Goal: Task Accomplishment & Management: Use online tool/utility

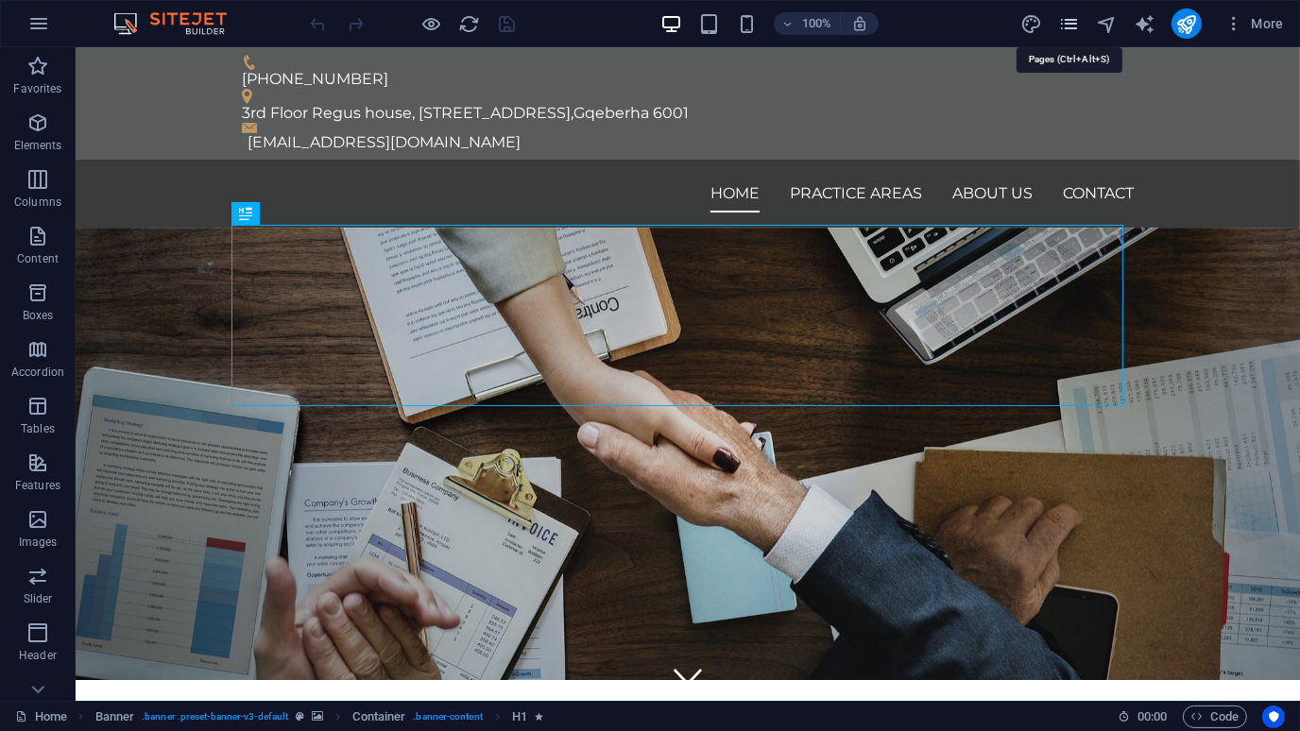
click at [1061, 28] on icon "pages" at bounding box center [1069, 24] width 22 height 22
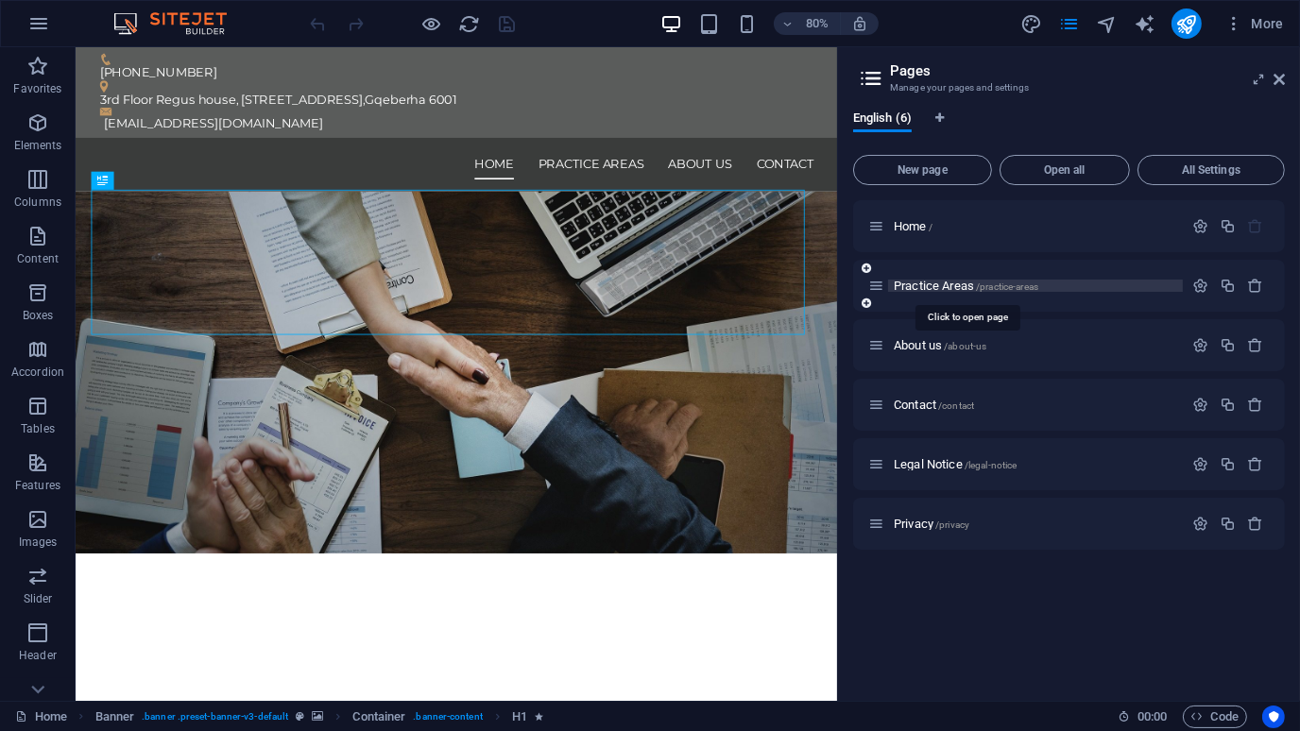
click at [922, 287] on span "Practice Areas /practice-areas" at bounding box center [966, 286] width 145 height 14
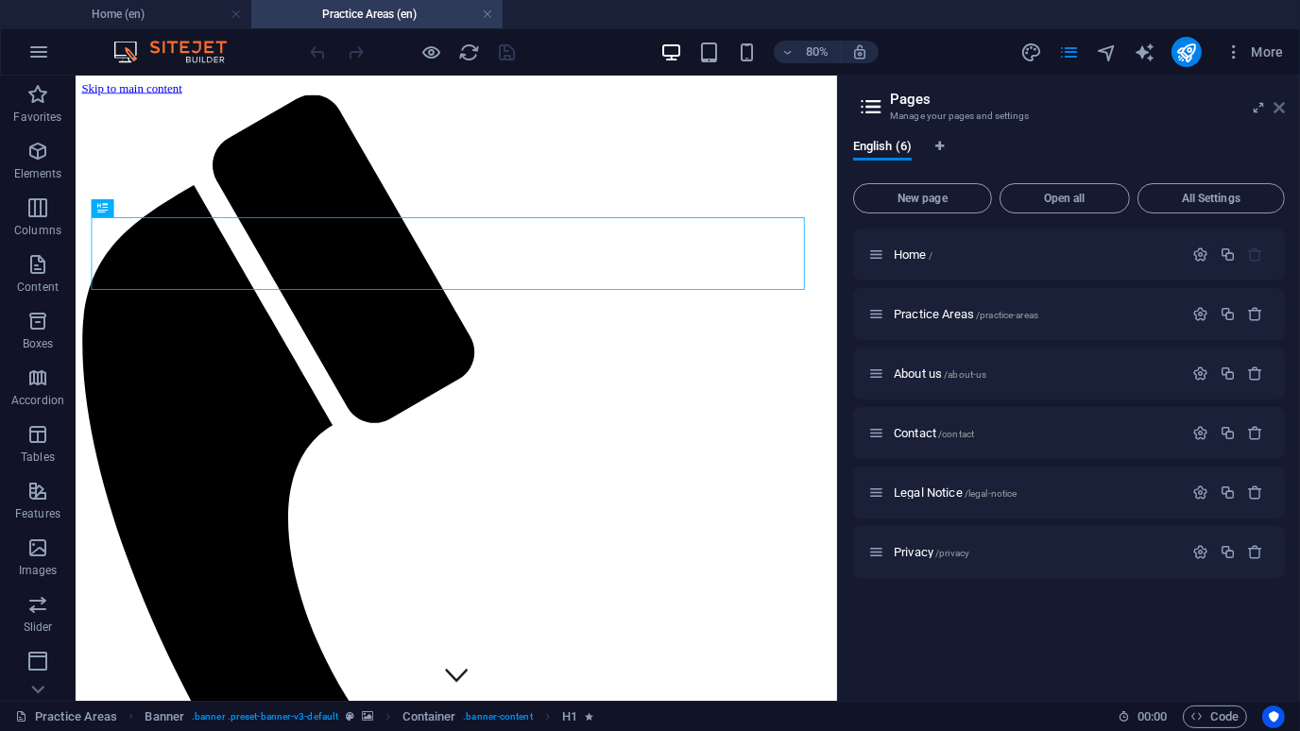
click at [1281, 107] on icon at bounding box center [1279, 107] width 11 height 15
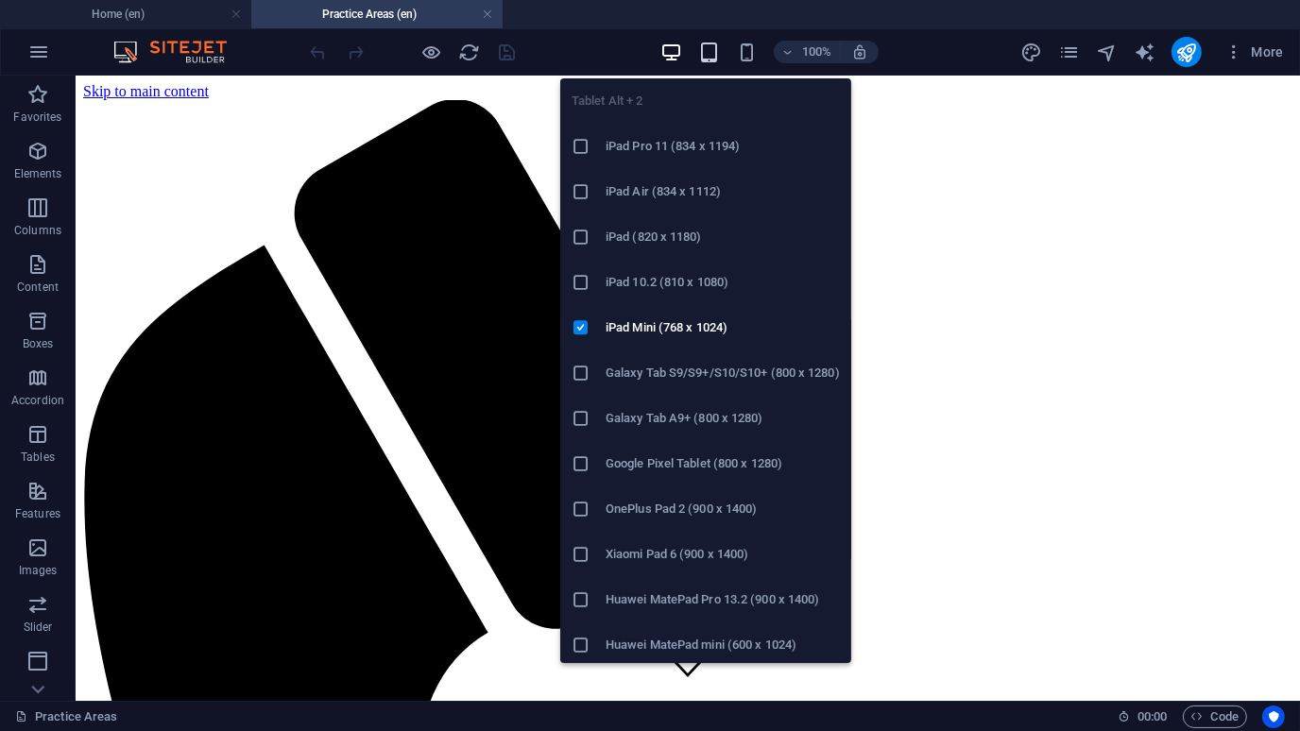
click at [716, 59] on icon "button" at bounding box center [709, 53] width 22 height 22
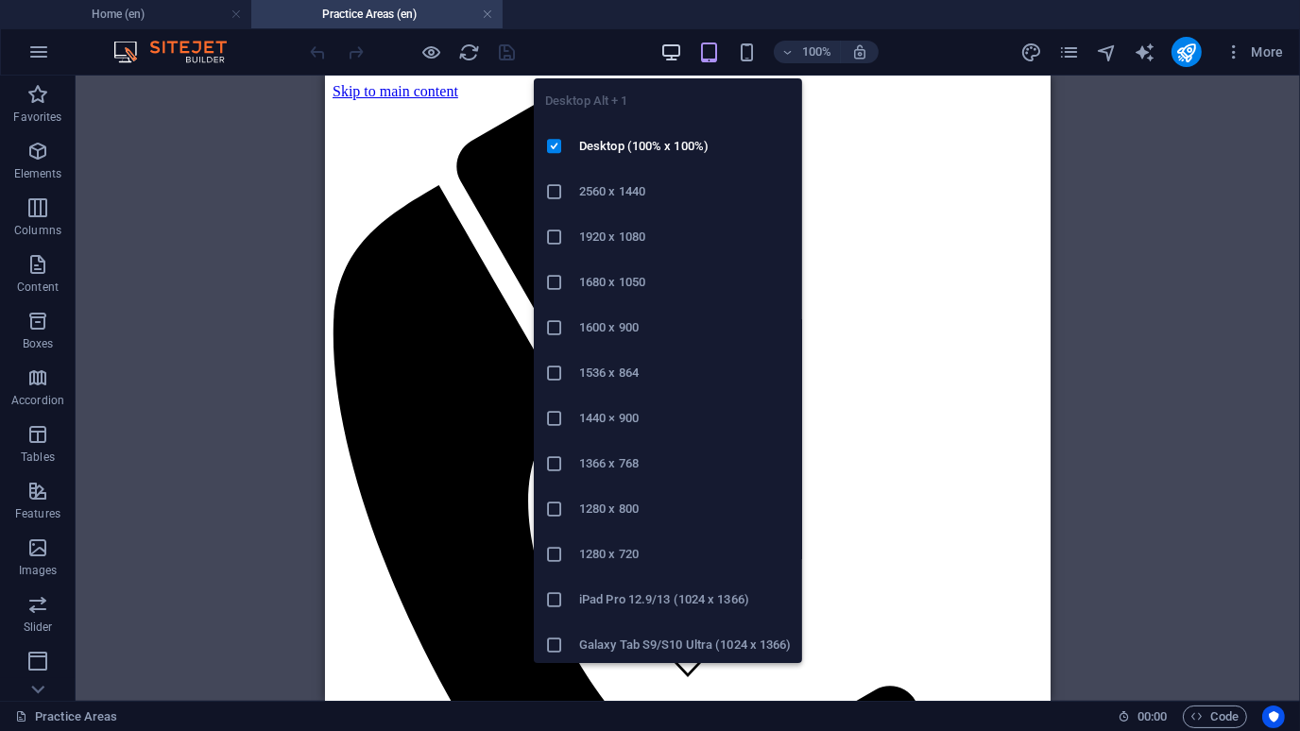
click at [679, 49] on icon "button" at bounding box center [671, 53] width 22 height 22
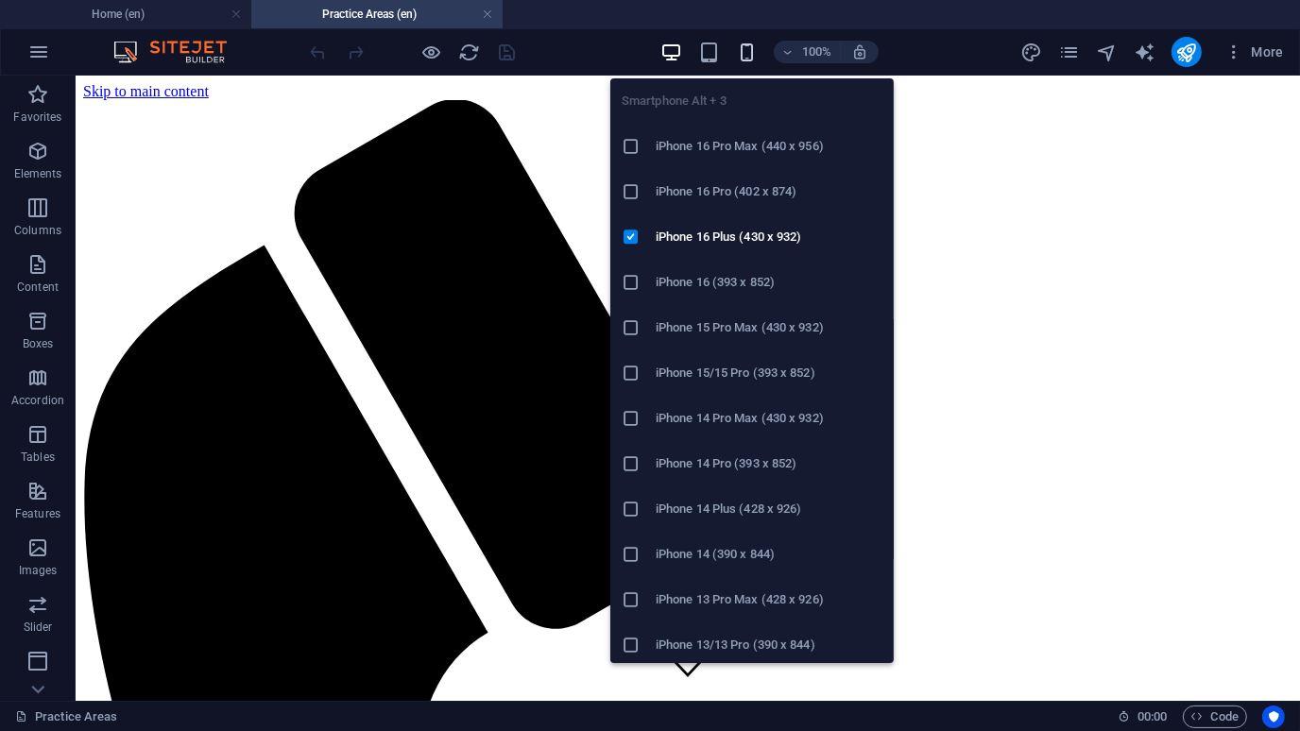
click at [757, 59] on icon "button" at bounding box center [747, 53] width 22 height 22
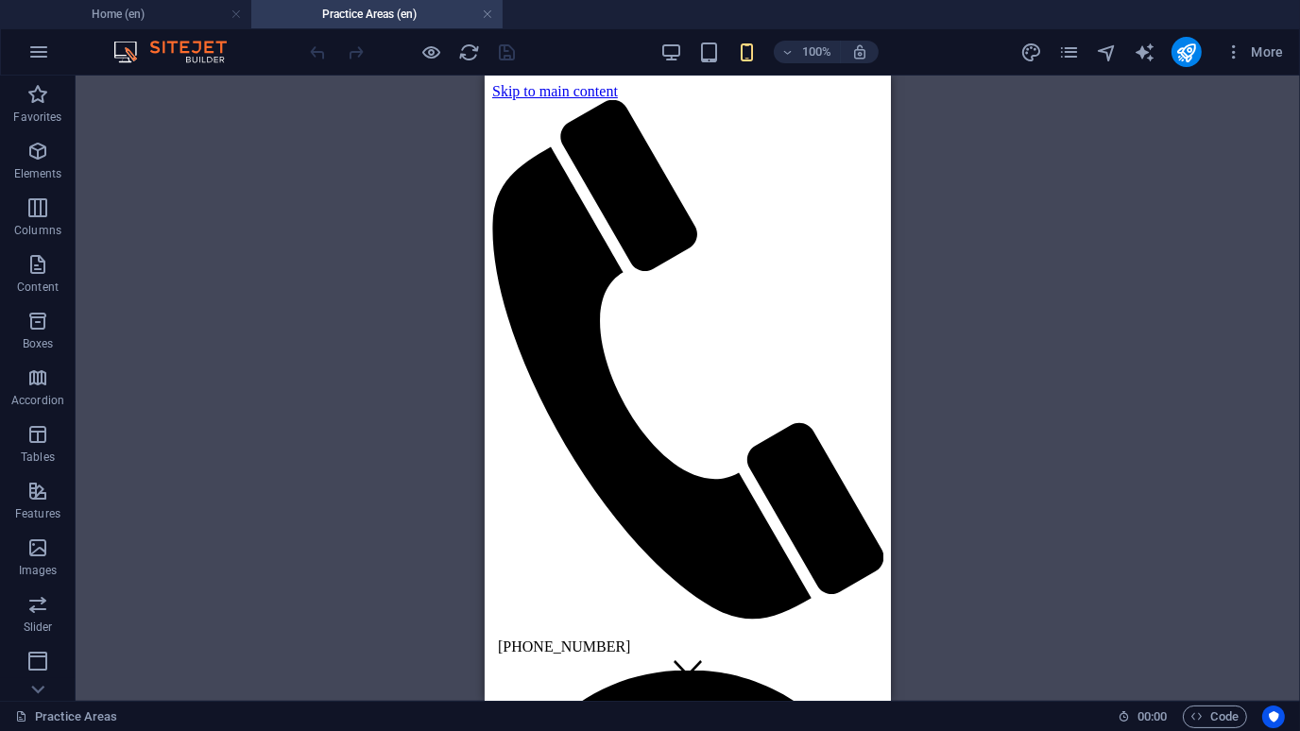
drag, startPoint x: 874, startPoint y: 134, endPoint x: 1339, endPoint y: 134, distance: 464.8
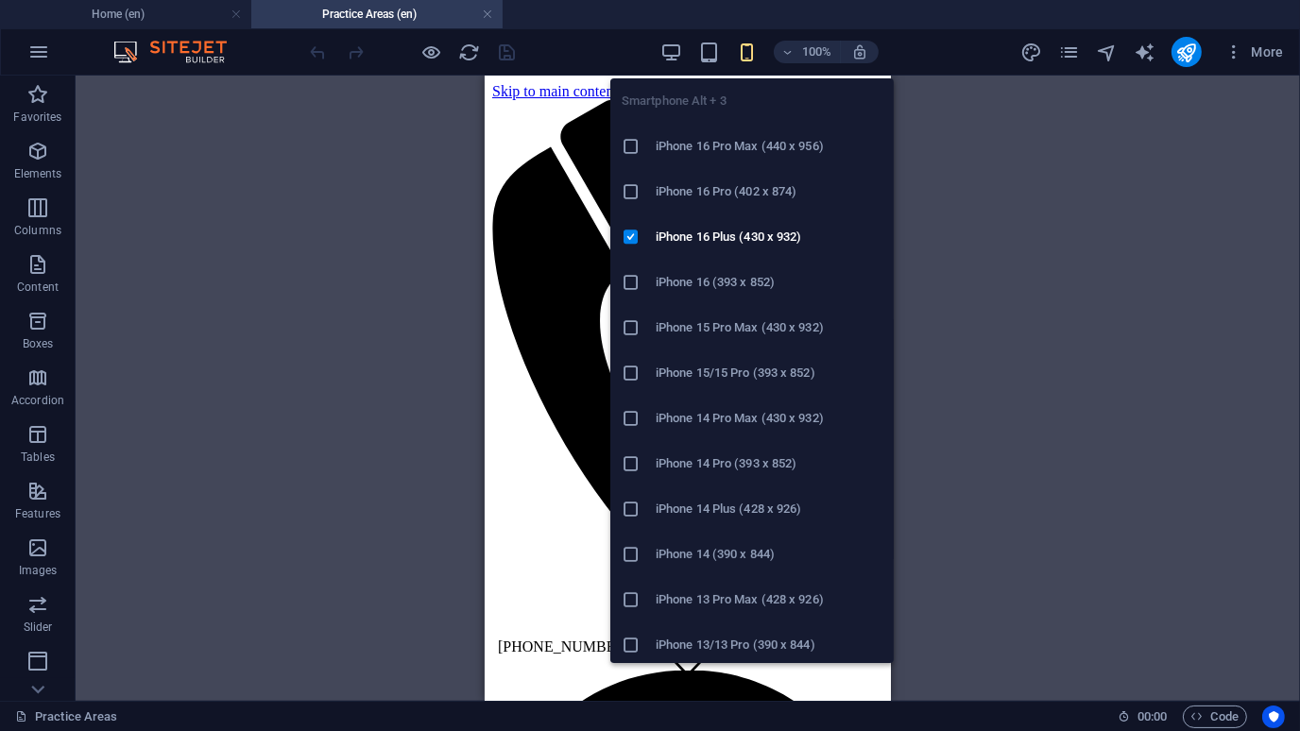
click at [744, 51] on icon "button" at bounding box center [747, 53] width 22 height 22
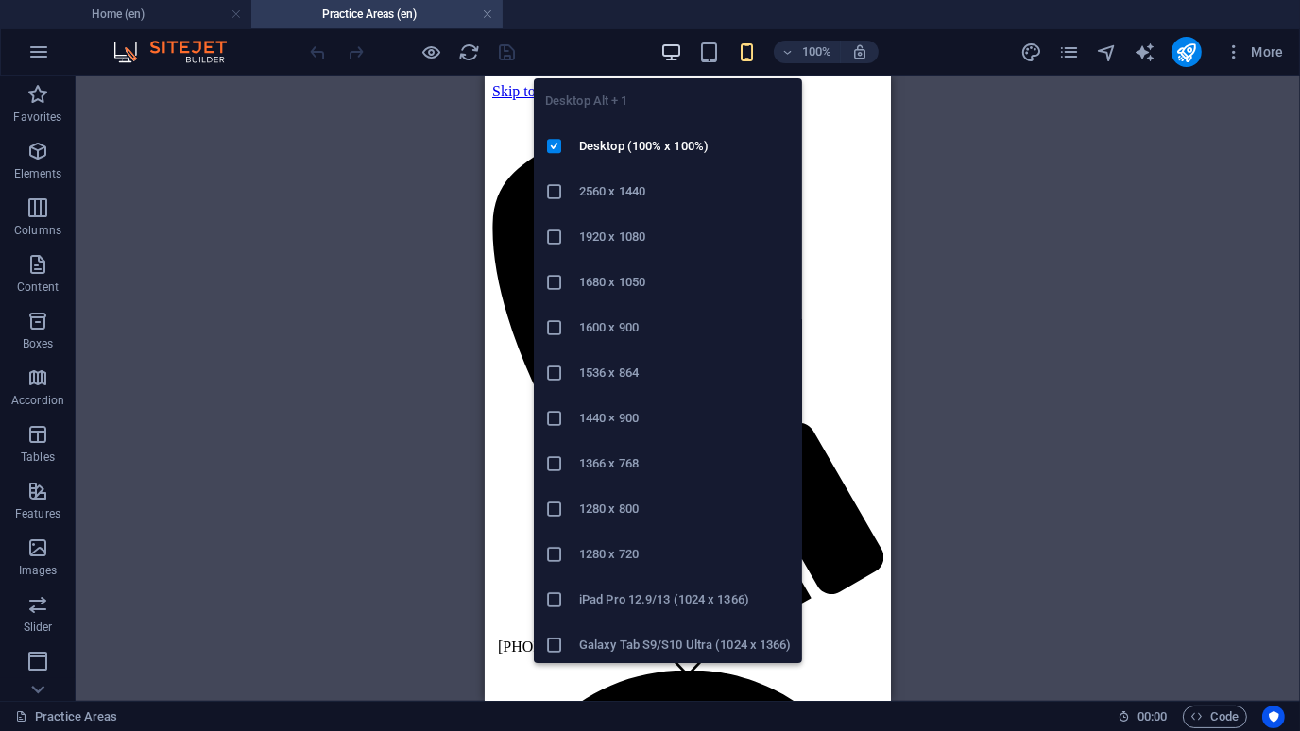
click at [667, 59] on icon "button" at bounding box center [671, 53] width 22 height 22
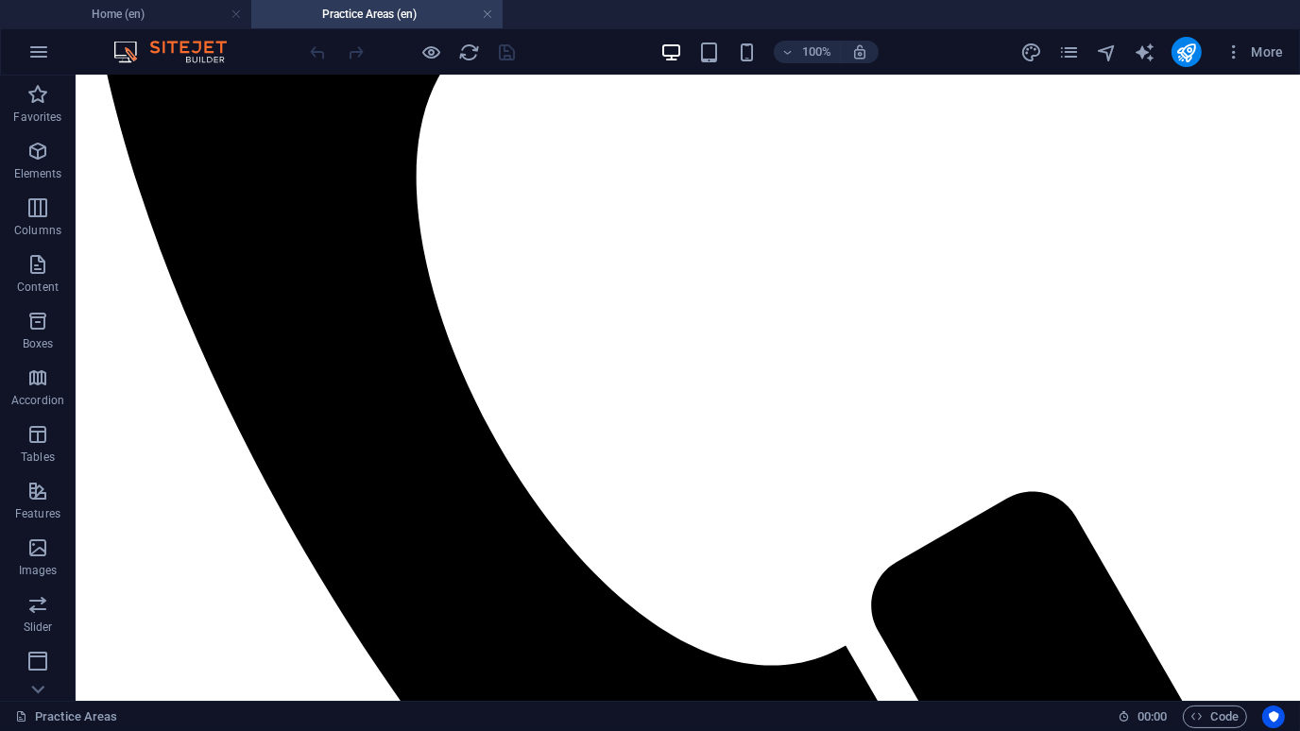
scroll to position [712, 0]
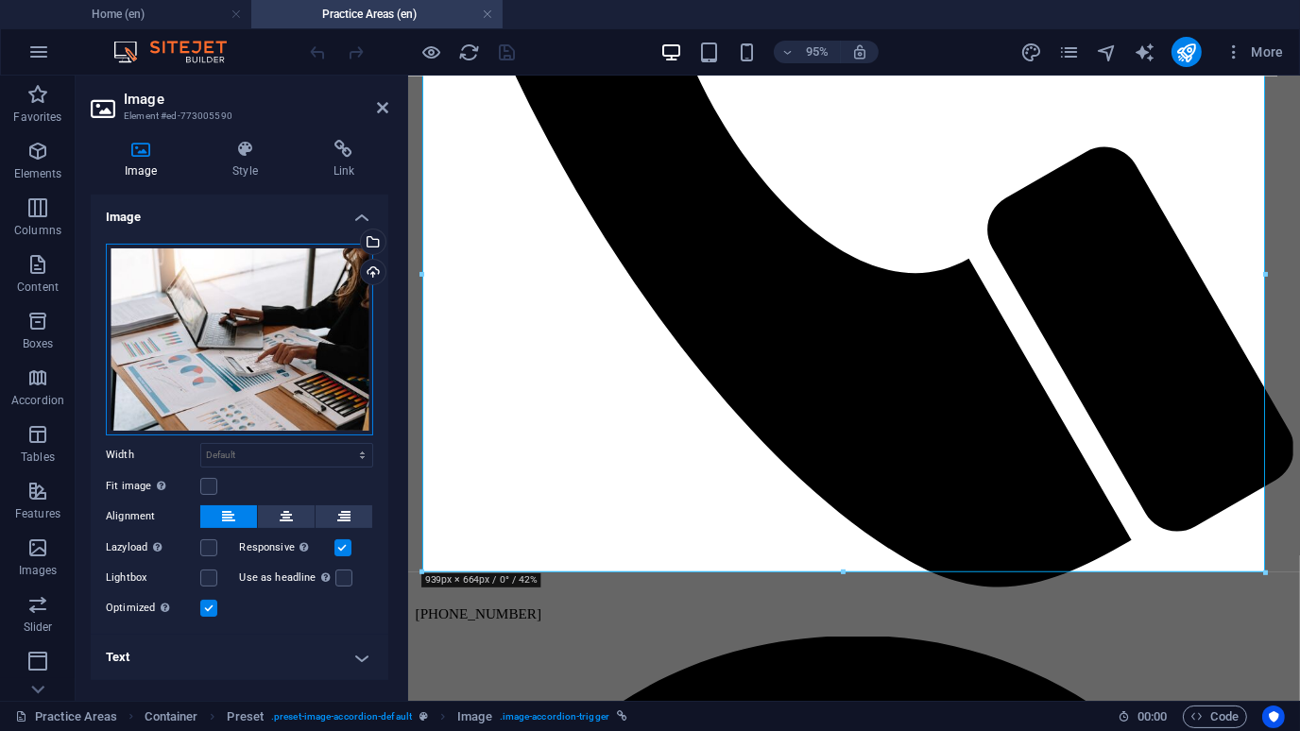
click at [251, 377] on div "Drag files here, click to choose files or select files from Files or our free s…" at bounding box center [239, 340] width 267 height 192
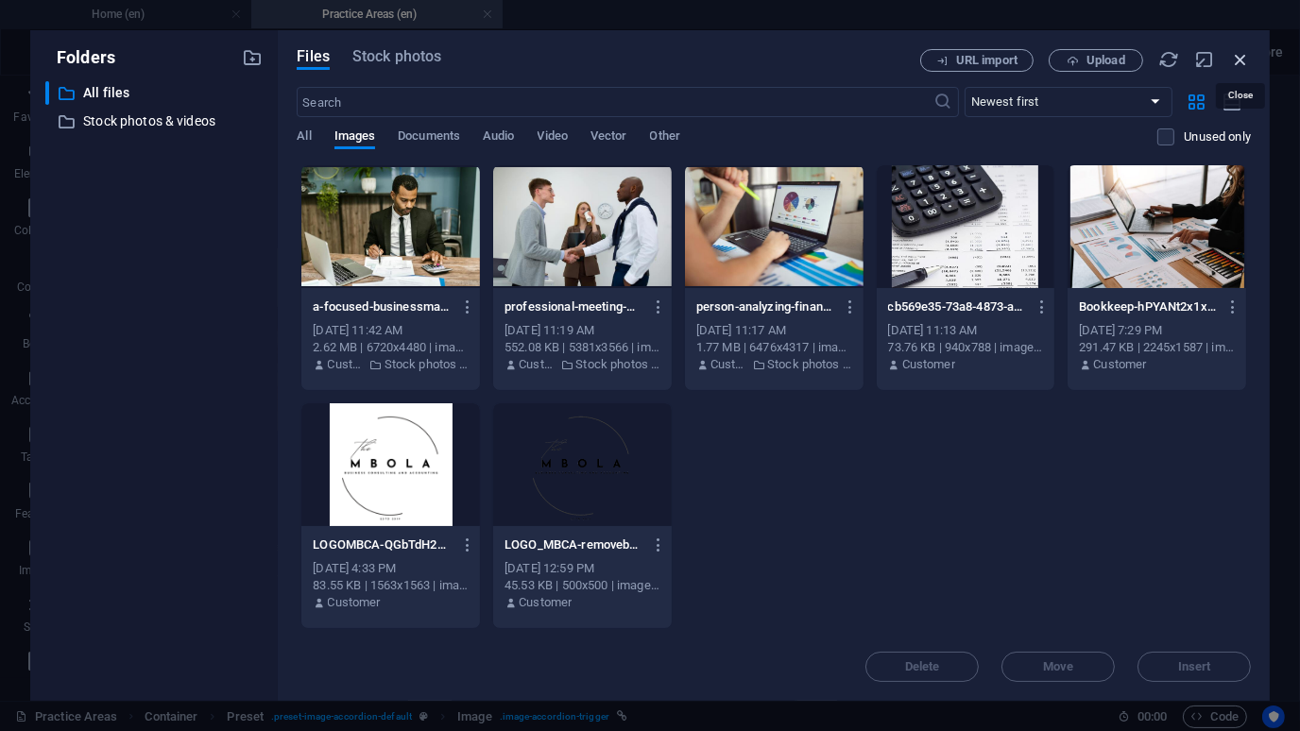
click at [1236, 58] on icon "button" at bounding box center [1240, 59] width 21 height 21
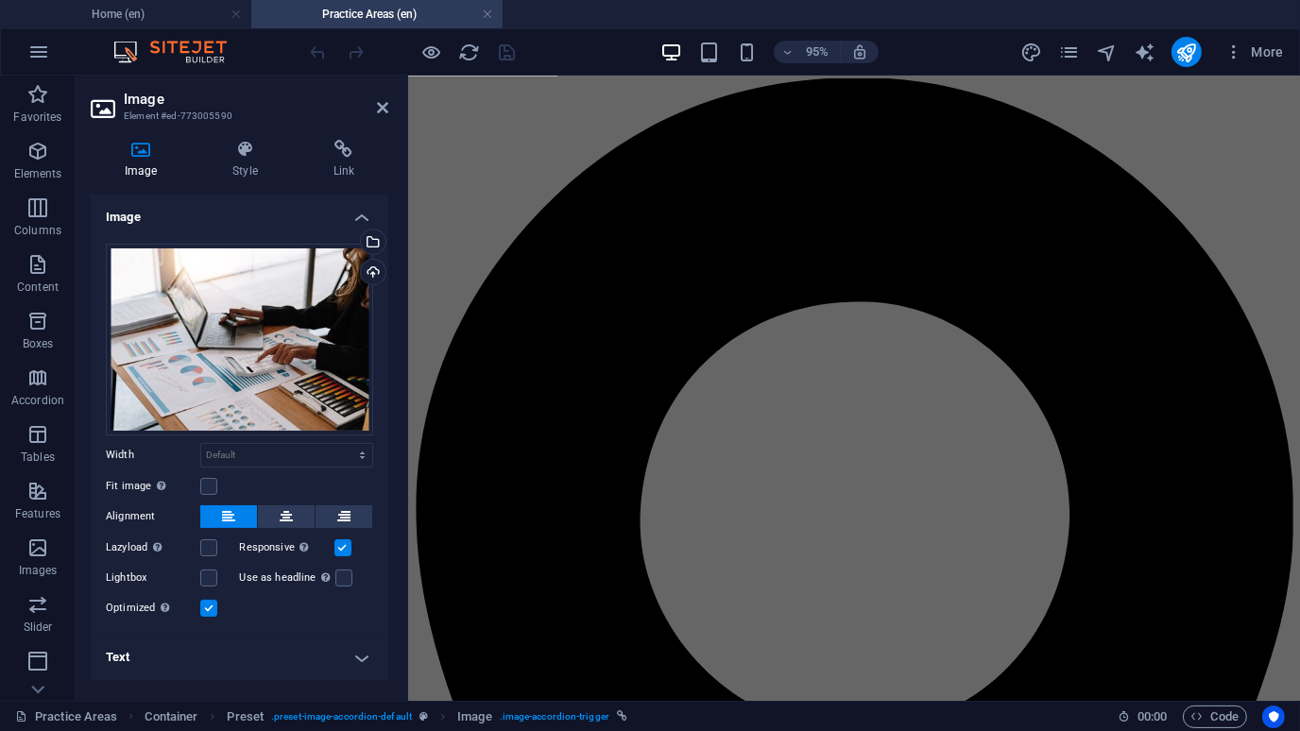
scroll to position [1306, 0]
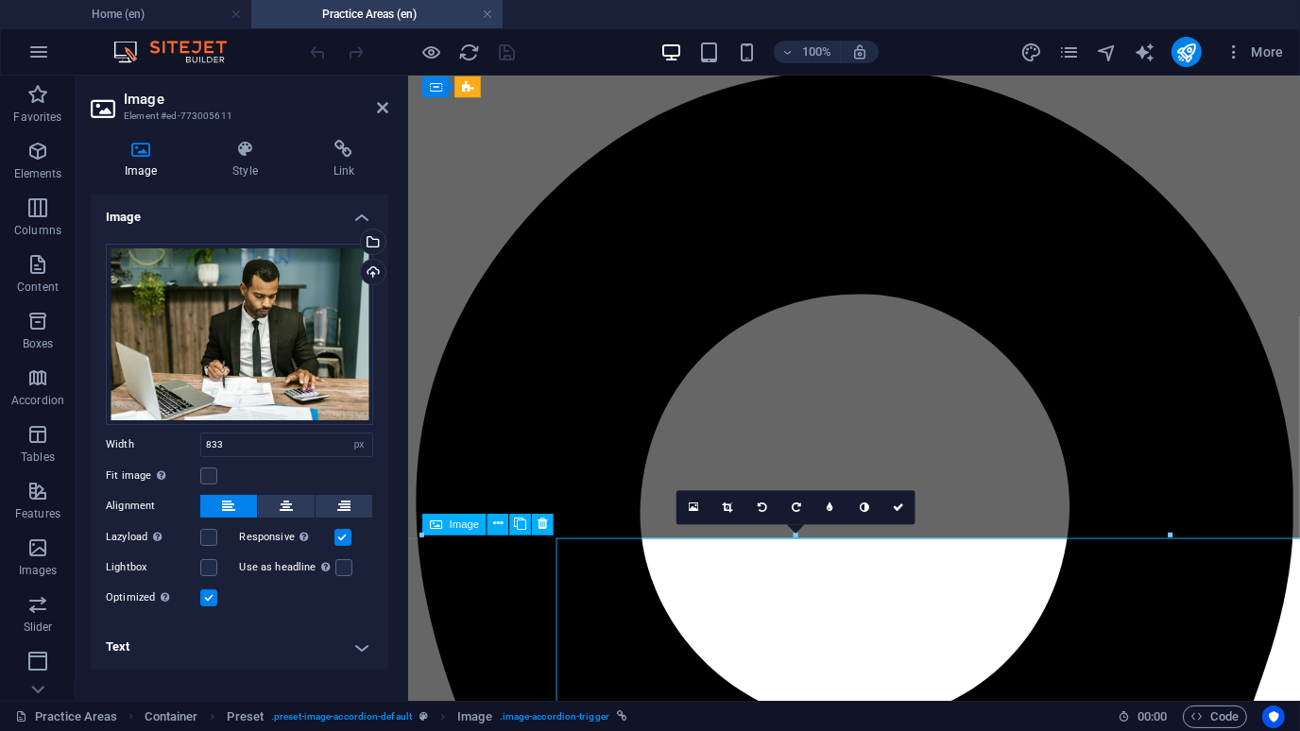
scroll to position [1306, 0]
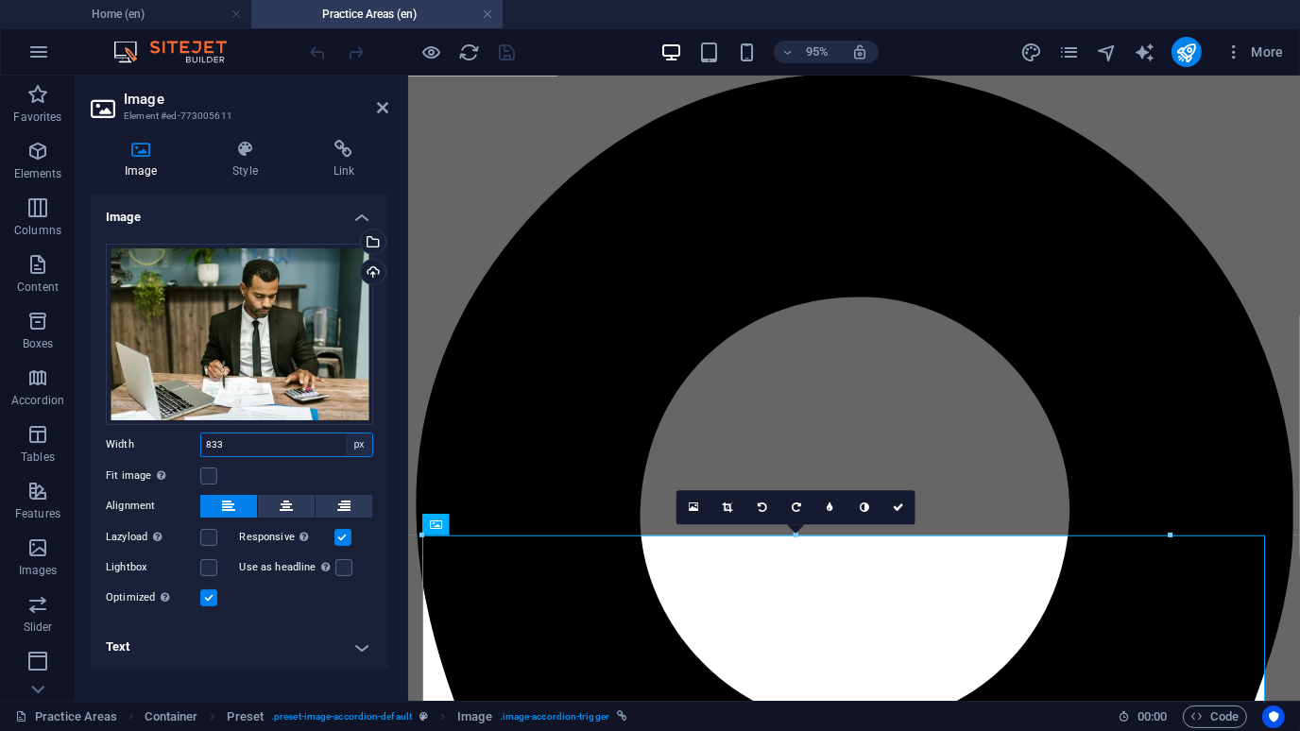
click at [354, 440] on select "Default auto px rem % em vh vw" at bounding box center [359, 445] width 26 height 23
select select "default"
click at [346, 434] on select "Default auto px rem % em vh vw" at bounding box center [359, 445] width 26 height 23
select select "DISABLED_OPTION_VALUE"
click at [950, 503] on icon at bounding box center [946, 507] width 11 height 10
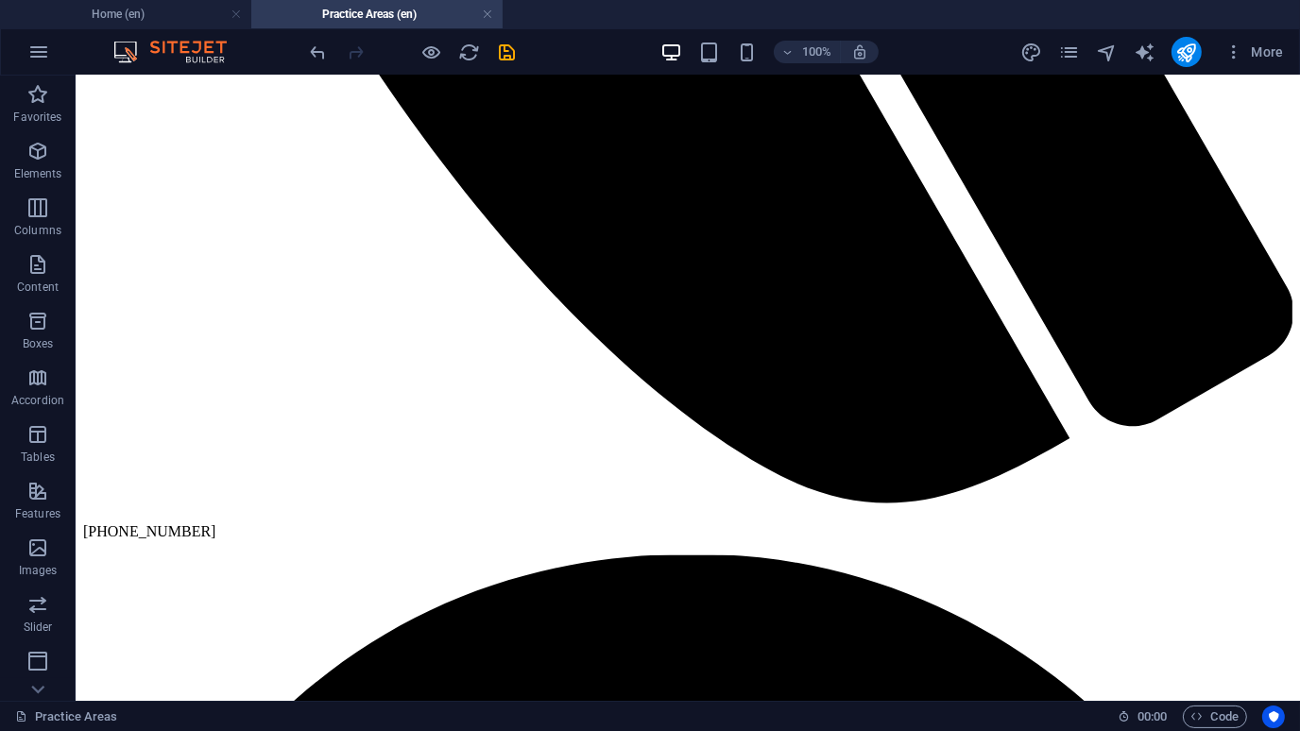
scroll to position [1002, 0]
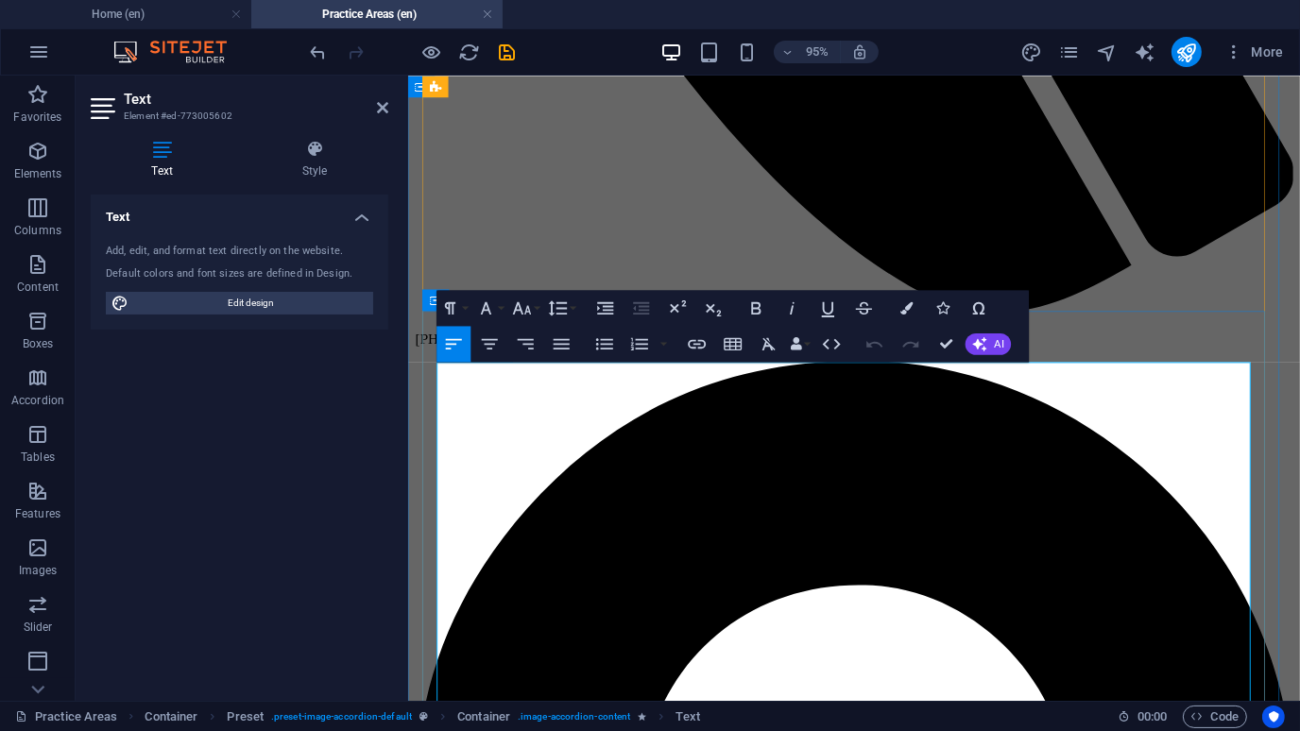
drag, startPoint x: 1080, startPoint y: 691, endPoint x: 859, endPoint y: 594, distance: 241.2
drag, startPoint x: 1044, startPoint y: 629, endPoint x: 653, endPoint y: 411, distance: 447.9
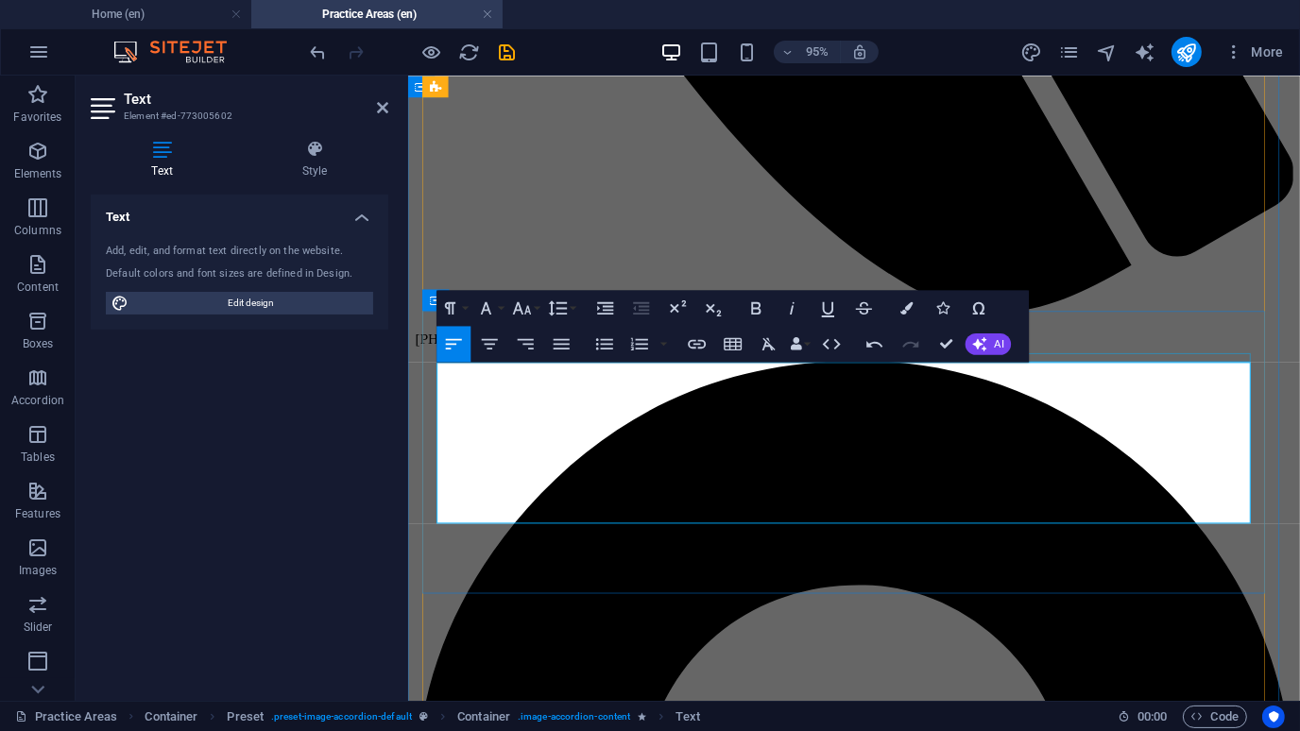
drag, startPoint x: 1265, startPoint y: 531, endPoint x: 437, endPoint y: 375, distance: 843.1
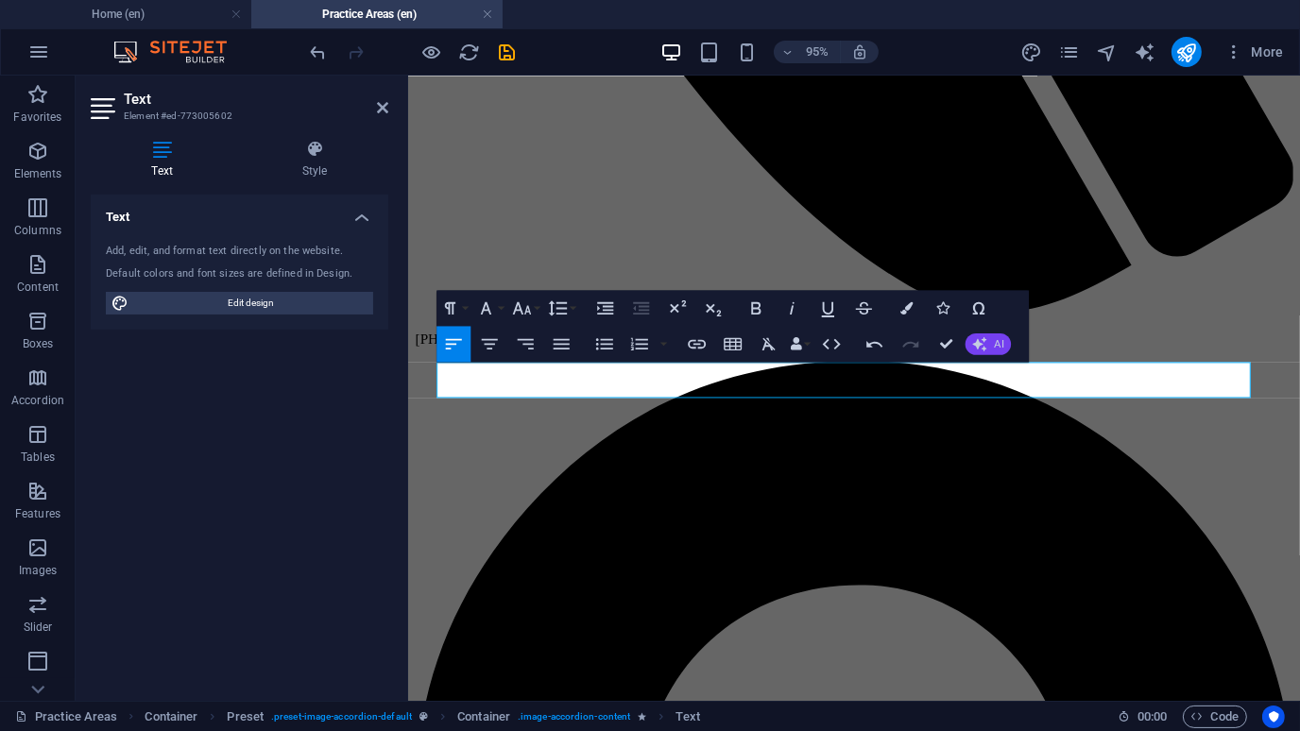
click at [984, 344] on icon "button" at bounding box center [980, 344] width 14 height 14
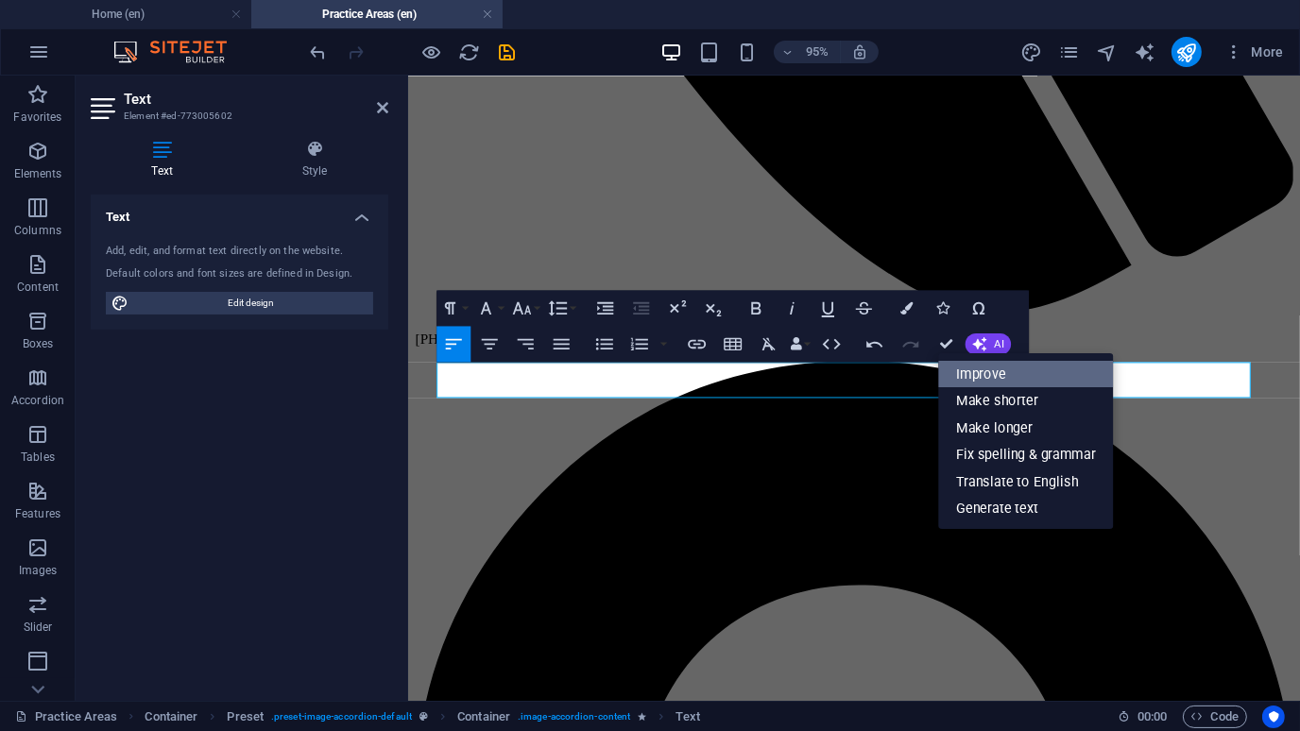
click at [994, 376] on link "Improve" at bounding box center [1026, 373] width 175 height 27
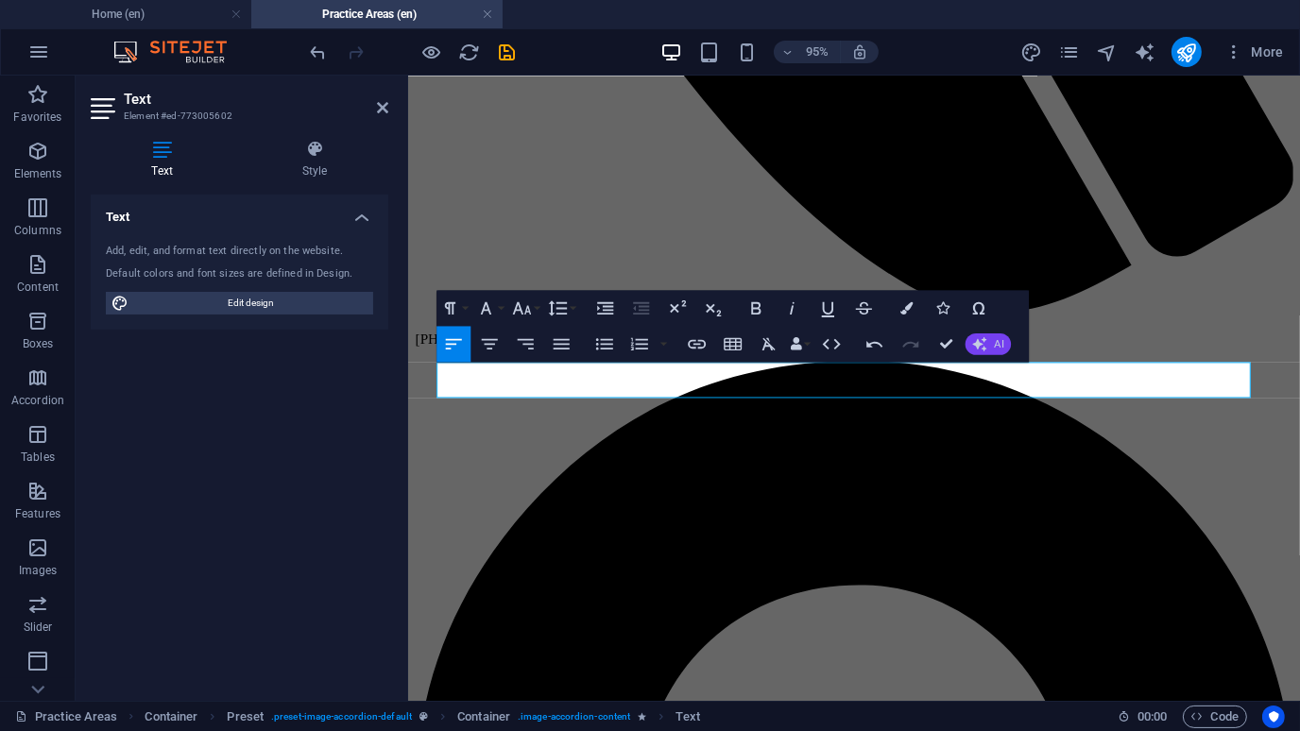
click at [987, 337] on button "AI" at bounding box center [988, 345] width 45 height 22
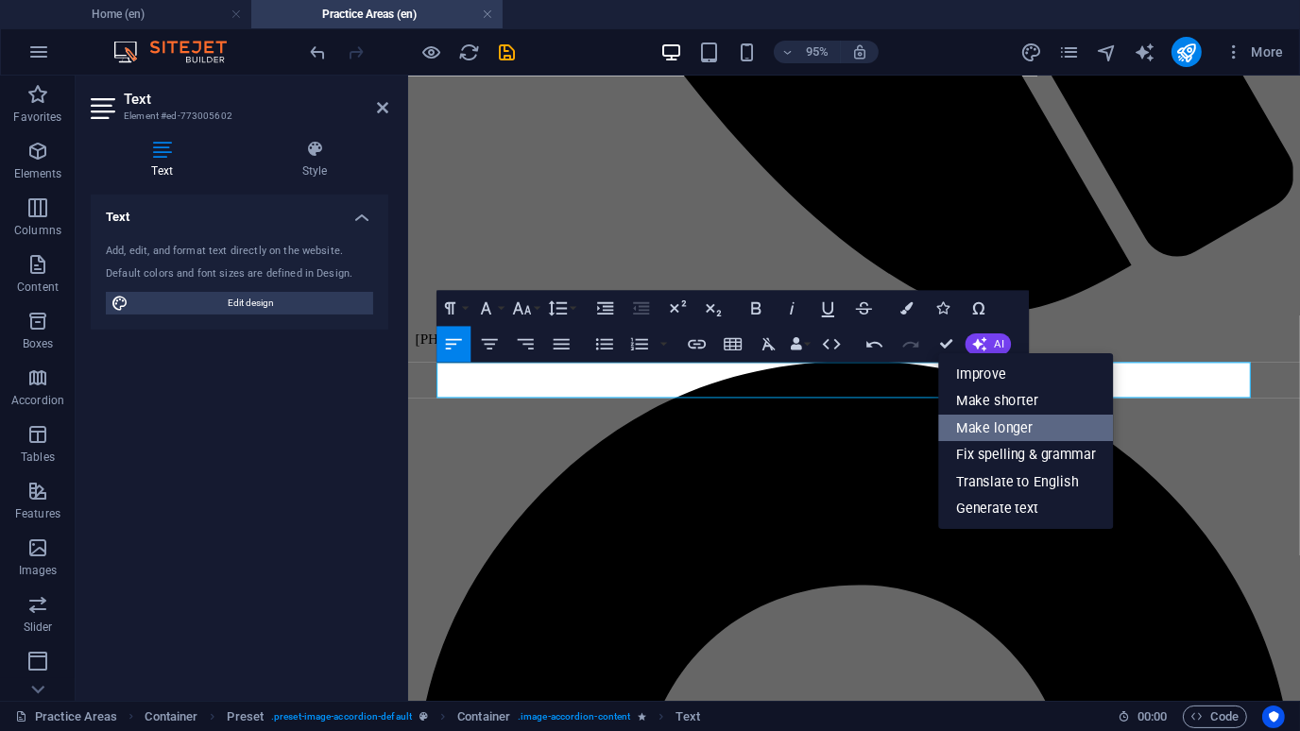
click at [988, 419] on link "Make longer" at bounding box center [1026, 427] width 175 height 27
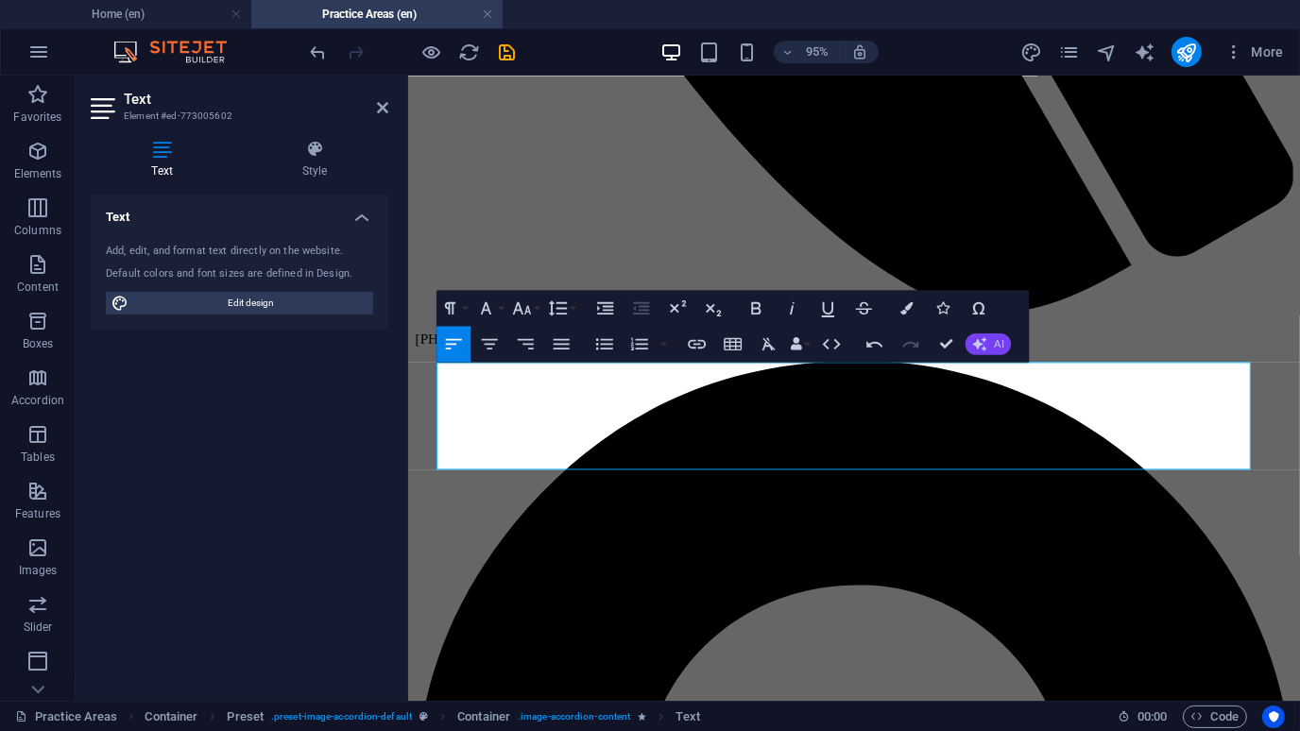
click at [985, 342] on button "AI" at bounding box center [988, 345] width 45 height 22
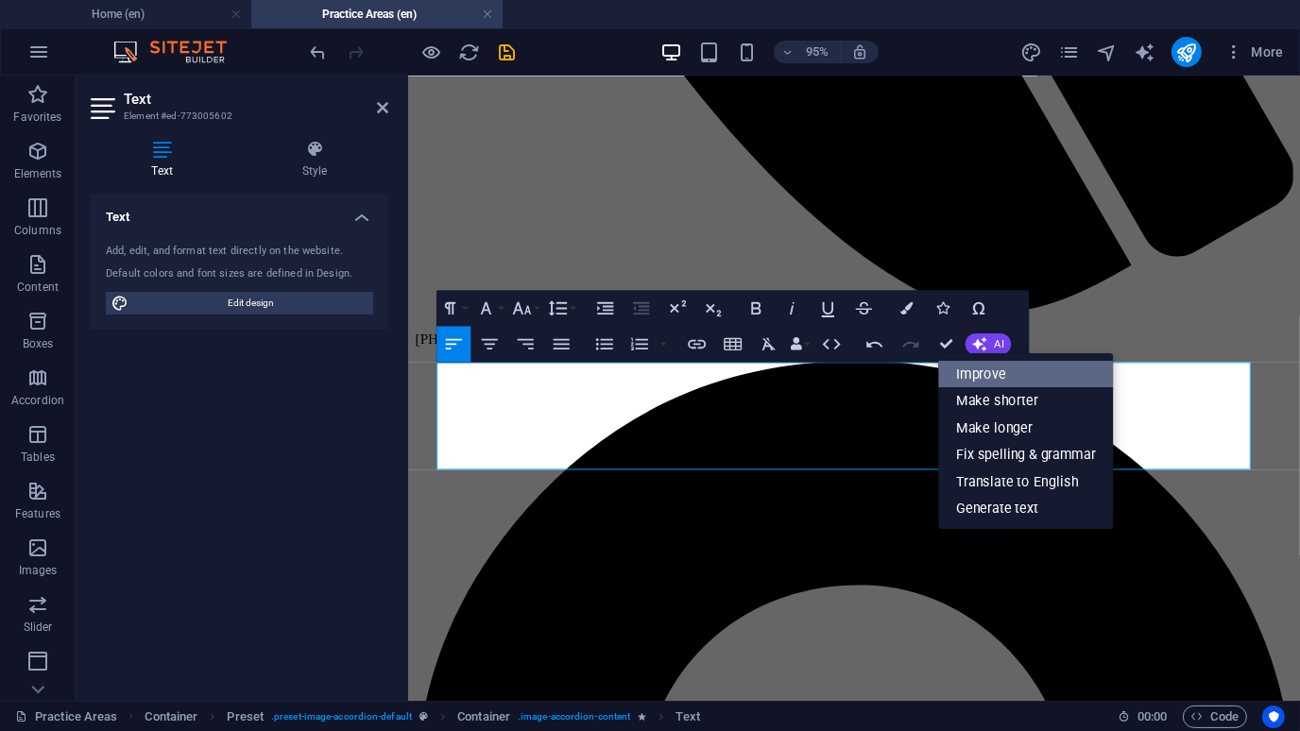
click at [1003, 368] on link "Improve" at bounding box center [1026, 373] width 175 height 27
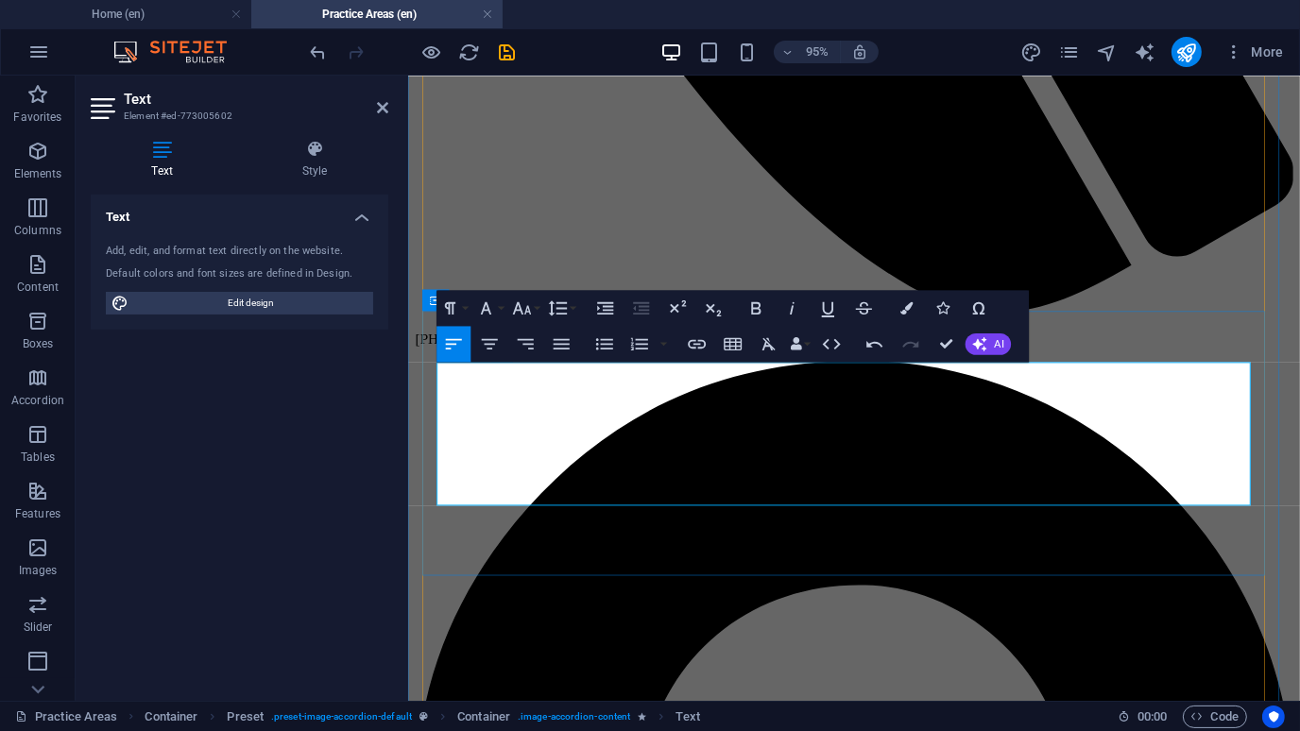
click at [976, 342] on icon "button" at bounding box center [980, 344] width 14 height 14
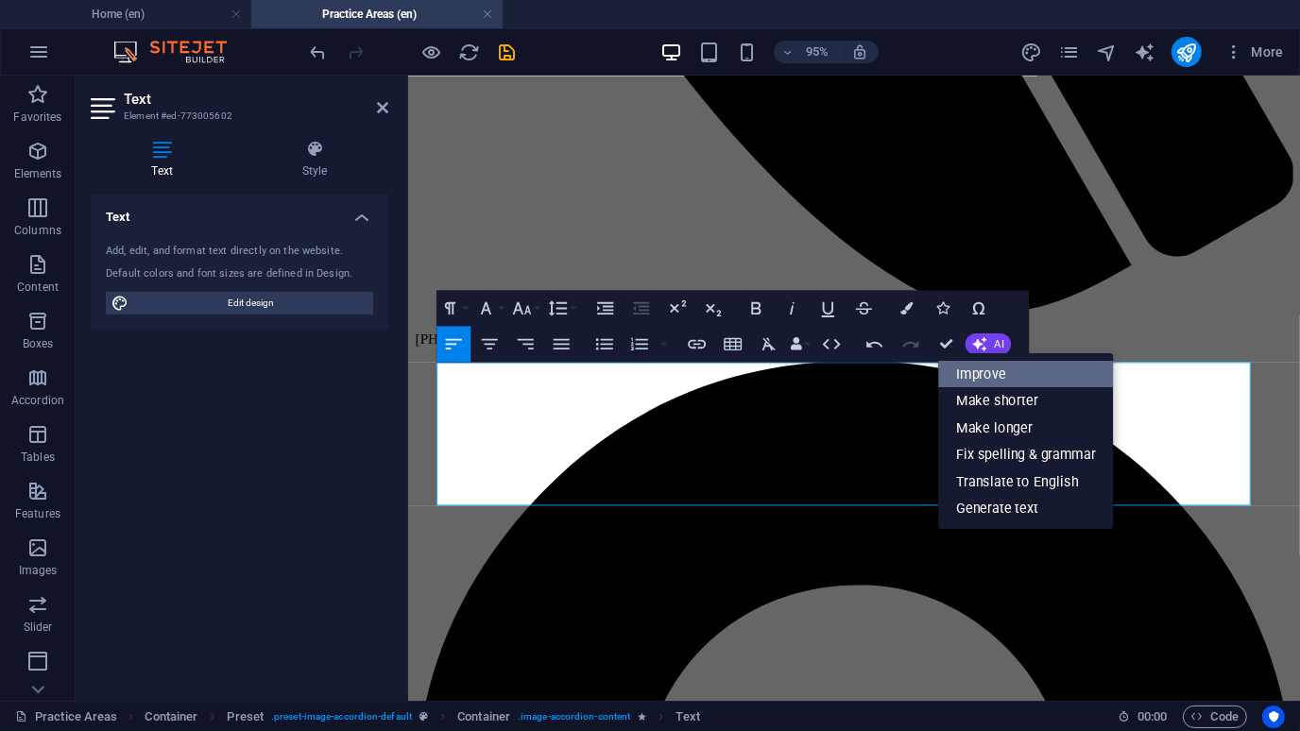
click at [983, 366] on link "Improve" at bounding box center [1026, 373] width 175 height 27
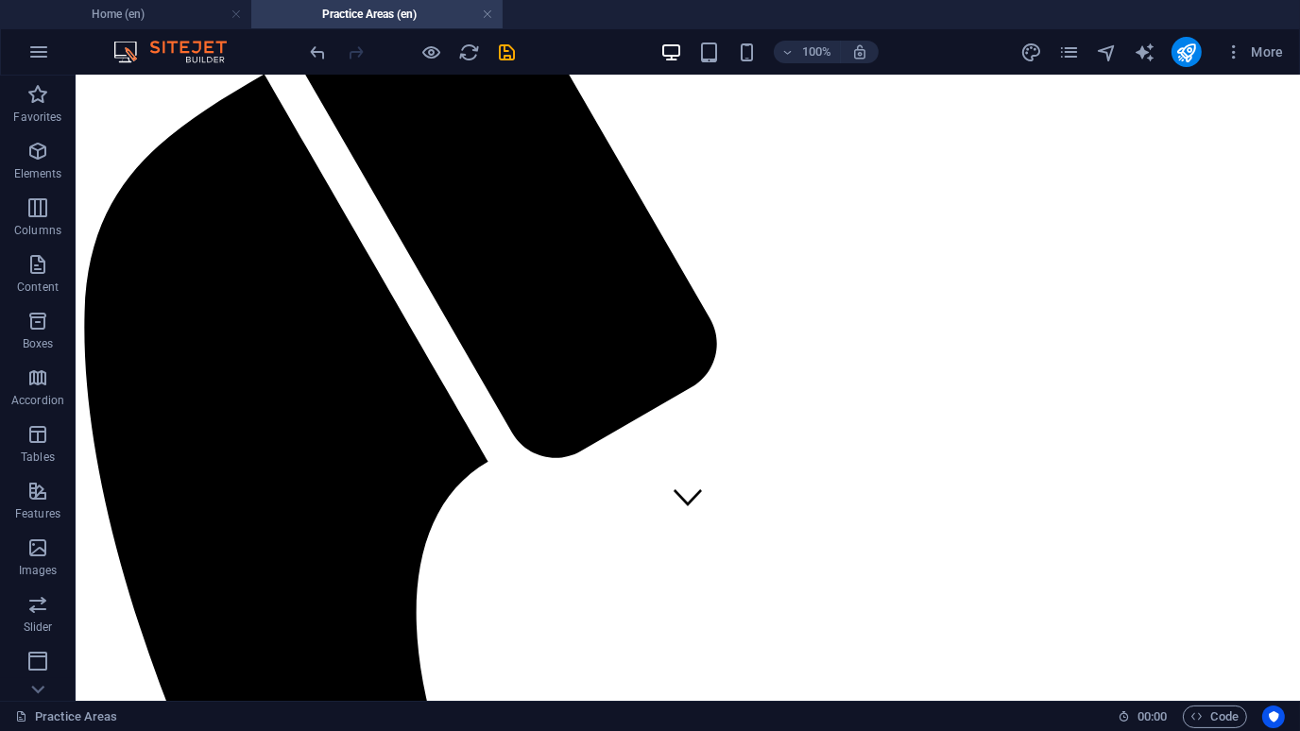
scroll to position [0, 0]
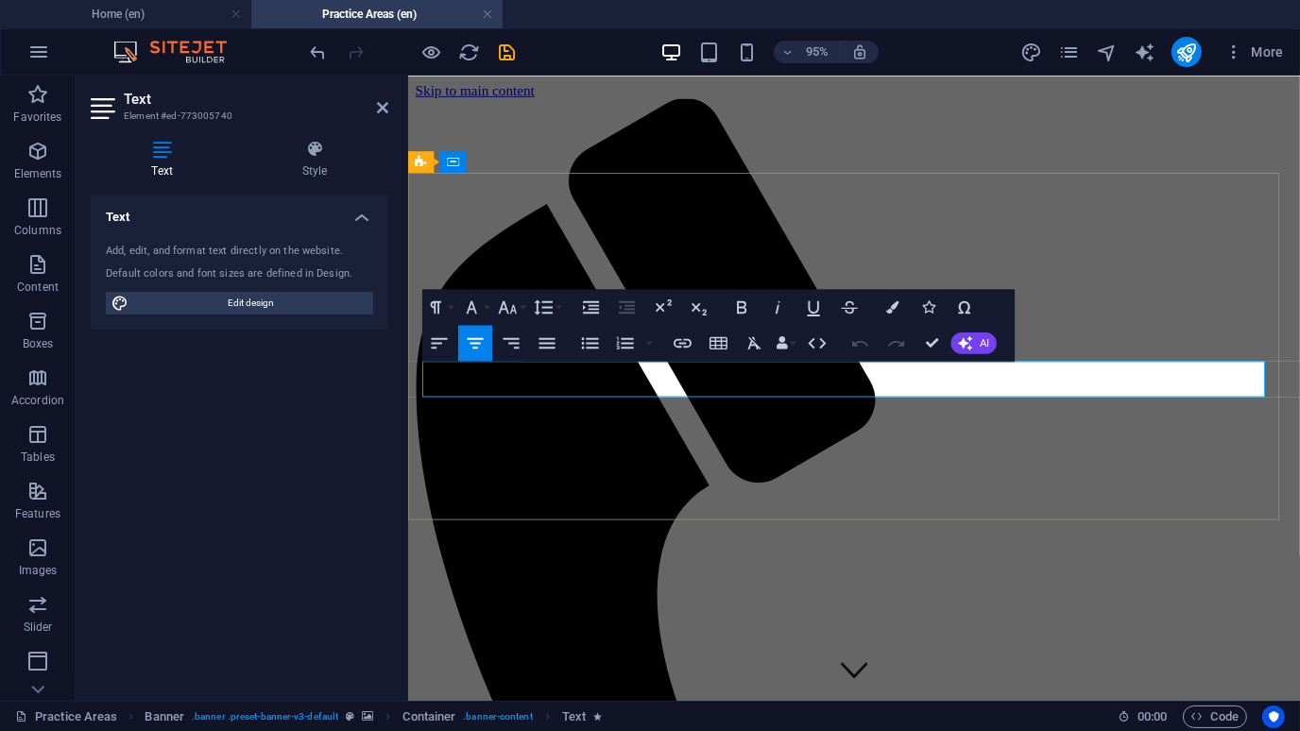
drag, startPoint x: 1139, startPoint y: 402, endPoint x: 433, endPoint y: 380, distance: 707.1
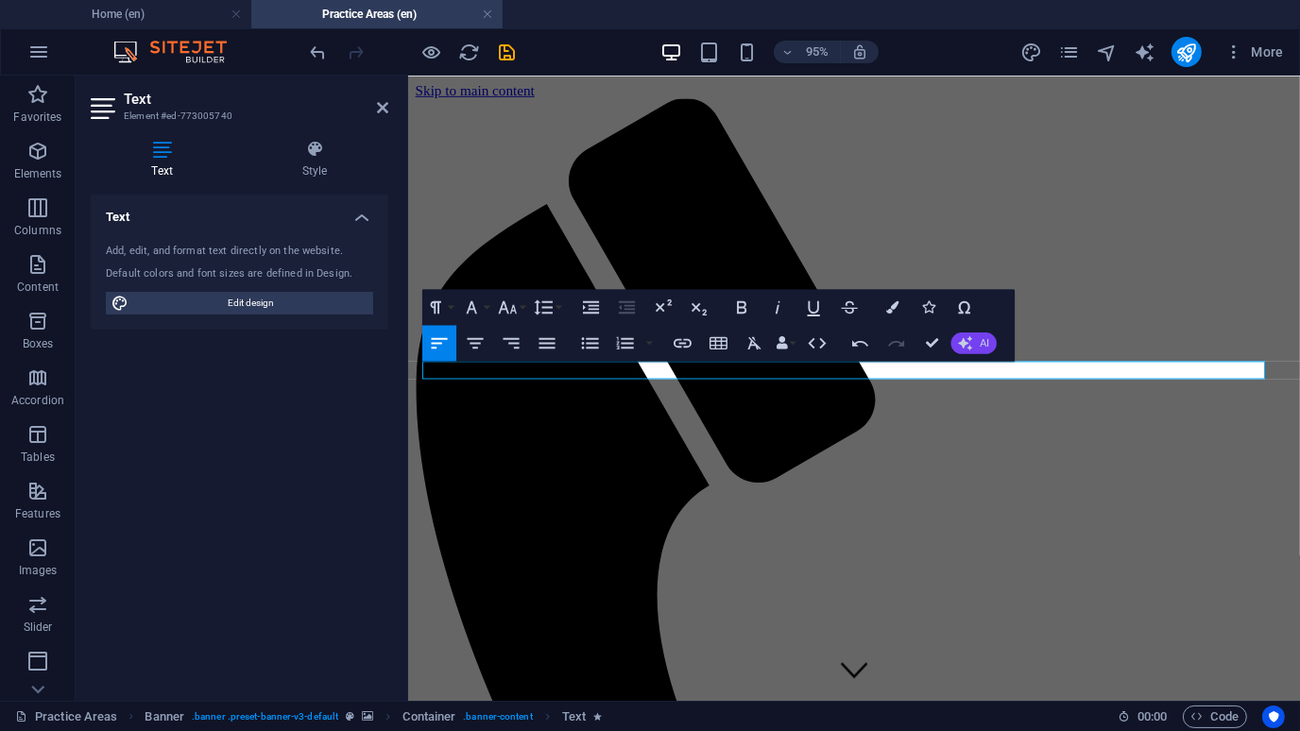
click at [966, 351] on button "AI" at bounding box center [973, 344] width 45 height 22
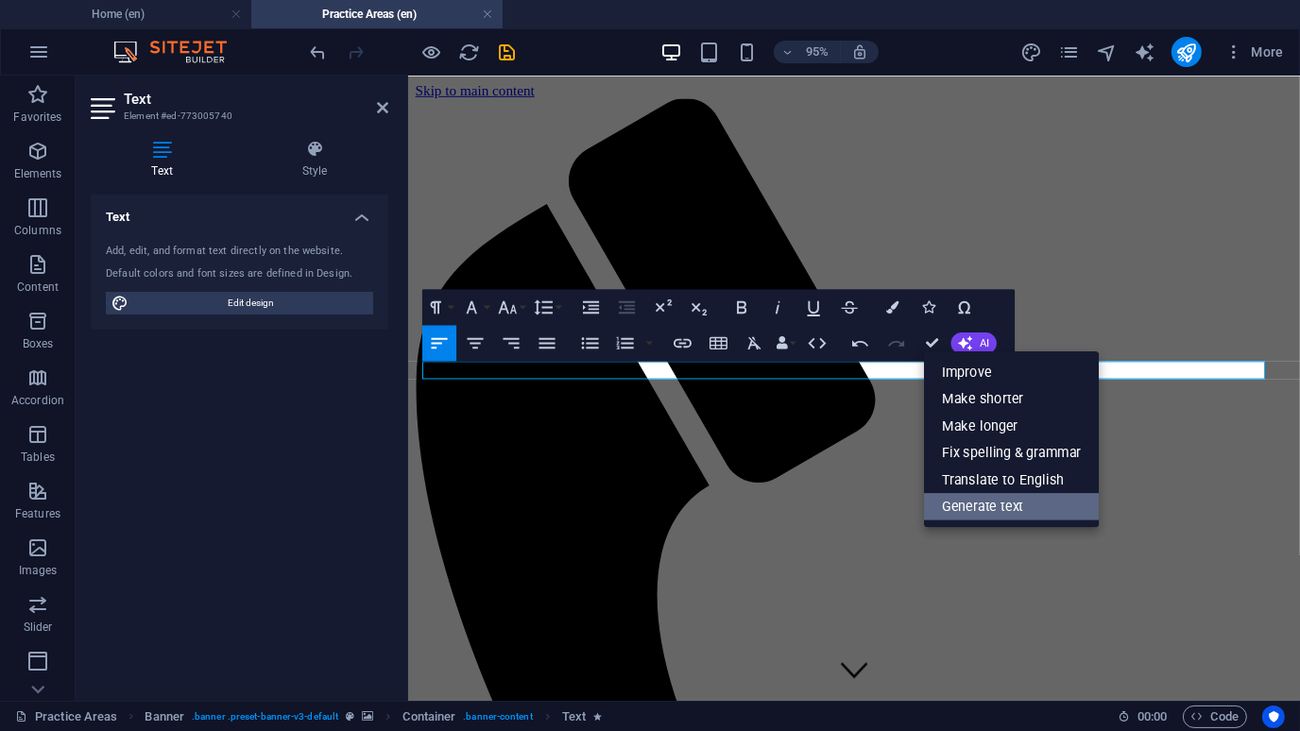
click at [969, 509] on link "Generate text" at bounding box center [1011, 506] width 175 height 27
select select "English"
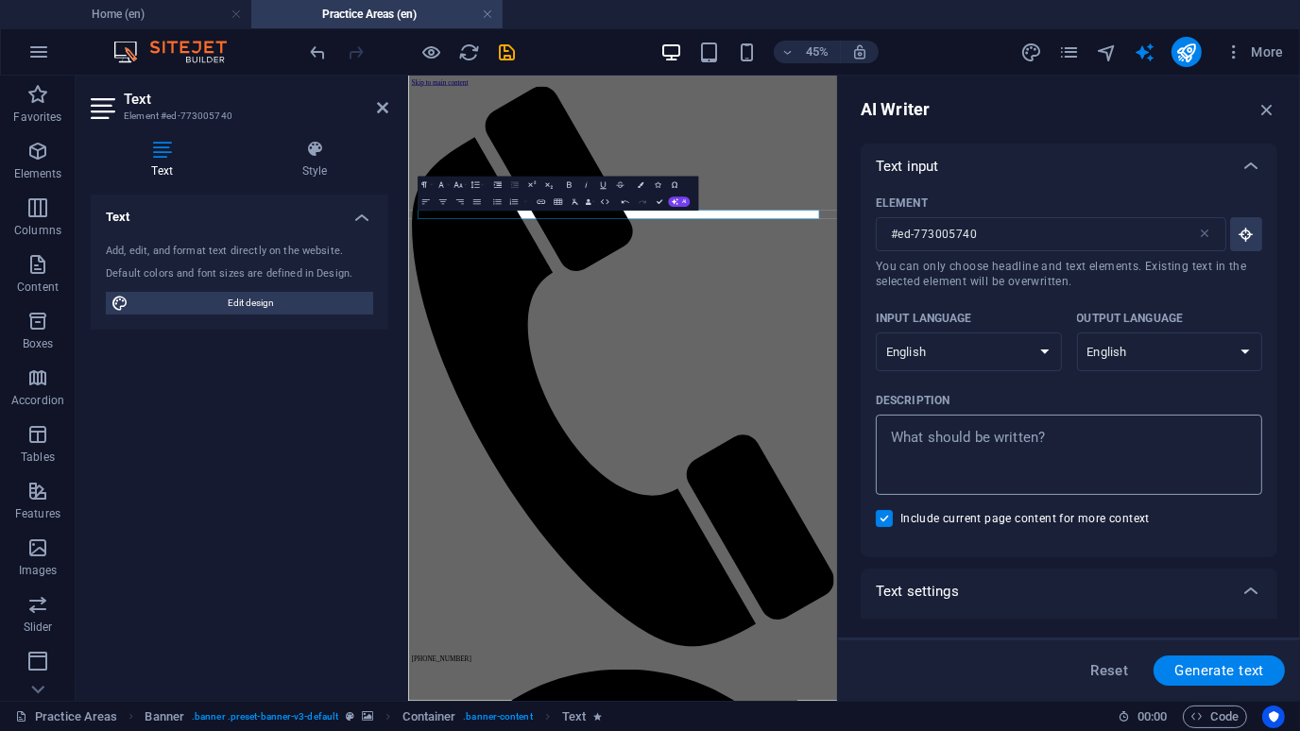
type textarea "x"
click at [984, 437] on textarea "Description x ​" at bounding box center [1069, 454] width 368 height 61
type textarea "I"
type textarea "x"
type textarea "I"
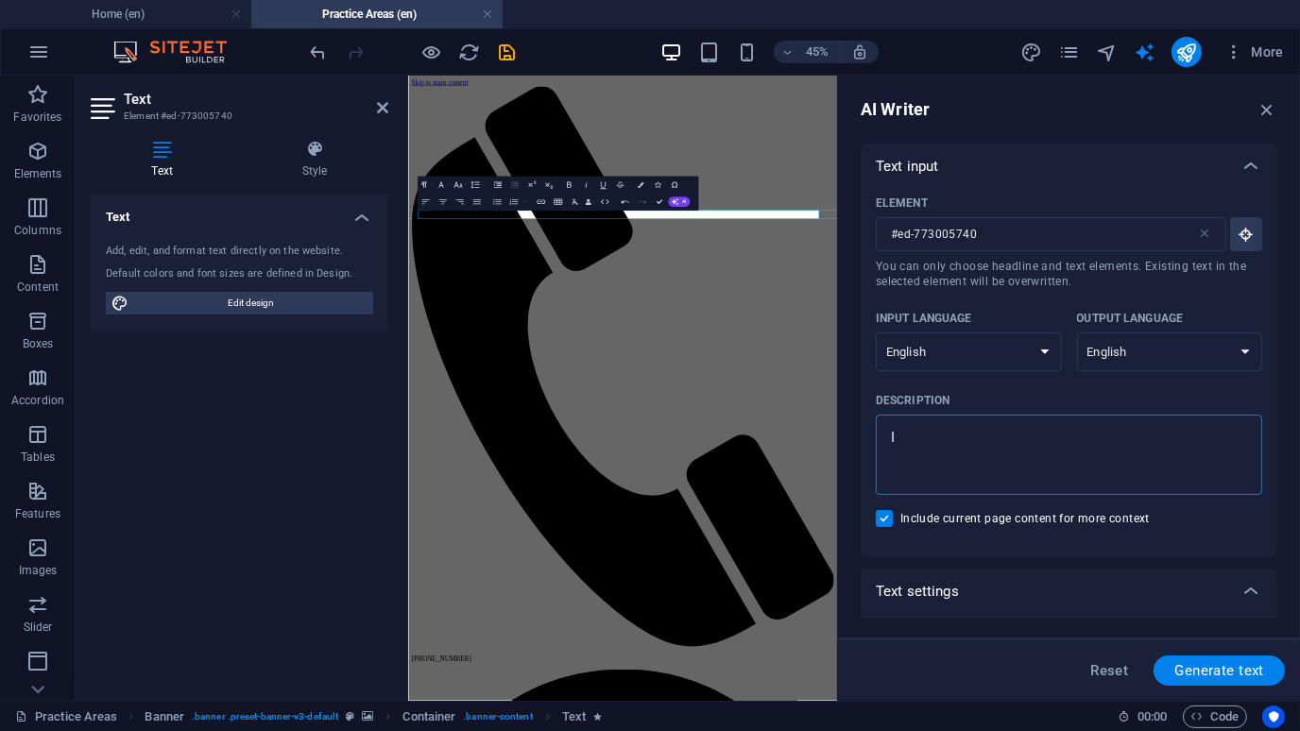
type textarea "x"
type textarea "I w"
type textarea "x"
type textarea "I wa"
type textarea "x"
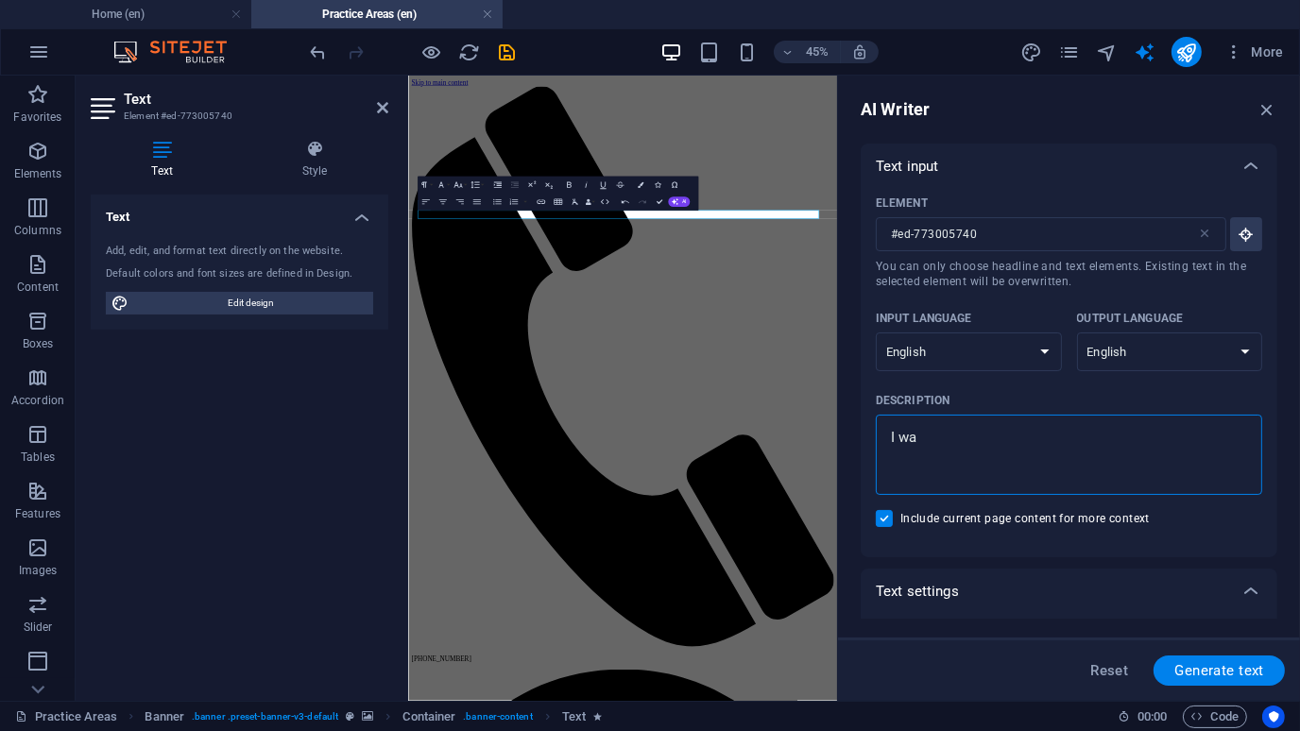
type textarea "I wab"
type textarea "x"
type textarea "I wabn"
type textarea "x"
type textarea "I wabnt"
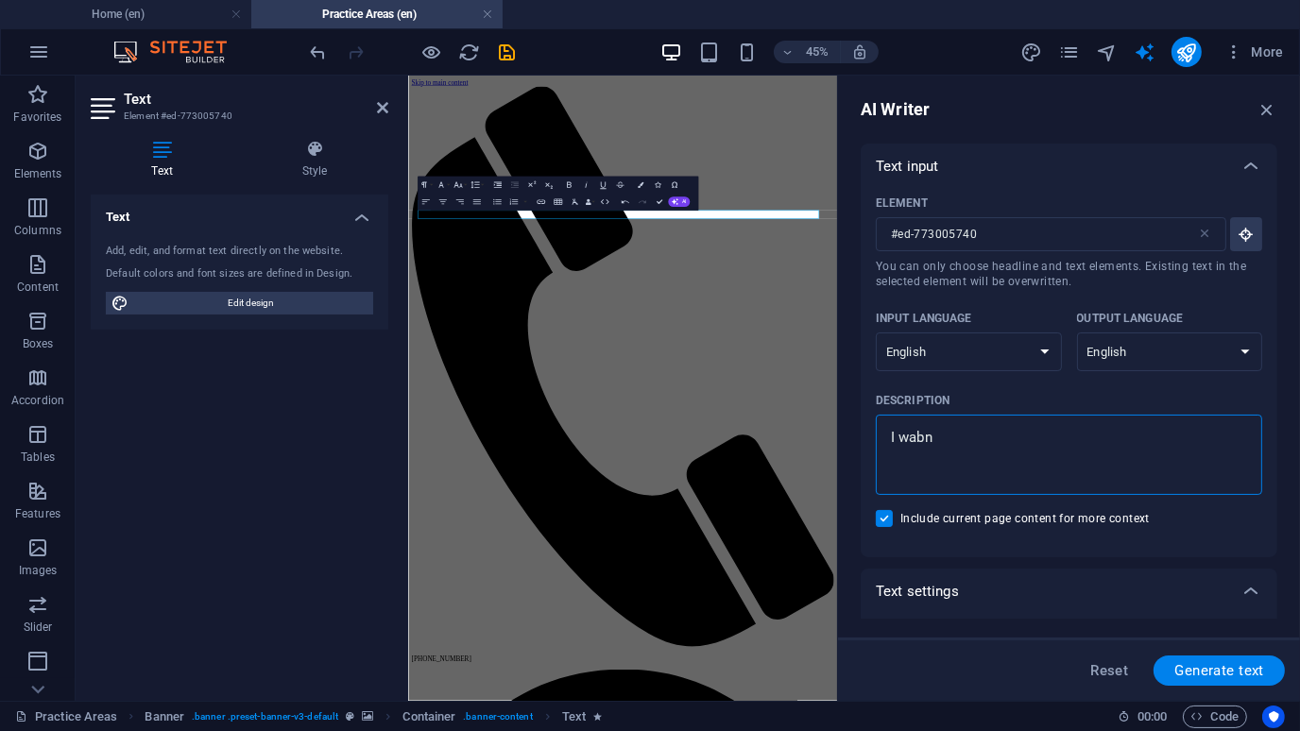
type textarea "x"
type textarea "I wabnt"
type textarea "x"
type textarea "I wabnt"
type textarea "x"
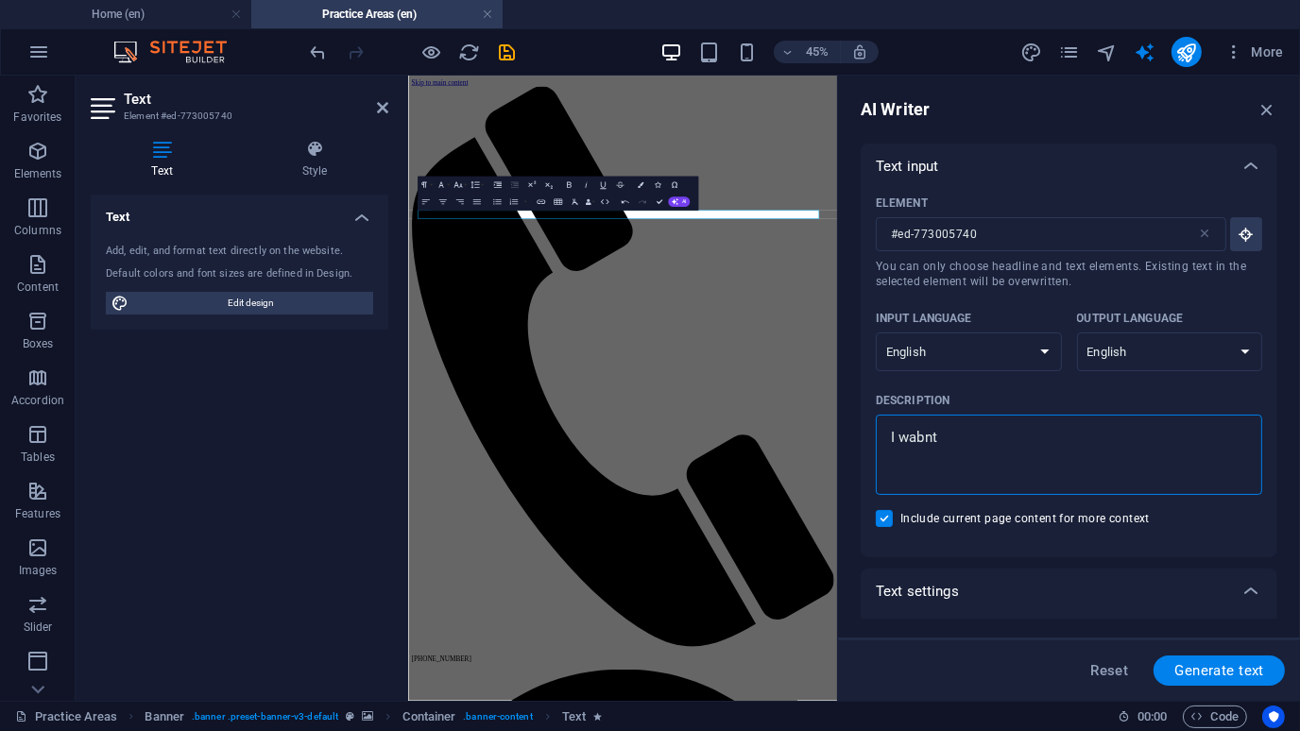
type textarea "I wabn"
type textarea "x"
type textarea "I wab"
type textarea "x"
type textarea "I wa"
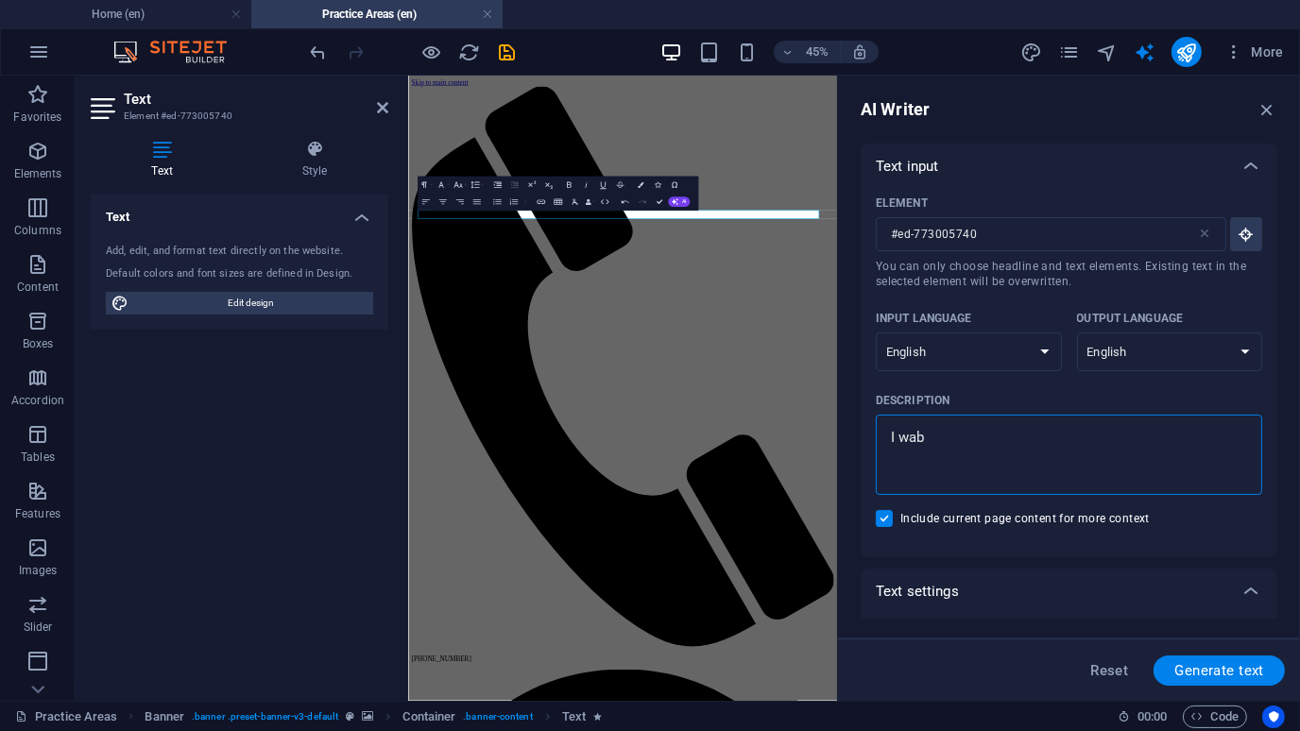
type textarea "x"
type textarea "I wan"
type textarea "x"
type textarea "I want"
type textarea "x"
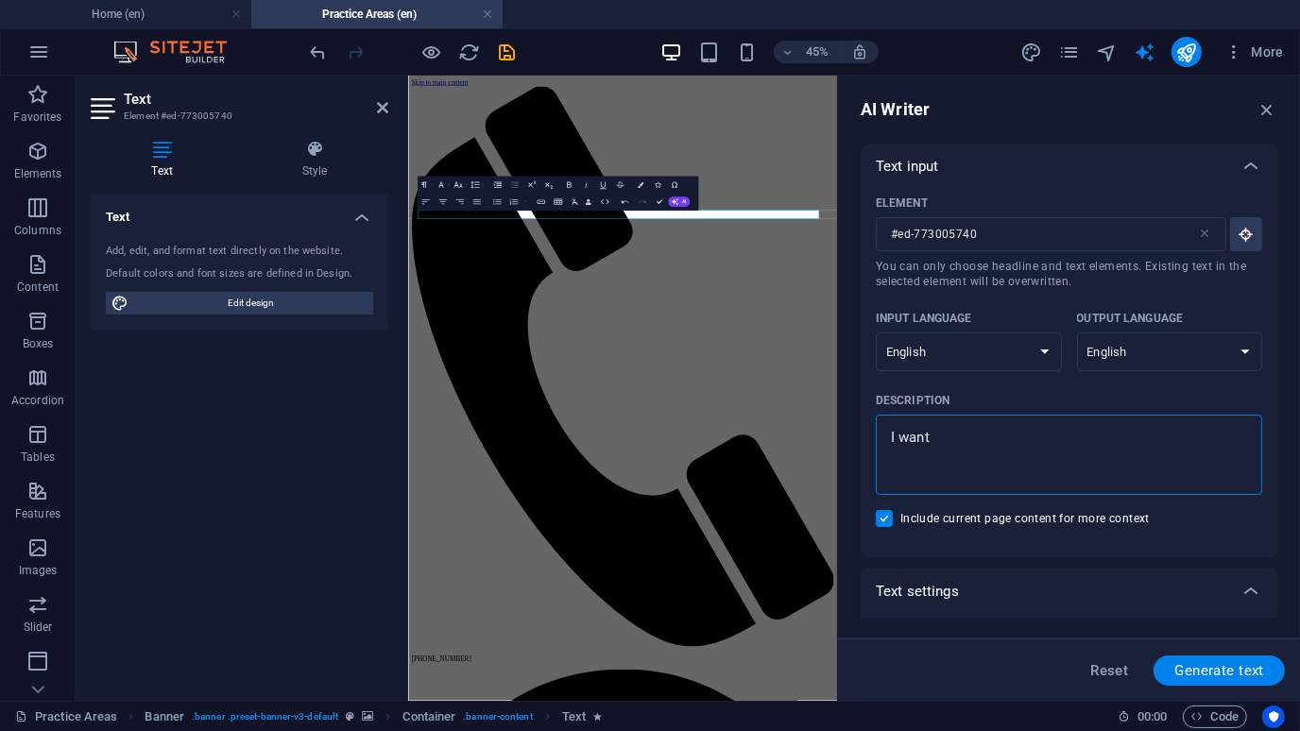
type textarea "I want"
type textarea "x"
type textarea "I want"
type textarea "x"
type textarea "I wan"
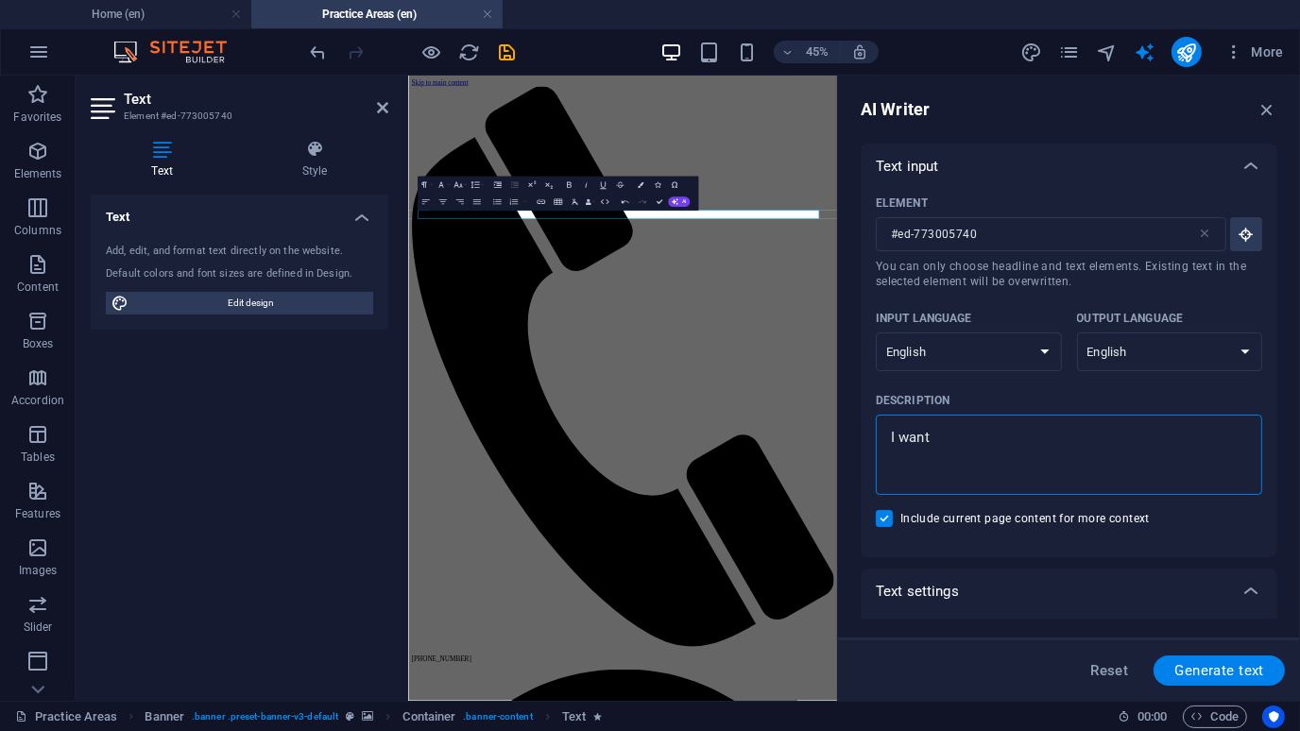
type textarea "x"
type textarea "I wa"
type textarea "x"
type textarea "I wan"
type textarea "x"
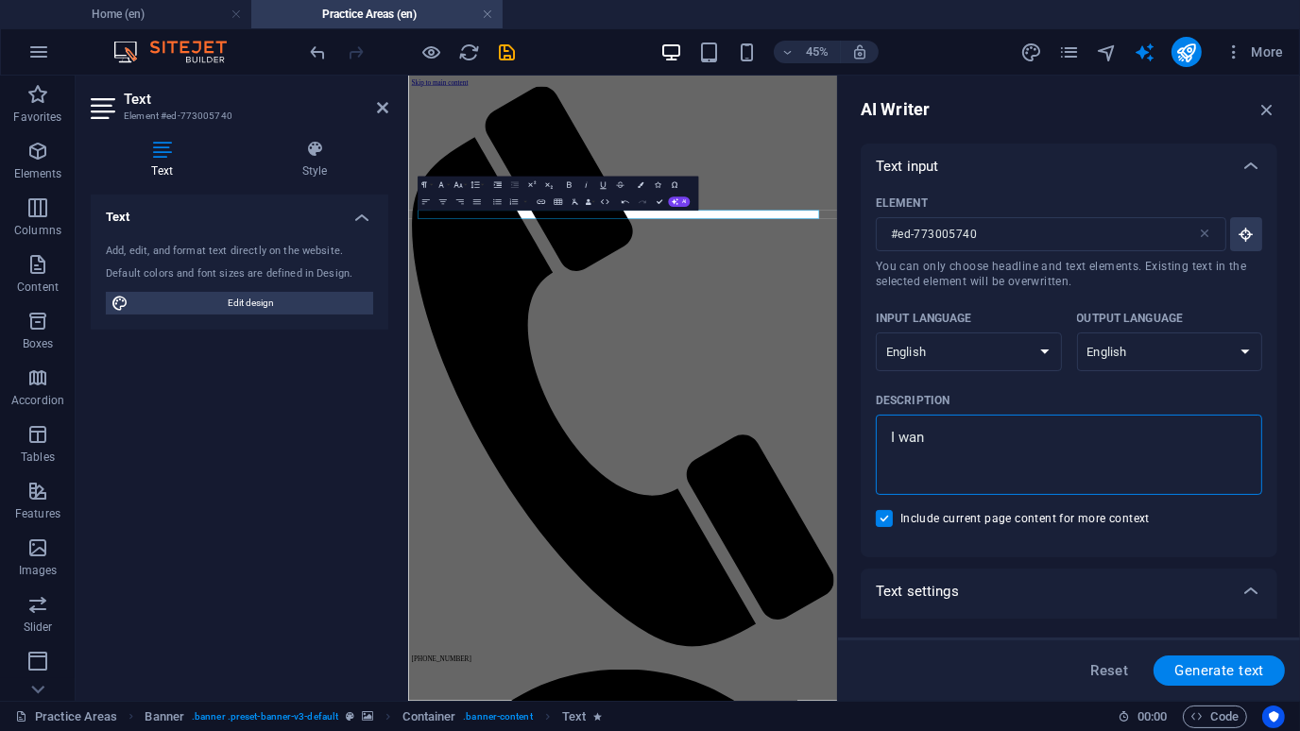
type textarea "I want"
type textarea "x"
type textarea "I want"
type textarea "x"
type textarea "I want t"
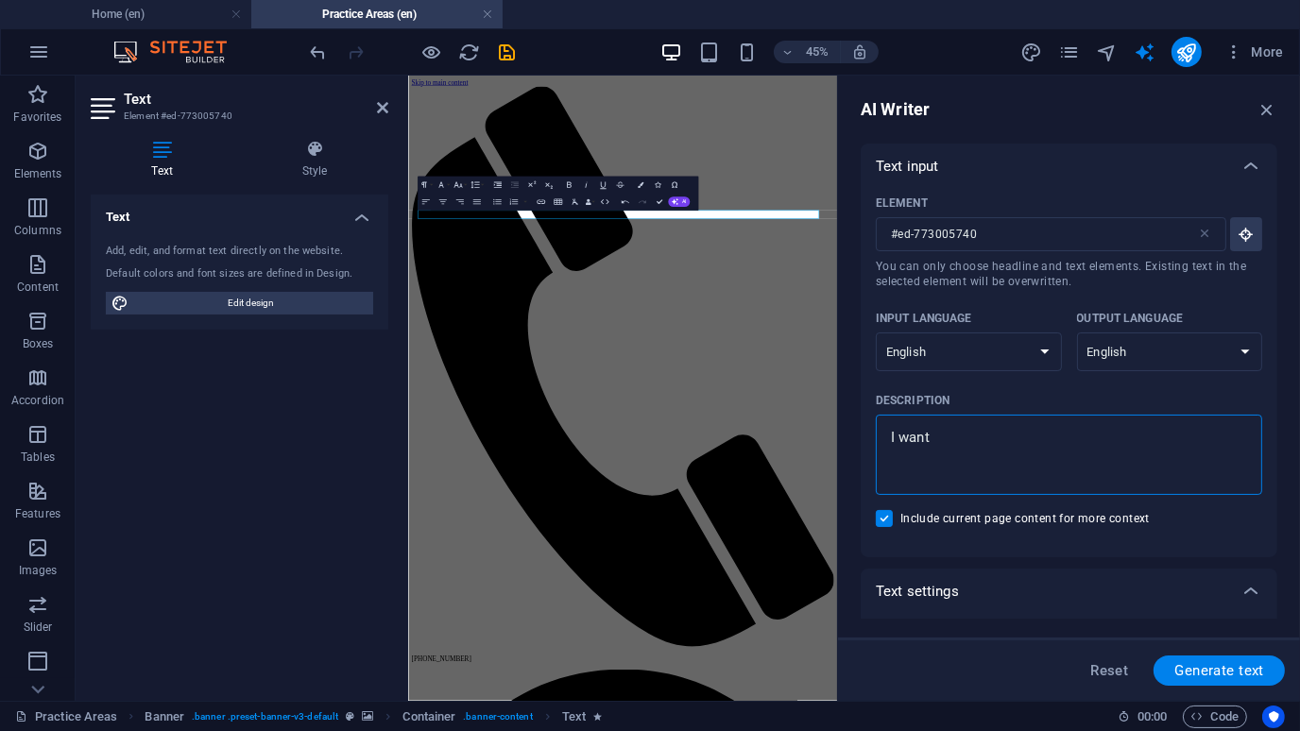
type textarea "x"
type textarea "I want to"
type textarea "x"
type textarea "I want to"
type textarea "x"
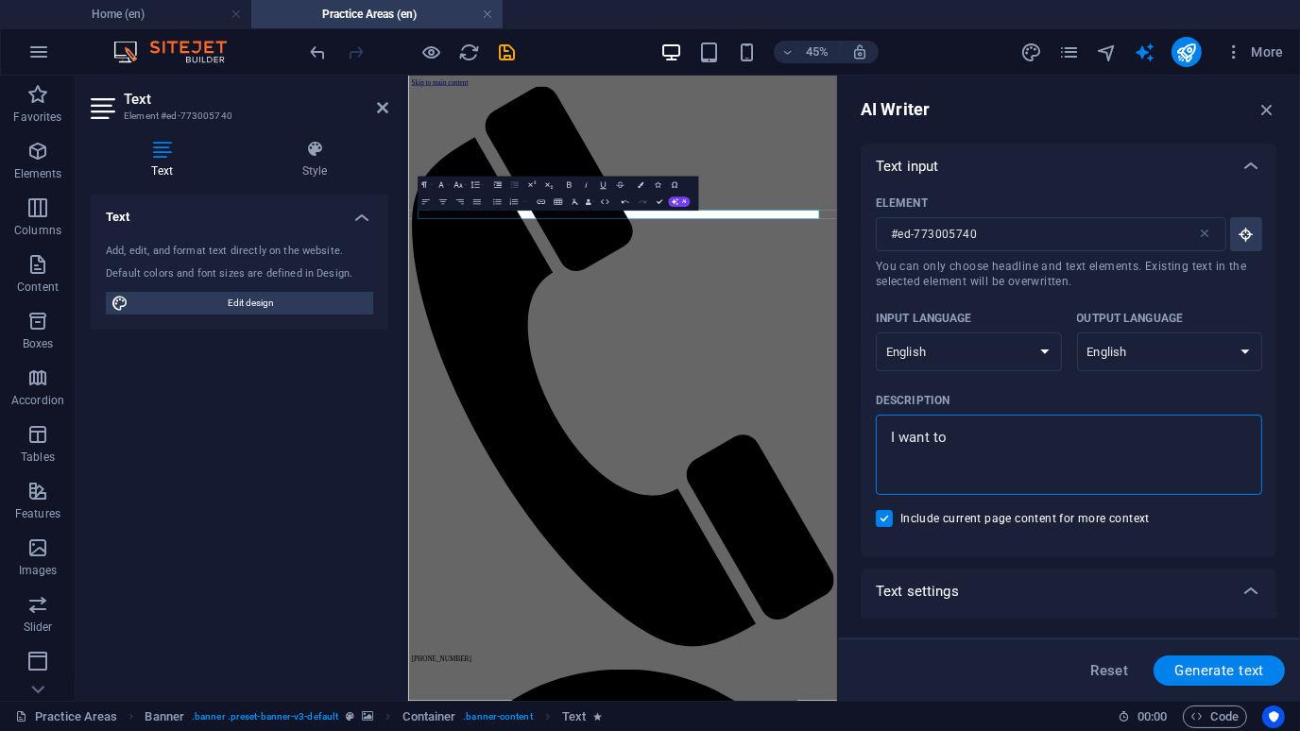
type textarea "I want to p"
type textarea "x"
type textarea "I want to po"
type textarea "x"
type textarea "I want to pos"
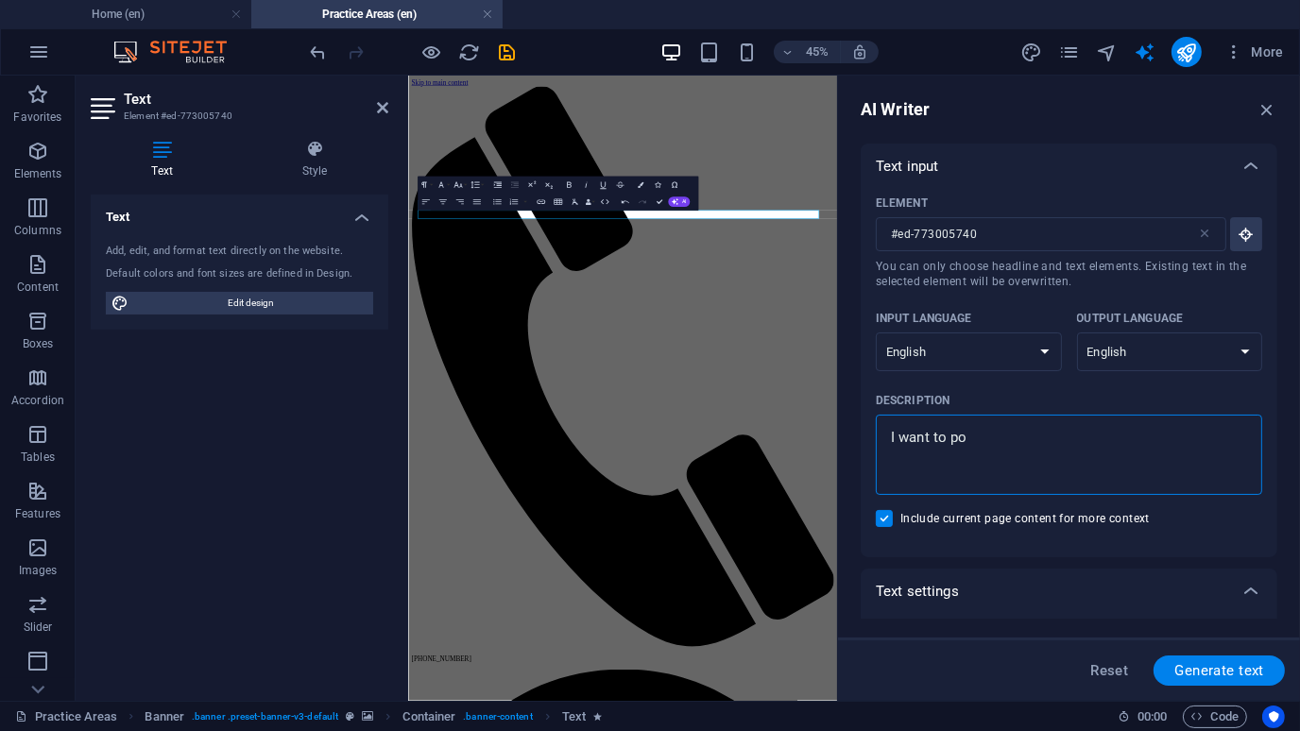
type textarea "x"
type textarea "I want to posi"
type textarea "x"
type textarea "I want to posit"
type textarea "x"
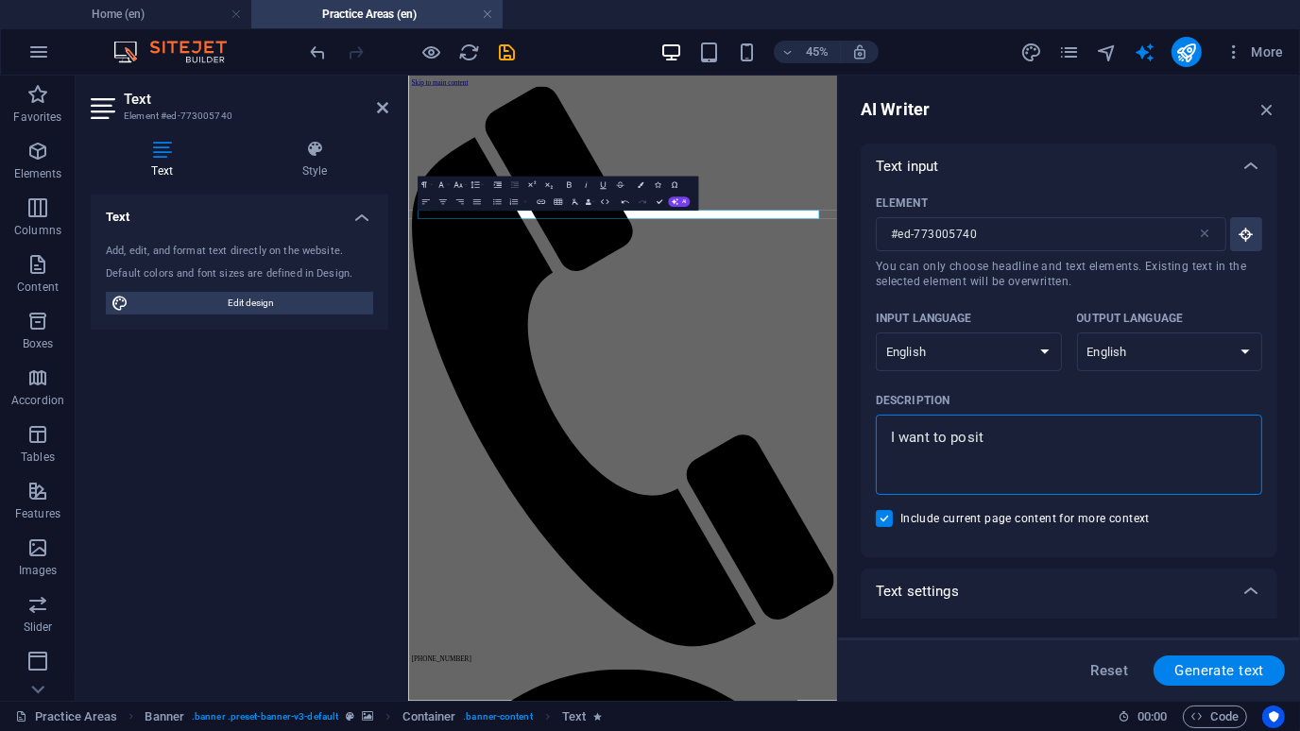
type textarea "I want to positi"
type textarea "x"
type textarea "I want to positio"
type textarea "x"
type textarea "I want to position"
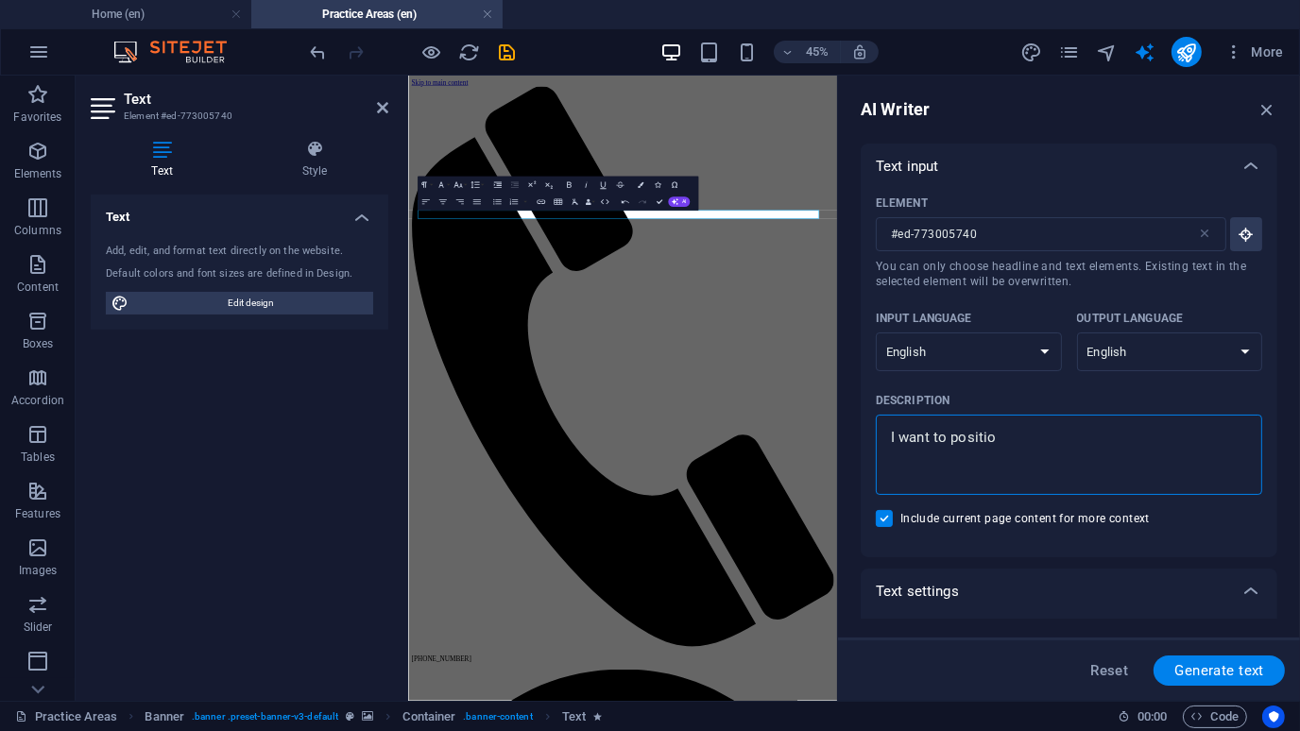
type textarea "x"
type textarea "I want to position"
type textarea "x"
type textarea "I want to position M"
type textarea "x"
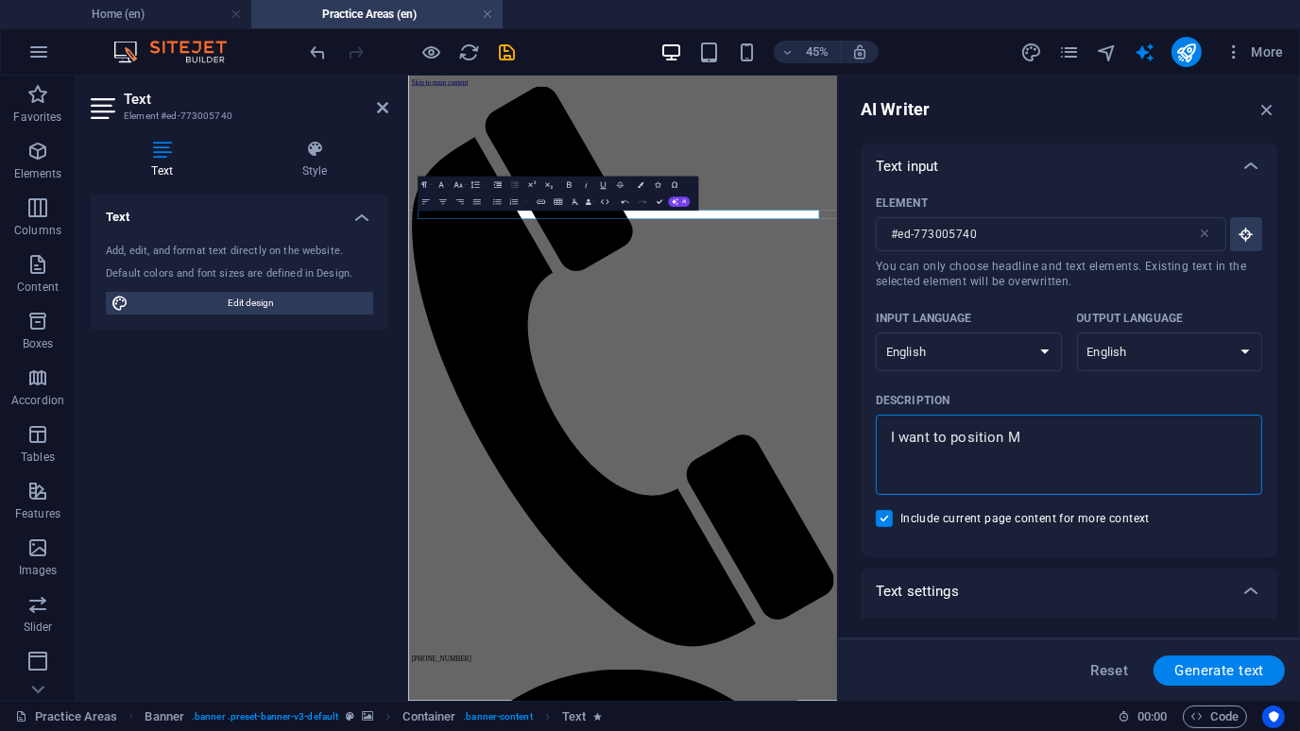
type textarea "I want to position MB"
type textarea "x"
type textarea "I want to position MBC"
type textarea "x"
type textarea "I want to position MBCA"
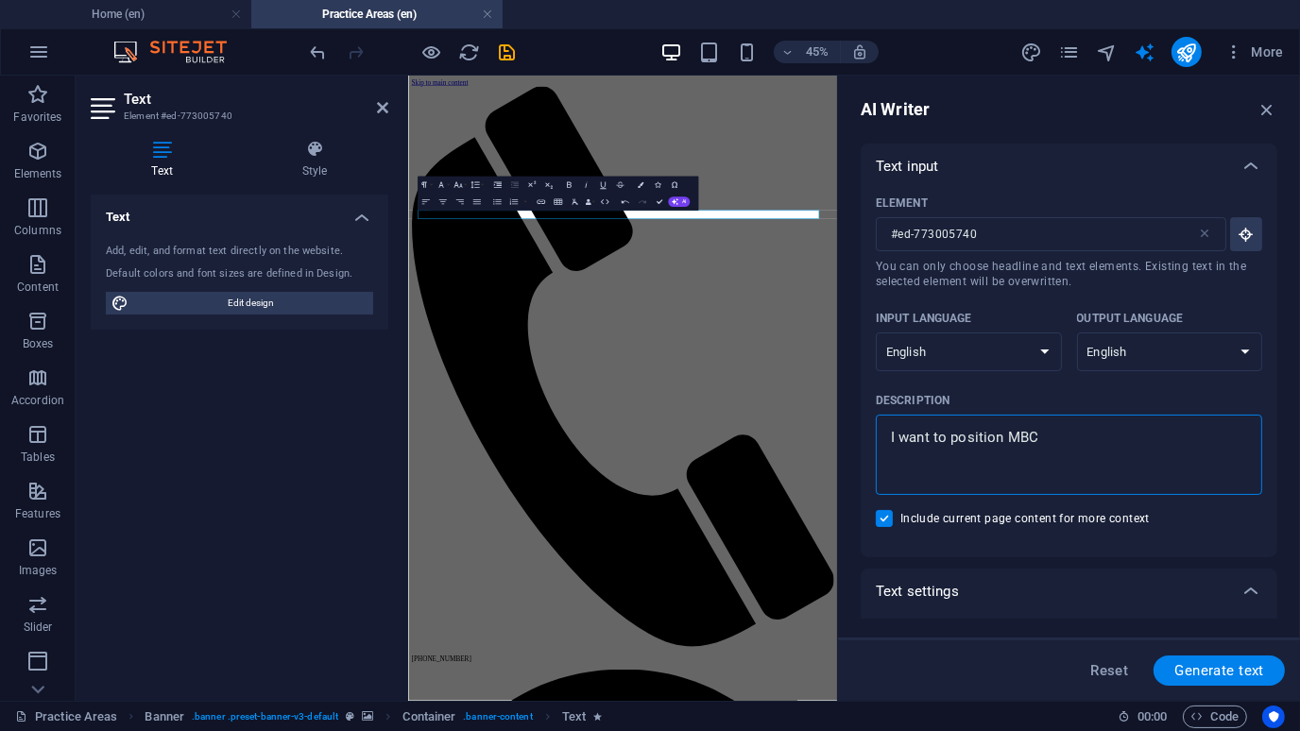
type textarea "x"
type textarea "I want to position MBCA"
type textarea "x"
type textarea "I want to position MBCA A"
type textarea "x"
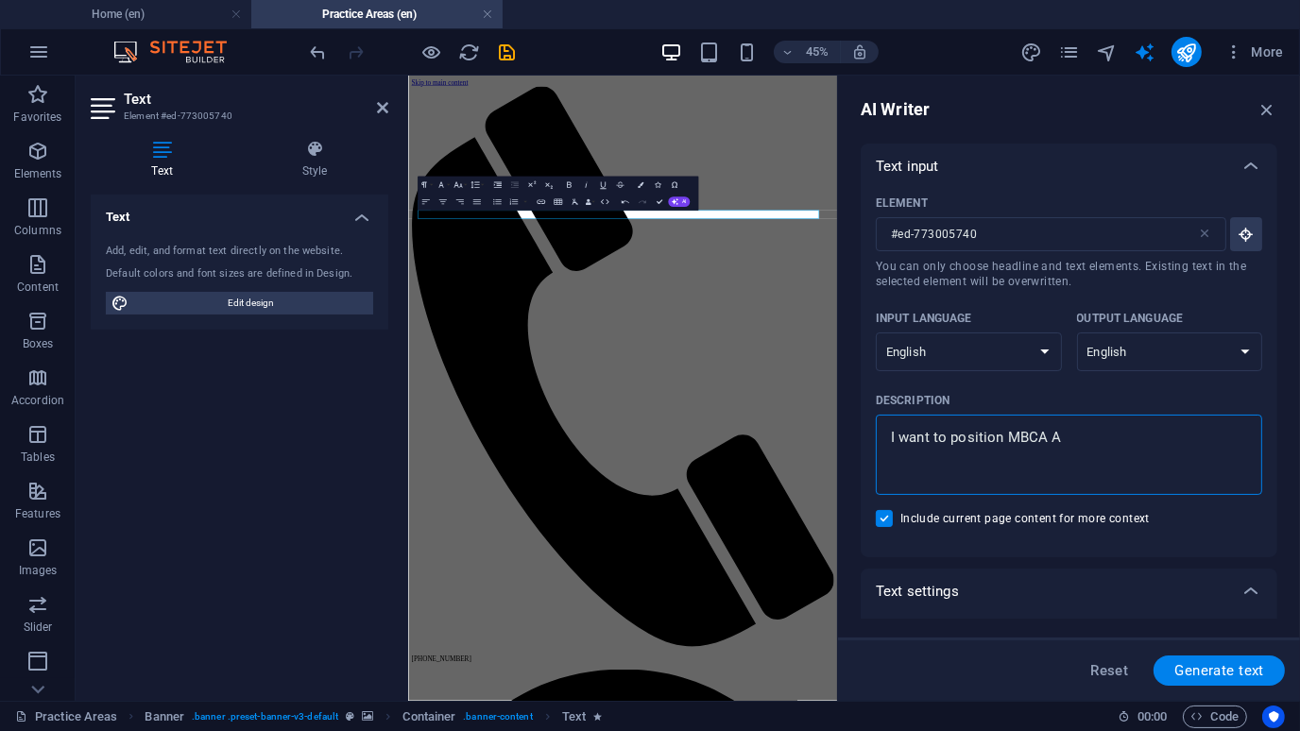
type textarea "I want to position MBCA AS"
type textarea "x"
type textarea "I want to position MBCA AS"
type textarea "x"
type textarea "I want to position MBCA AS \"
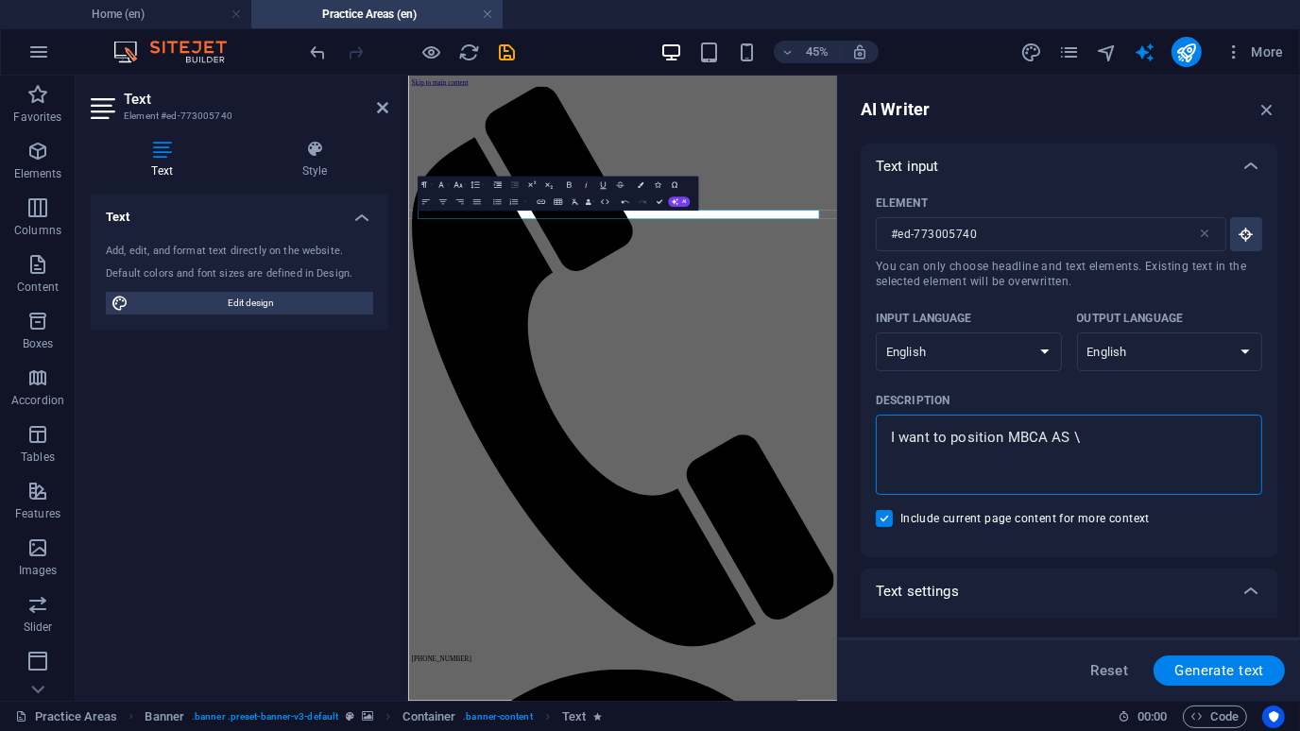
type textarea "x"
type textarea "I want to position MBCA AS"
type textarea "x"
type textarea "I want to position MBCA AS"
type textarea "x"
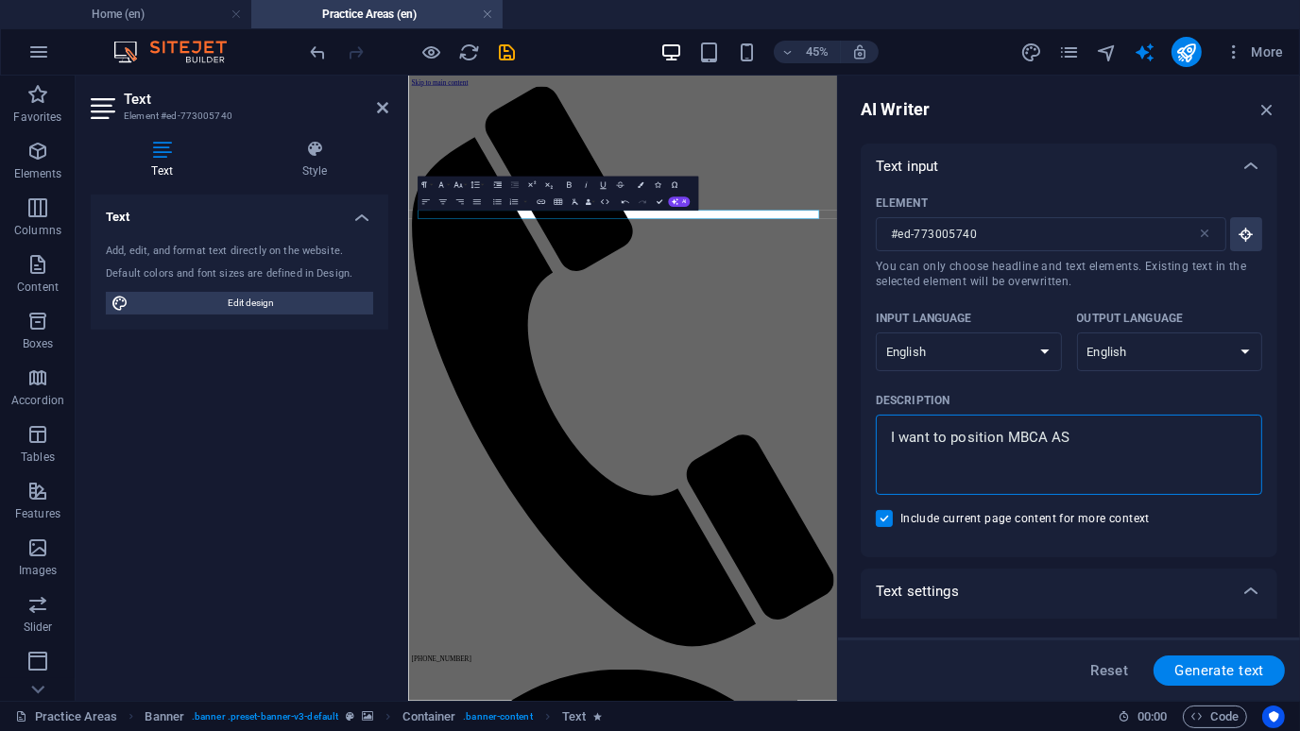
type textarea "I want to position MBCA A"
type textarea "x"
type textarea "I want to position MBCA"
type textarea "x"
type textarea "I want to position MBCA a"
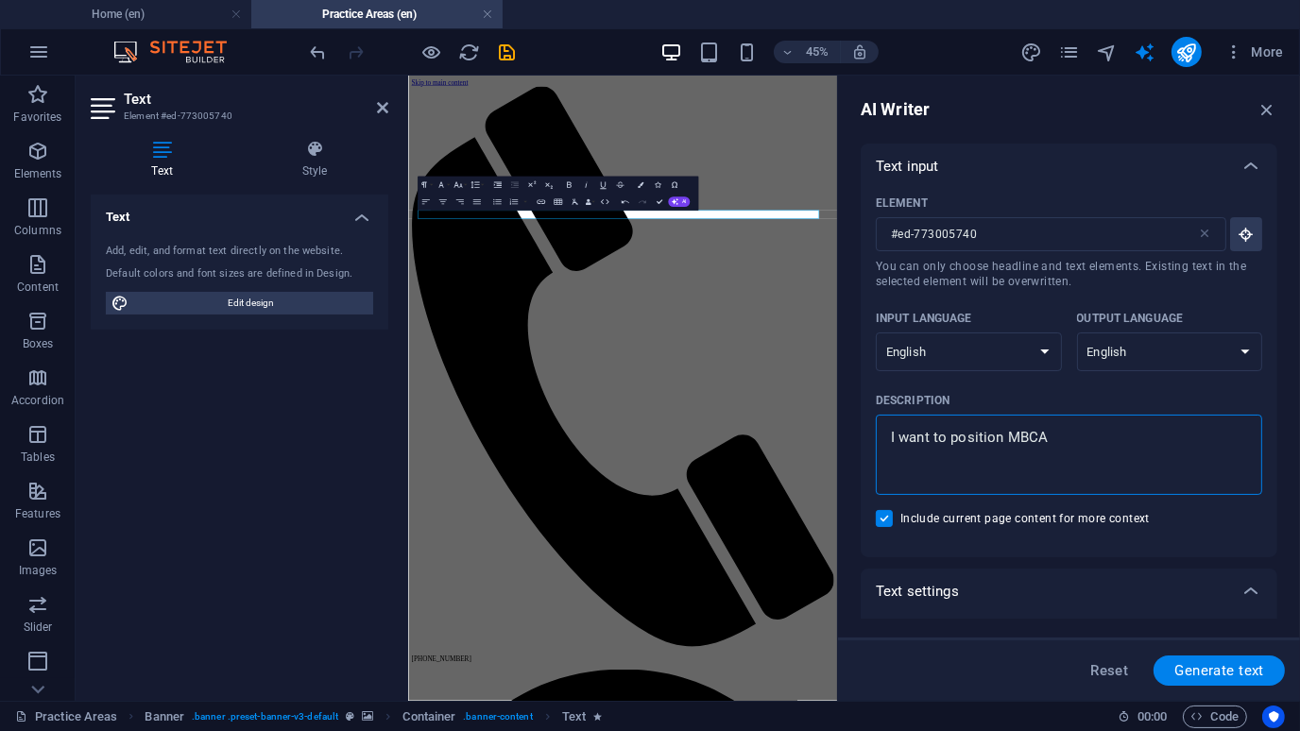
type textarea "x"
type textarea "I want to position MBCA as"
type textarea "x"
type textarea "I want to position MBCA as"
type textarea "x"
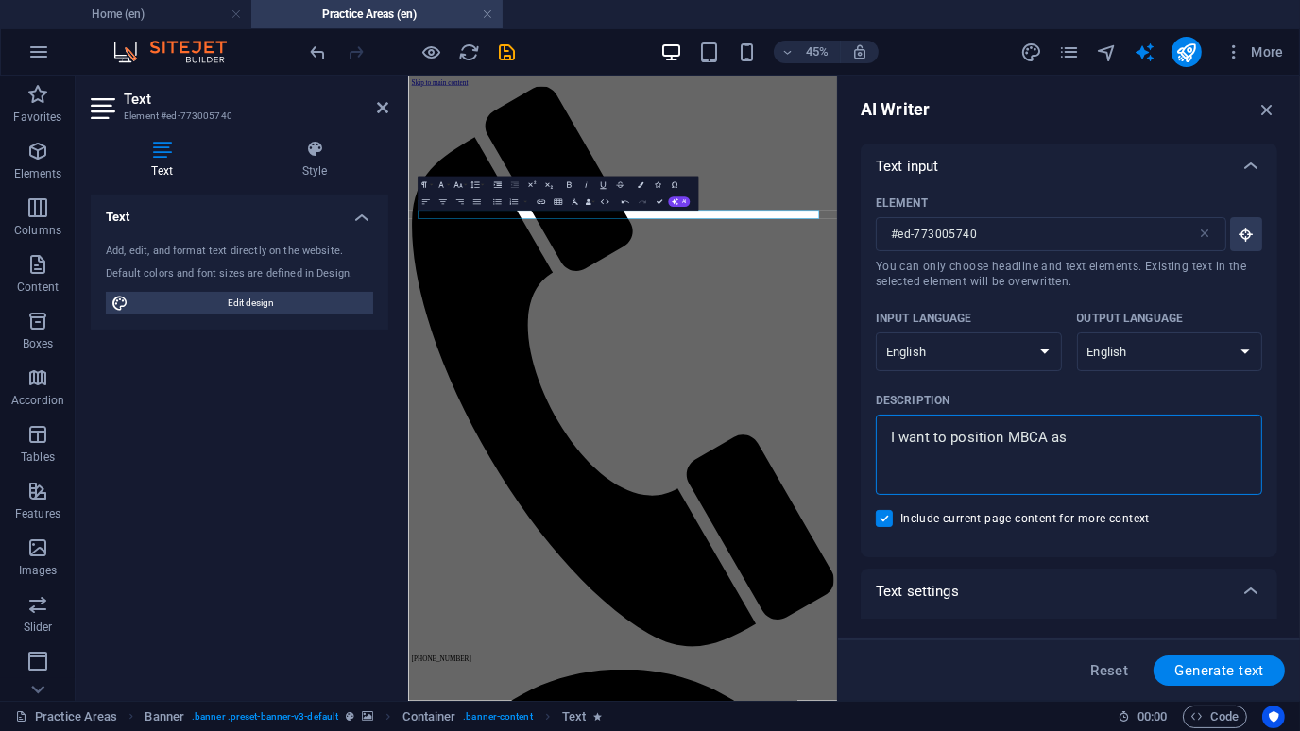
type textarea "I want to position MBCA as a"
type textarea "x"
type textarea "I want to position MBCA as a"
type textarea "x"
type textarea "I want to position MBCA as a f"
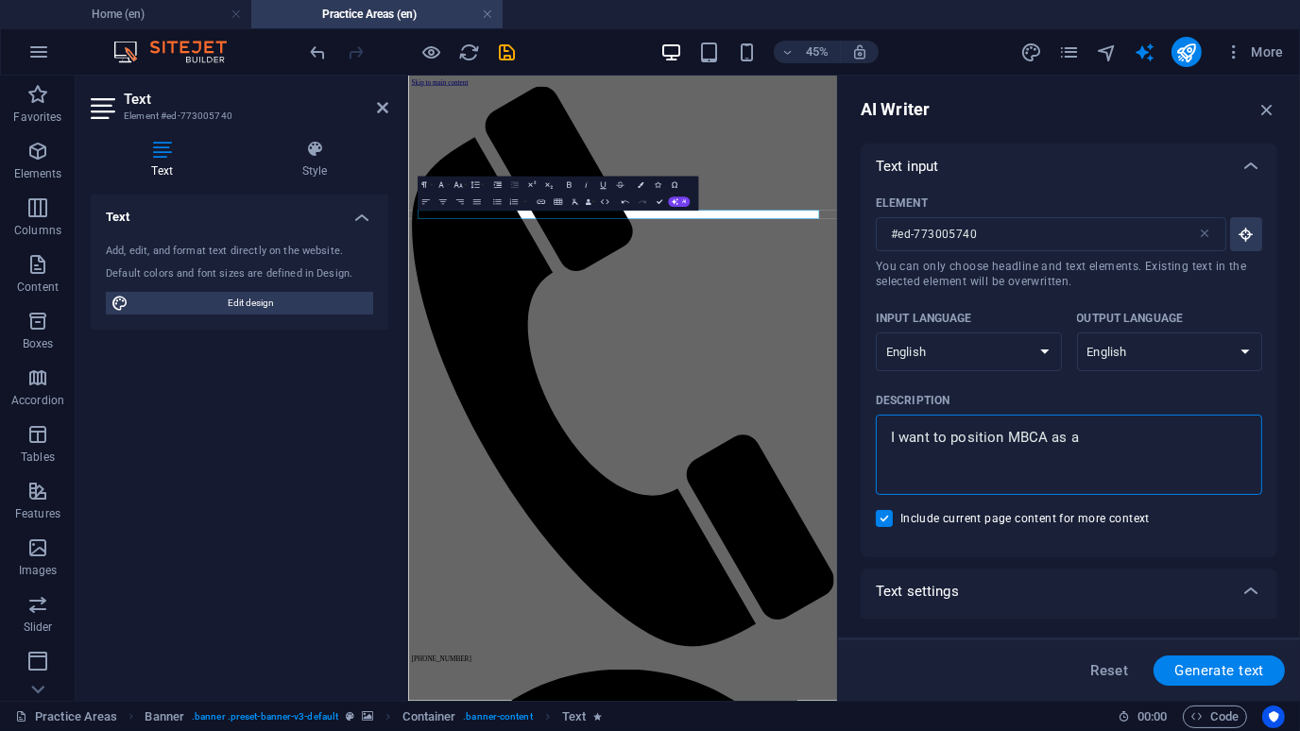
type textarea "x"
type textarea "I want to position MBCA as a fi"
type textarea "x"
type textarea "I want to position MBCA as a fir"
type textarea "x"
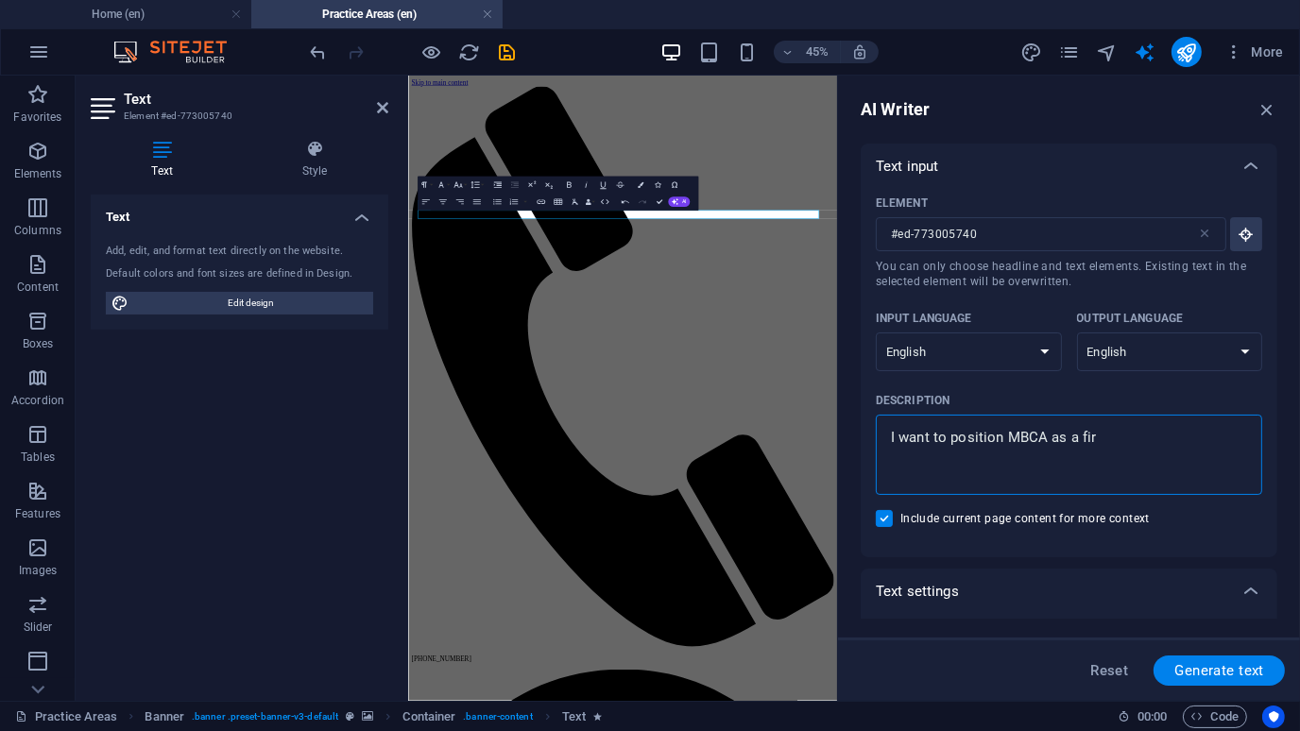
type textarea "I want to position MBCA as a firm"
type textarea "x"
type textarea "I want to position MBCA as a firm"
type textarea "x"
type textarea "I want to position MBCA as a firm t"
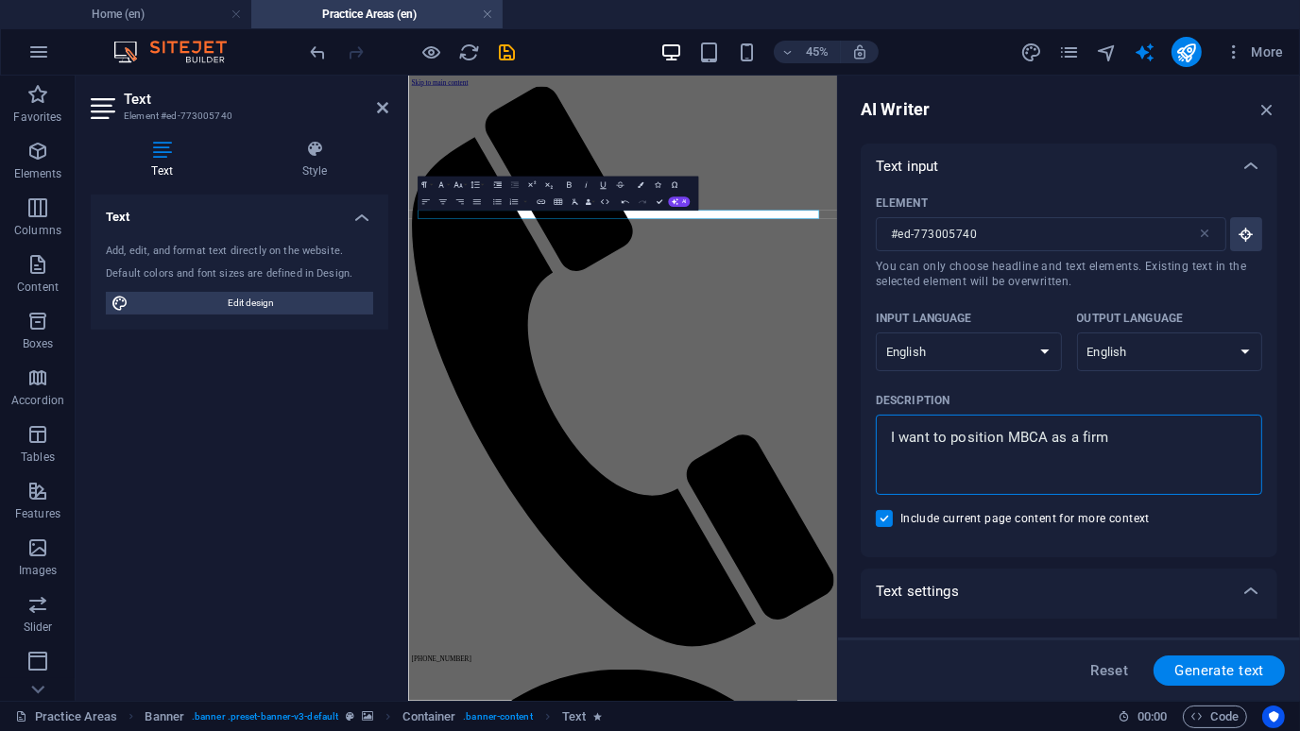
type textarea "x"
type textarea "I want to position MBCA as a firm th"
type textarea "x"
type textarea "I want to position MBCA as a firm tha"
type textarea "x"
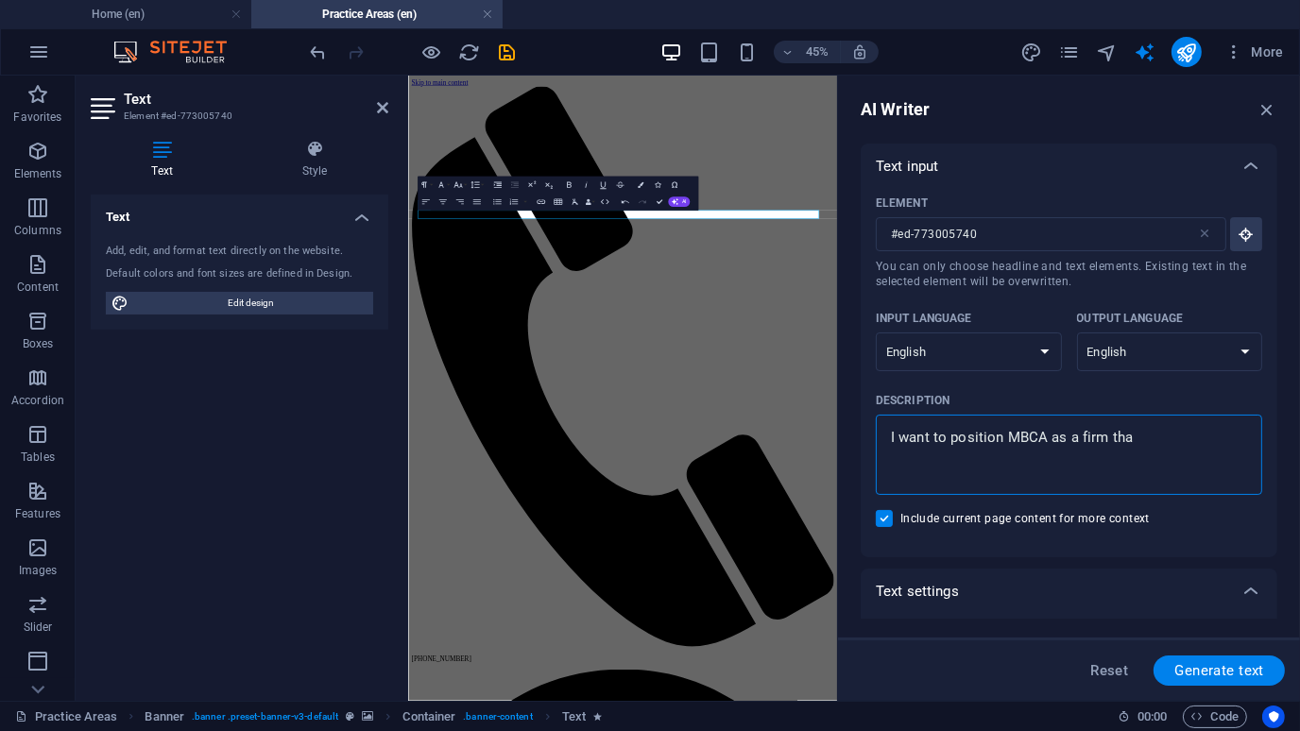
type textarea "I want to position MBCA as a firm that"
type textarea "x"
type textarea "I want to position MBCA as a firm that"
type textarea "x"
type textarea "I want to position MBCA as a firm that o"
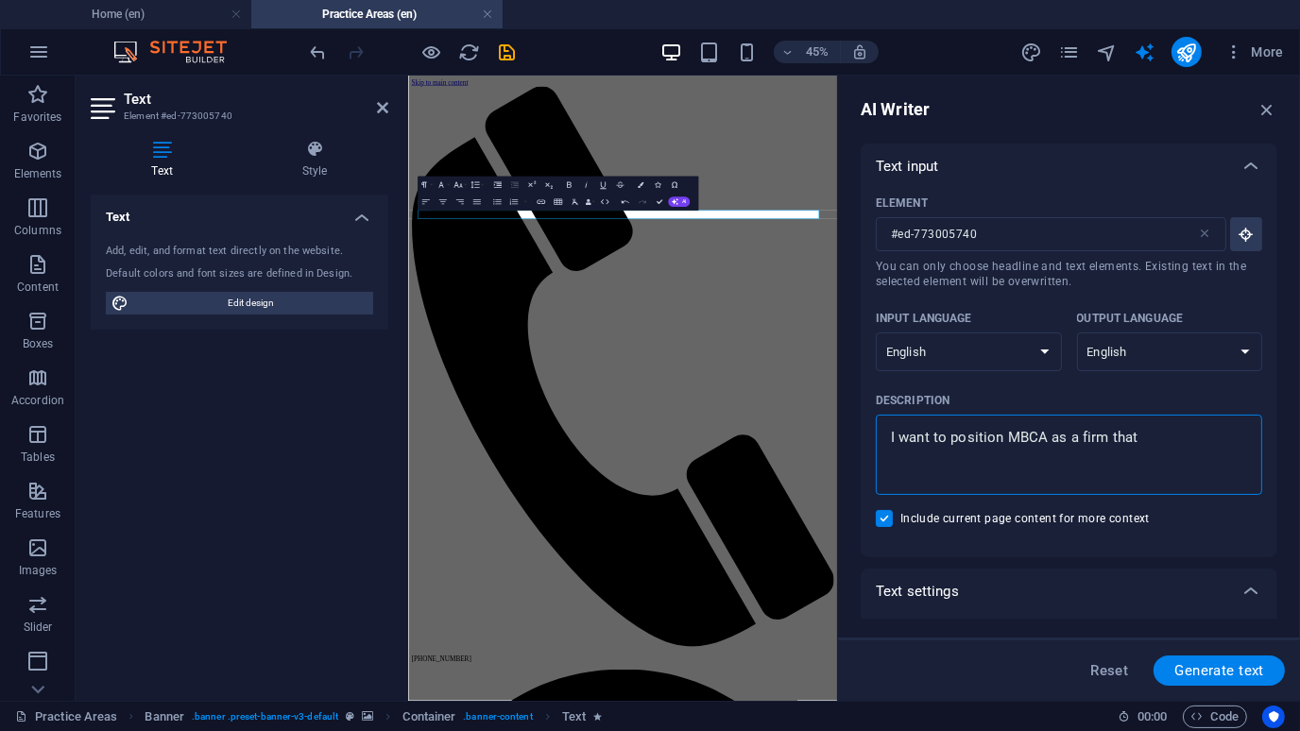
type textarea "x"
type textarea "I want to position MBCA as a firm that od"
type textarea "x"
type textarea "I want to position MBCA as a firm that o"
type textarea "x"
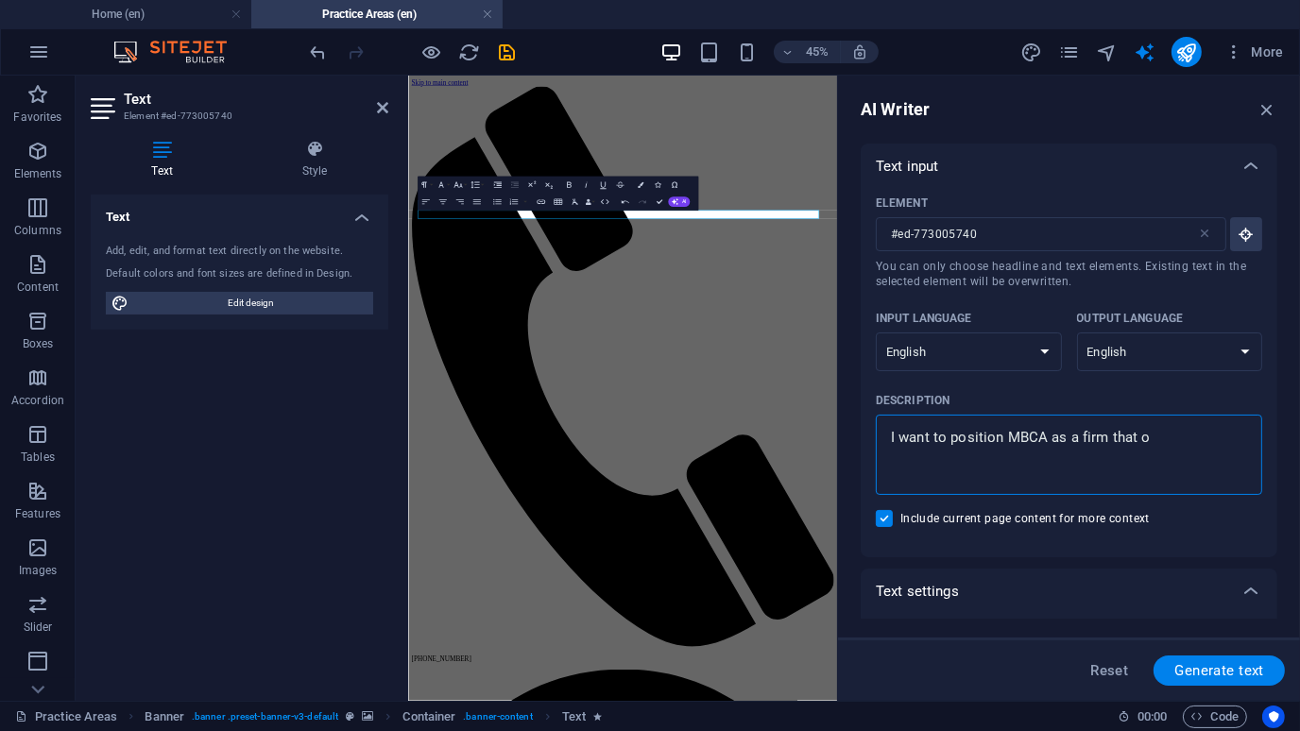
type textarea "I want to position MBCA as a firm that of"
type textarea "x"
type textarea "I want to position MBCA as a firm that off"
type textarea "x"
type textarea "I want to position MBCA as a firm that offe"
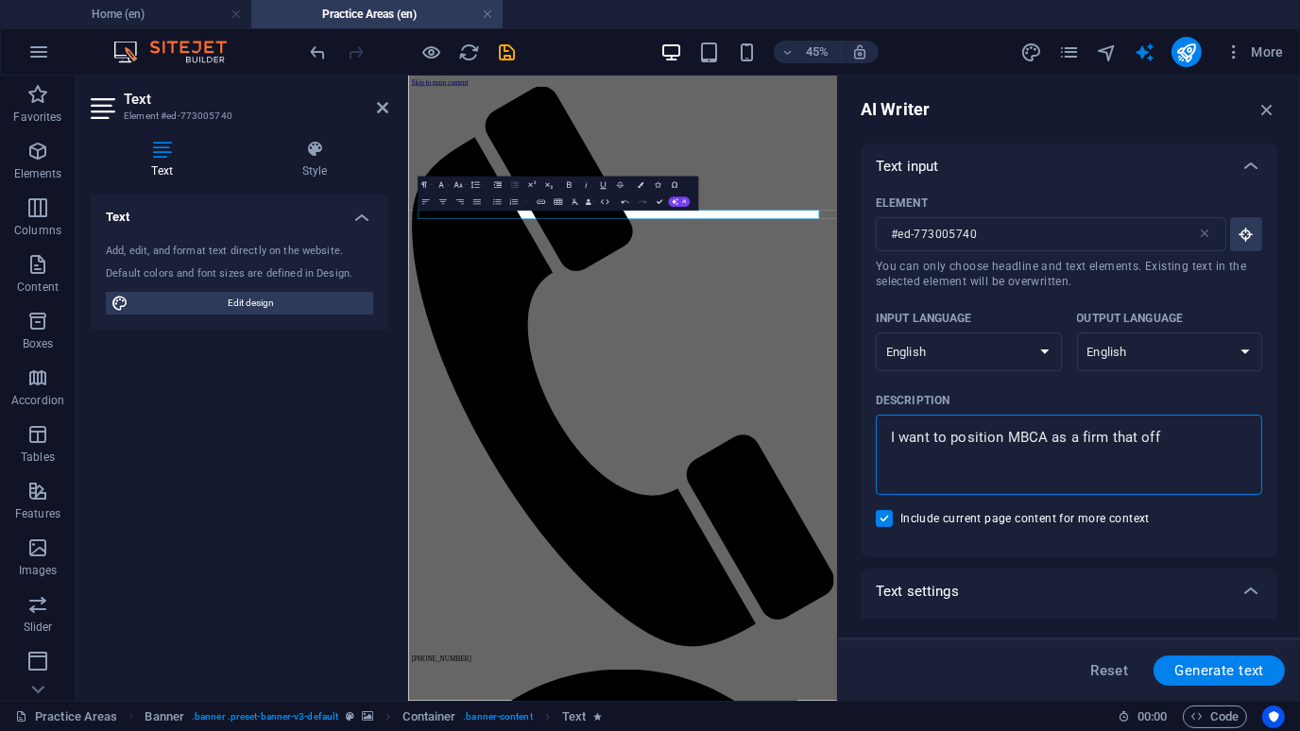
type textarea "x"
type textarea "I want to position MBCA as a firm that offer"
type textarea "x"
type textarea "I want to position MBCA as a firm that offer"
type textarea "x"
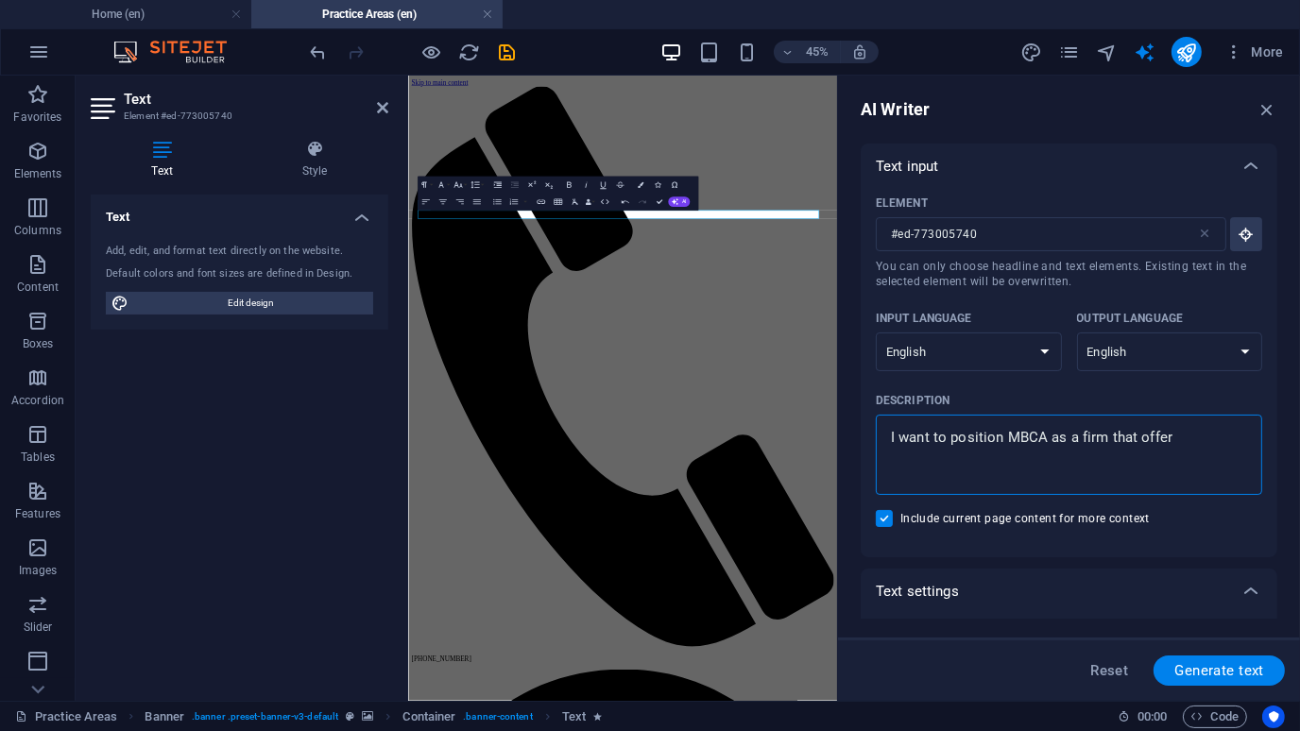
type textarea "I want to position MBCA as a firm that offer c"
type textarea "x"
type textarea "I want to position MBCA as a firm that offer cu"
type textarea "x"
type textarea "I want to position MBCA as a firm that offer cut"
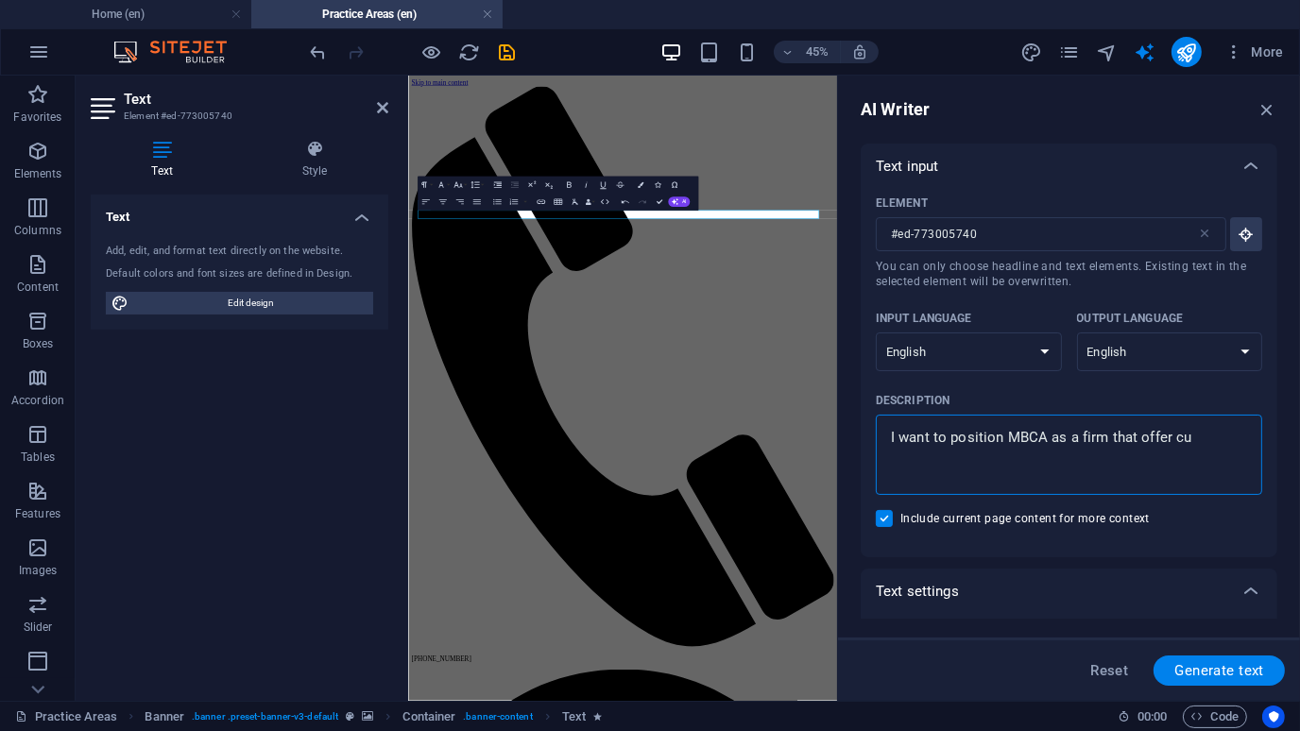
type textarea "x"
type textarea "I want to position MBCA as a firm that offer cutt"
type textarea "x"
type textarea "I want to position MBCA as a firm that offer cutti"
type textarea "x"
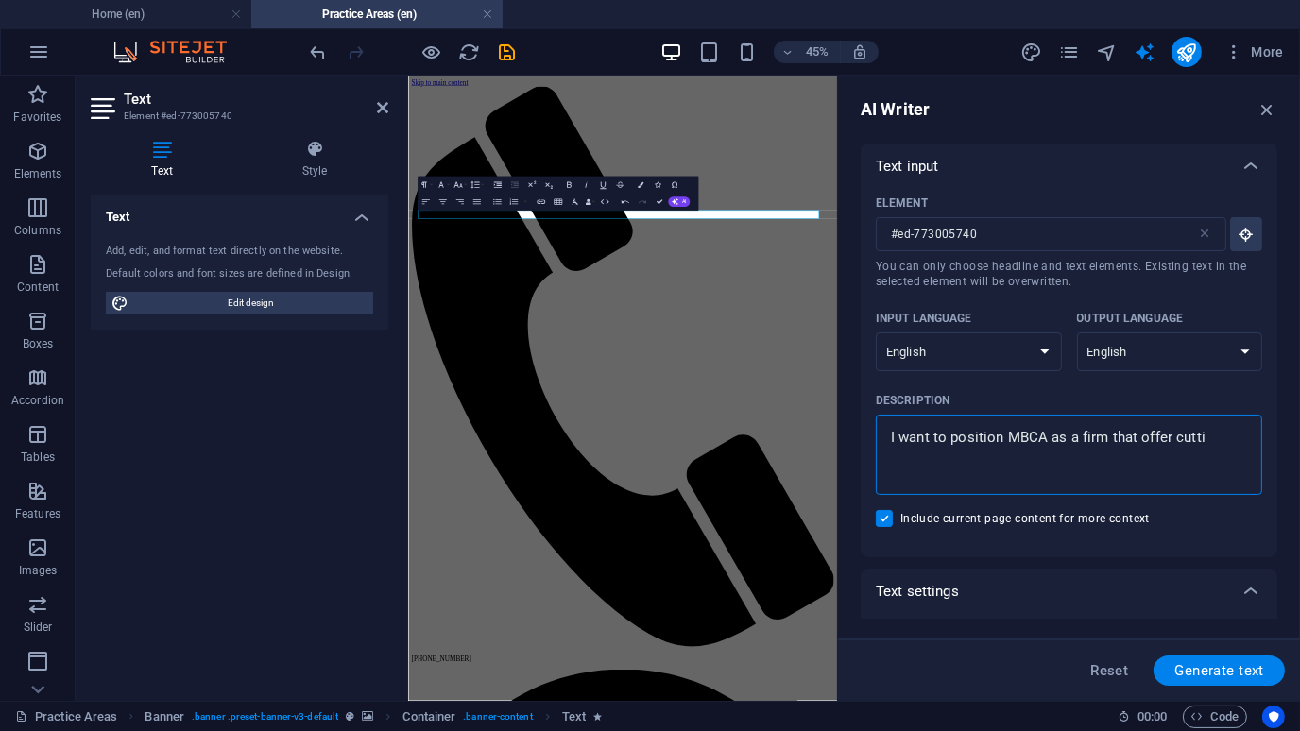
type textarea "I want to position MBCA as a firm that offer cuttin"
type textarea "x"
type textarea "I want to position MBCA as a firm that offer cutting"
type textarea "x"
type textarea "I want to position MBCA as a firm that offer cutting"
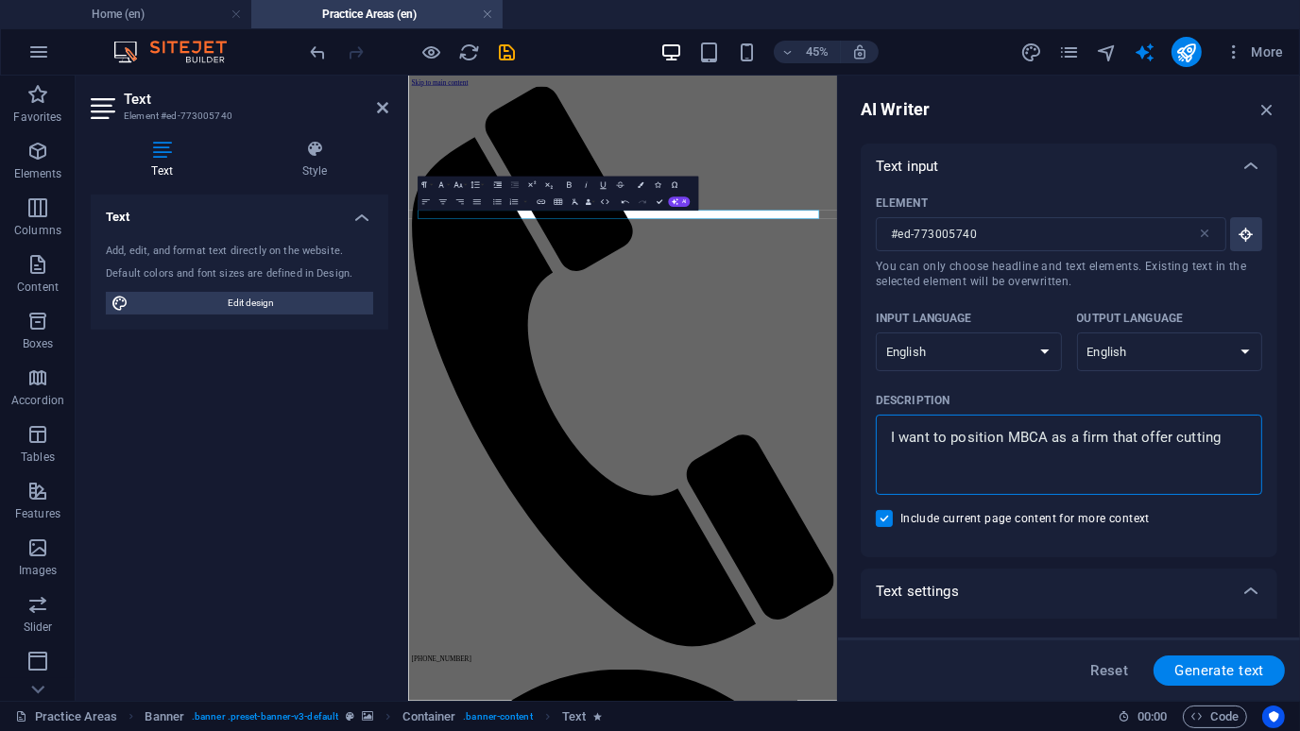
type textarea "x"
type textarea "I want to position MBCA as a firm that offer cutting e"
type textarea "x"
type textarea "I want to position MBCA as a firm that offer cutting ed"
type textarea "x"
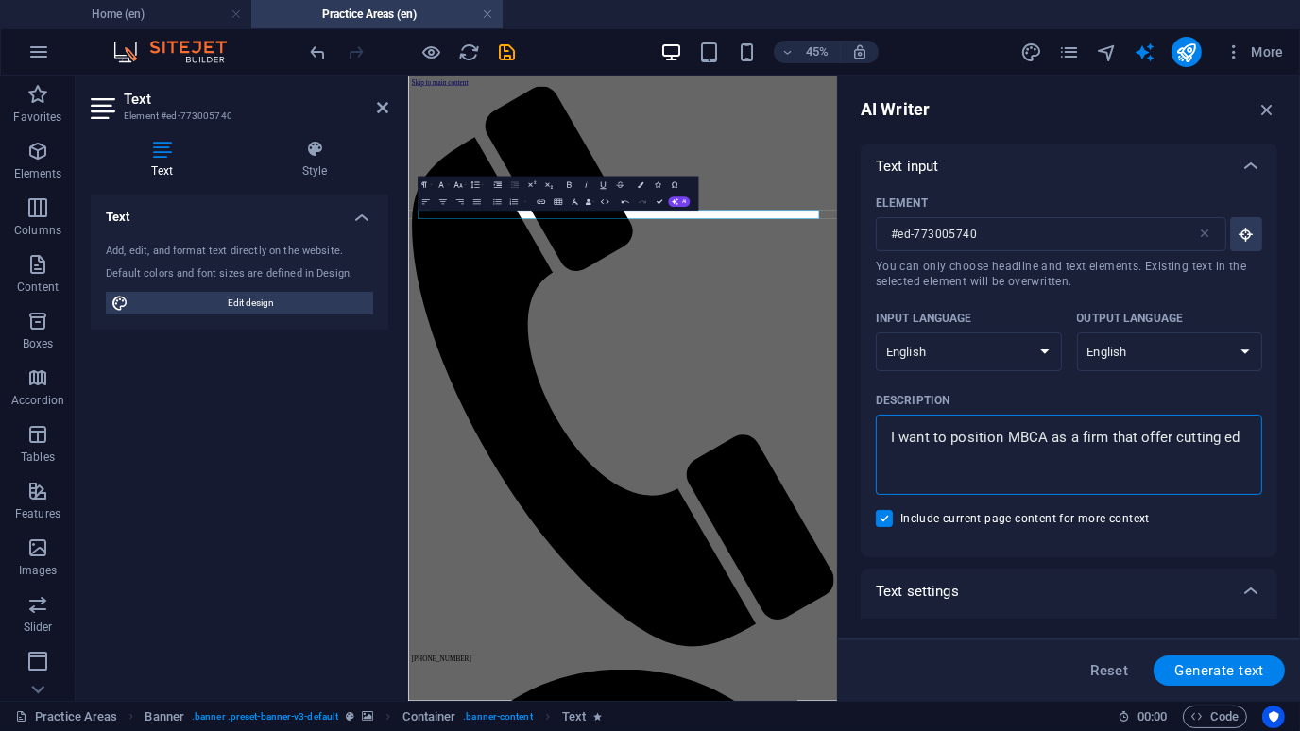
type textarea "I want to position MBCA as a firm that offer cutting edg"
type textarea "x"
type textarea "I want to position MBCA as a firm that offer cutting edge"
type textarea "x"
type textarea "I want to position MBCA as a firm that offer cutting edge"
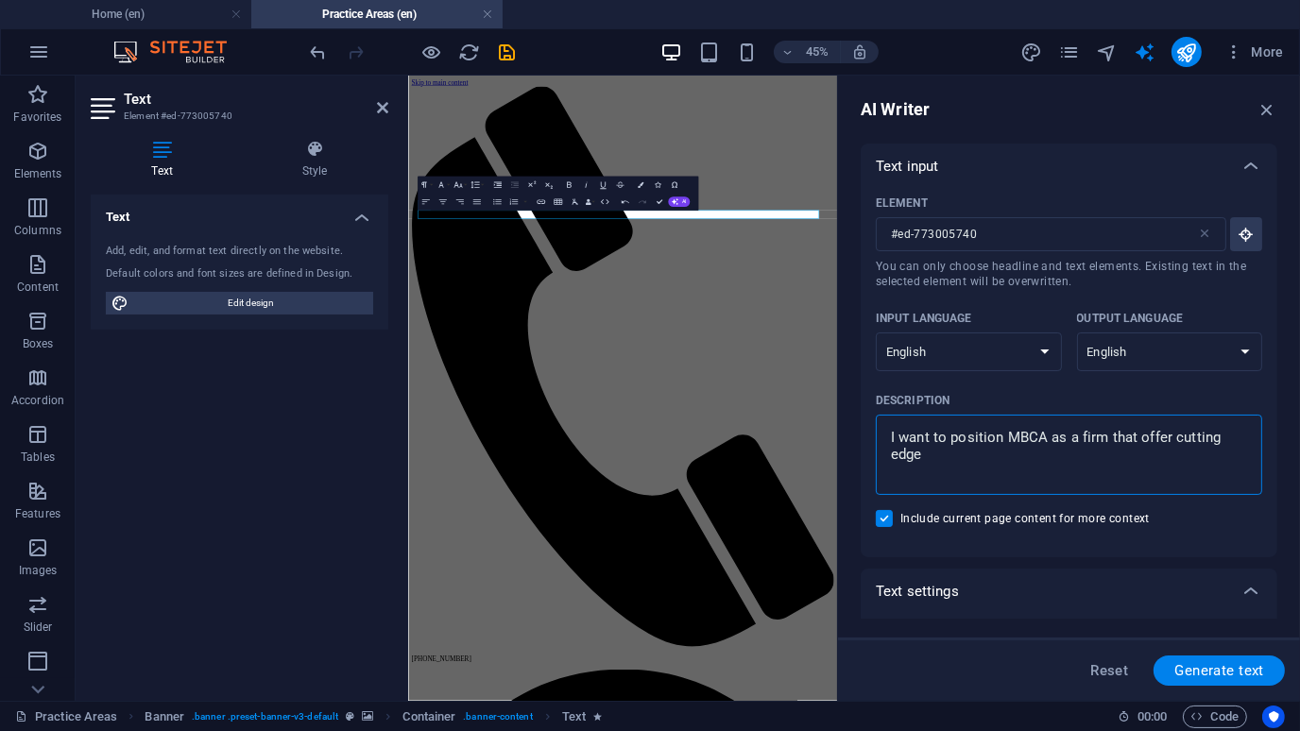
type textarea "x"
type textarea "I want to position MBCA as a firm that offer cutting edge s"
type textarea "x"
type textarea "I want to position MBCA as a firm that offer cutting edge se"
type textarea "x"
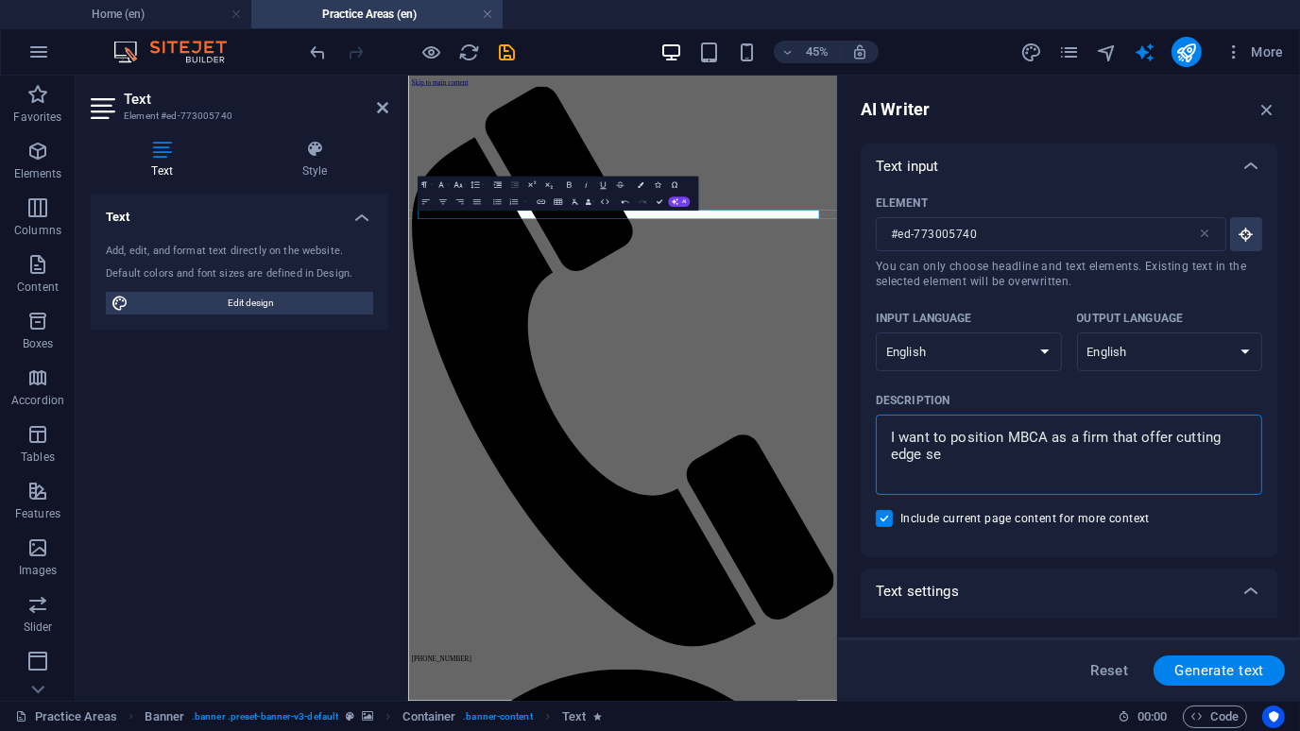
type textarea "I want to position MBCA as a firm that offer cutting edge ser"
type textarea "x"
type textarea "I want to position MBCA as a firm that offer cutting edge serv"
type textarea "x"
type textarea "I want to position MBCA as a firm that offer cutting edge servi"
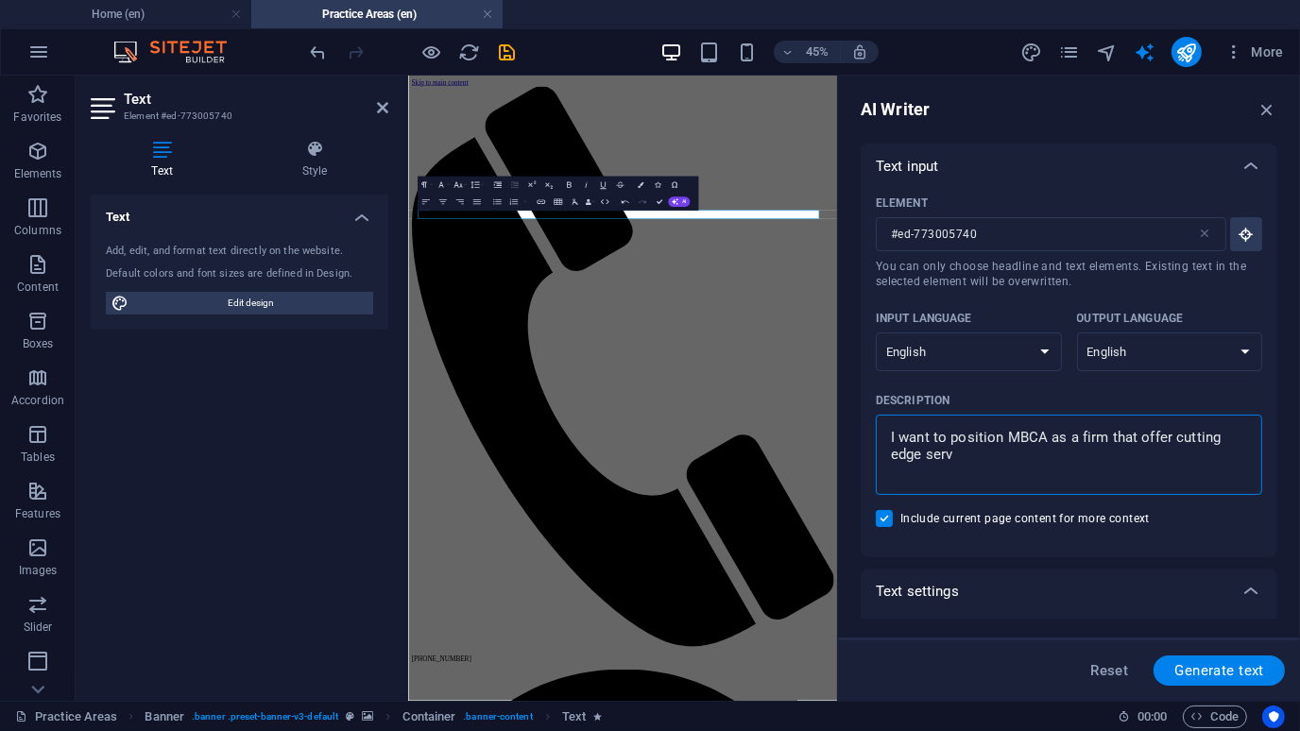
type textarea "x"
type textarea "I want to position MBCA as a firm that offer cutting edge servic"
type textarea "x"
type textarea "I want to position MBCA as a firm that offer cutting edge service"
type textarea "x"
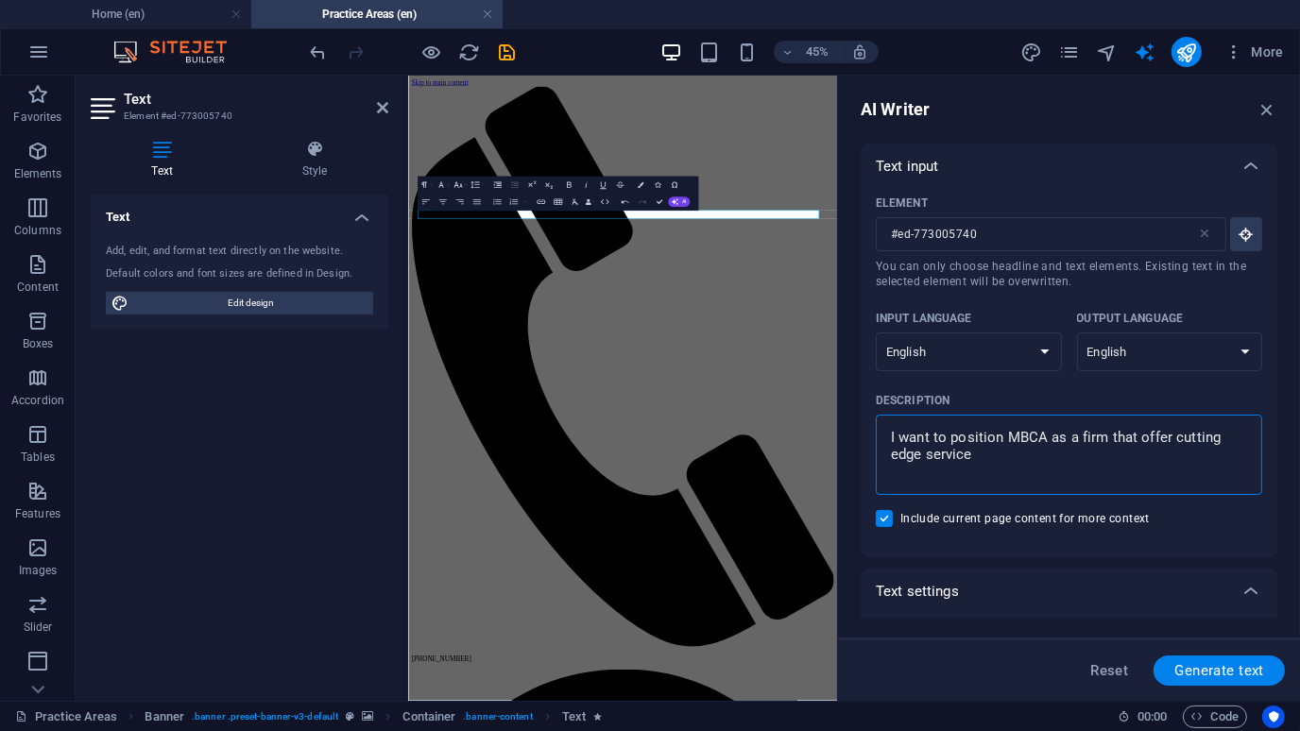
type textarea "I want to position MBCA as a firm that offer cutting edge services"
type textarea "x"
type textarea "I want to position MBCA as a firm that offer cutting edge services"
type textarea "x"
type textarea "I want to position MBCA as a firm that offer cutting edge services t"
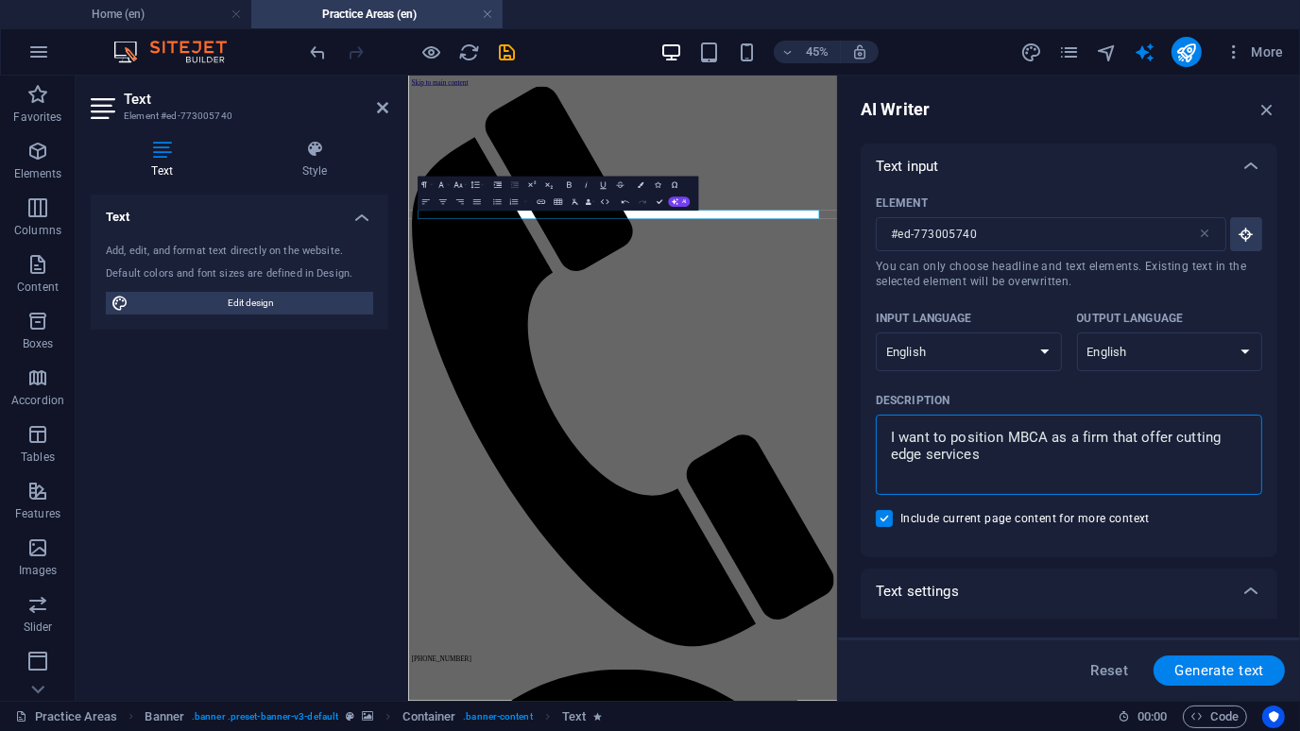
type textarea "x"
type textarea "I want to position MBCA as a firm that offer cutting edge services to"
type textarea "x"
type textarea "I want to position MBCA as a firm that offer cutting edge services to"
type textarea "x"
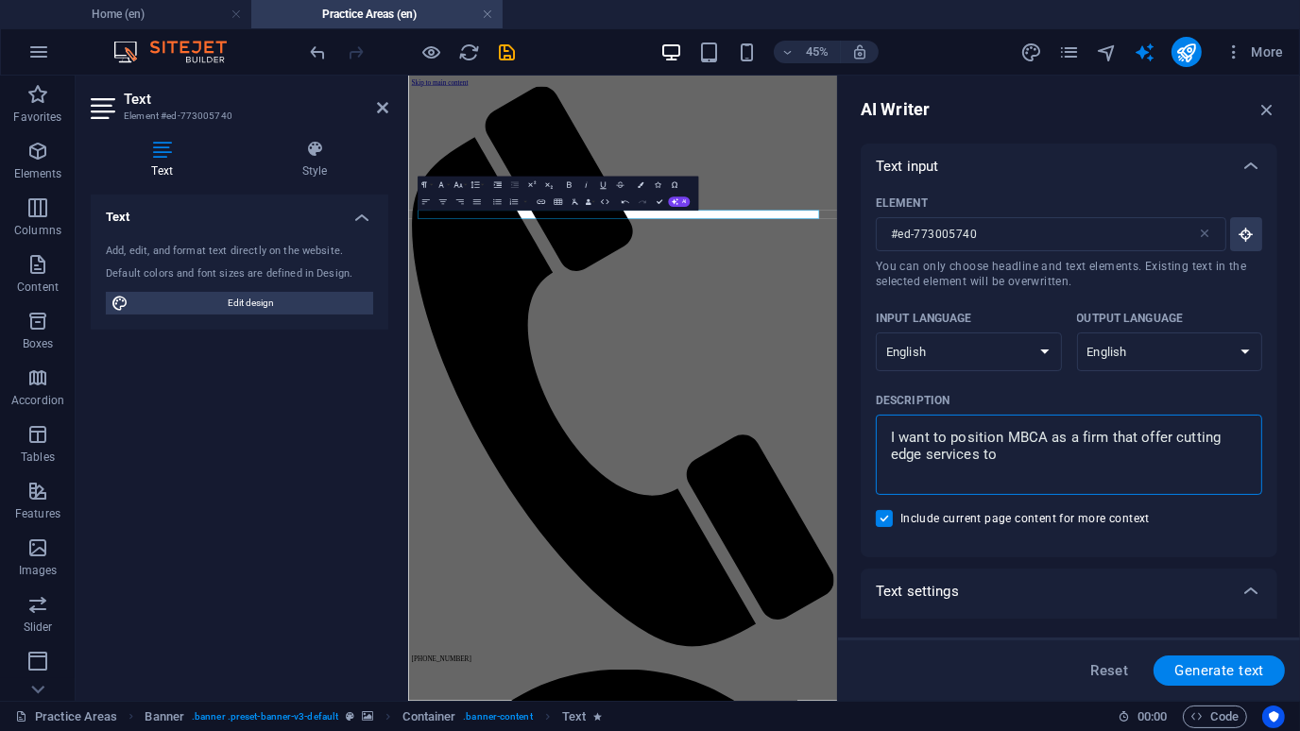
type textarea "I want to position MBCA as a firm that offer cutting edge services to S"
type textarea "x"
type textarea "I want to position MBCA as a firm that offer cutting edge services to SM"
type textarea "x"
click at [1274, 351] on div "Element #ed-773005740 ​ You can only choose headline and text elements. Existin…" at bounding box center [1069, 373] width 417 height 368
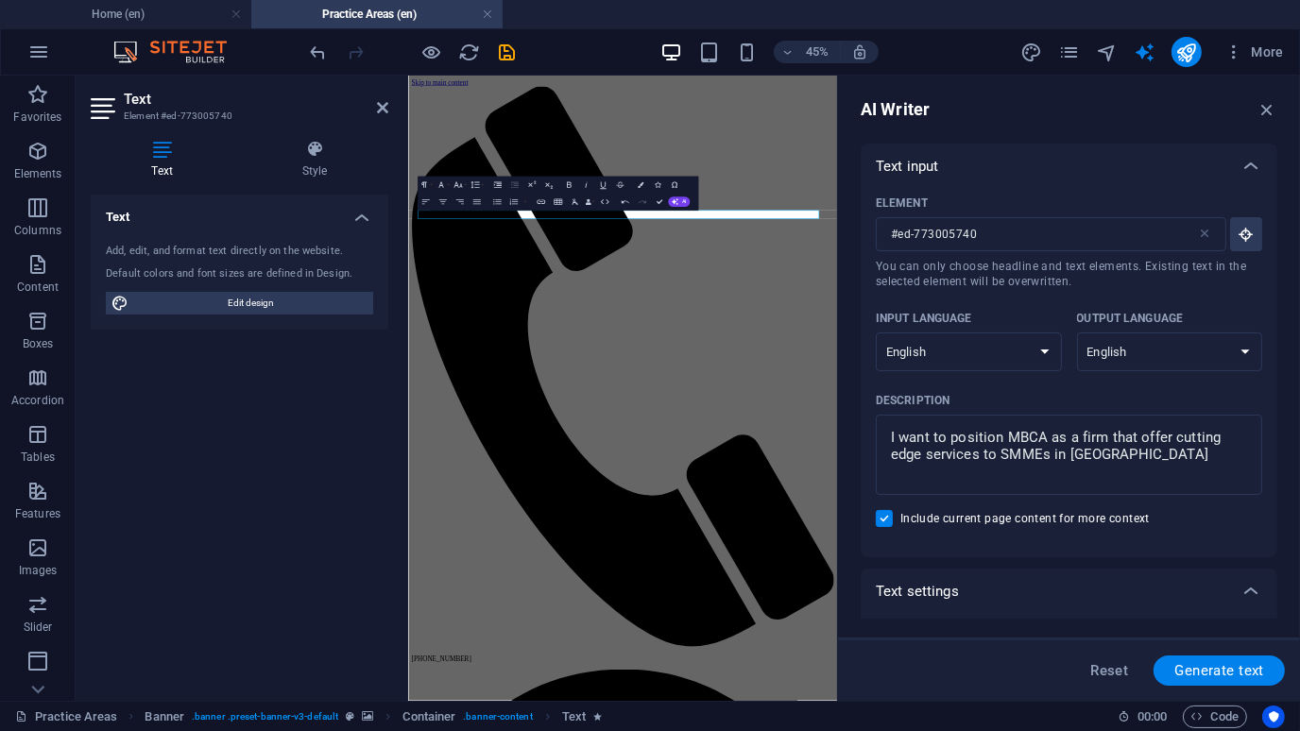
drag, startPoint x: 1274, startPoint y: 351, endPoint x: 1274, endPoint y: 395, distance: 44.4
click at [1274, 395] on div "Element #ed-773005740 ​ You can only choose headline and text elements. Existin…" at bounding box center [1069, 373] width 417 height 368
click at [1206, 671] on span "Generate text" at bounding box center [1219, 670] width 90 height 15
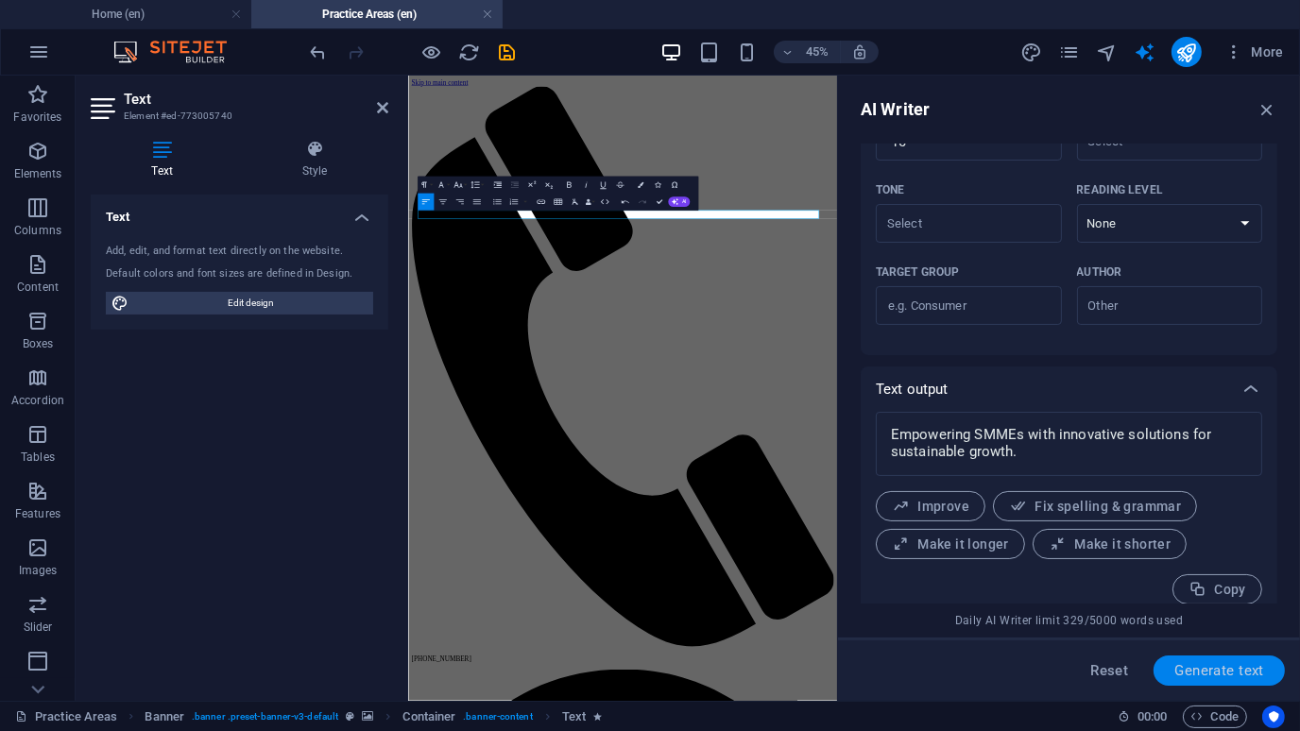
scroll to position [535, 0]
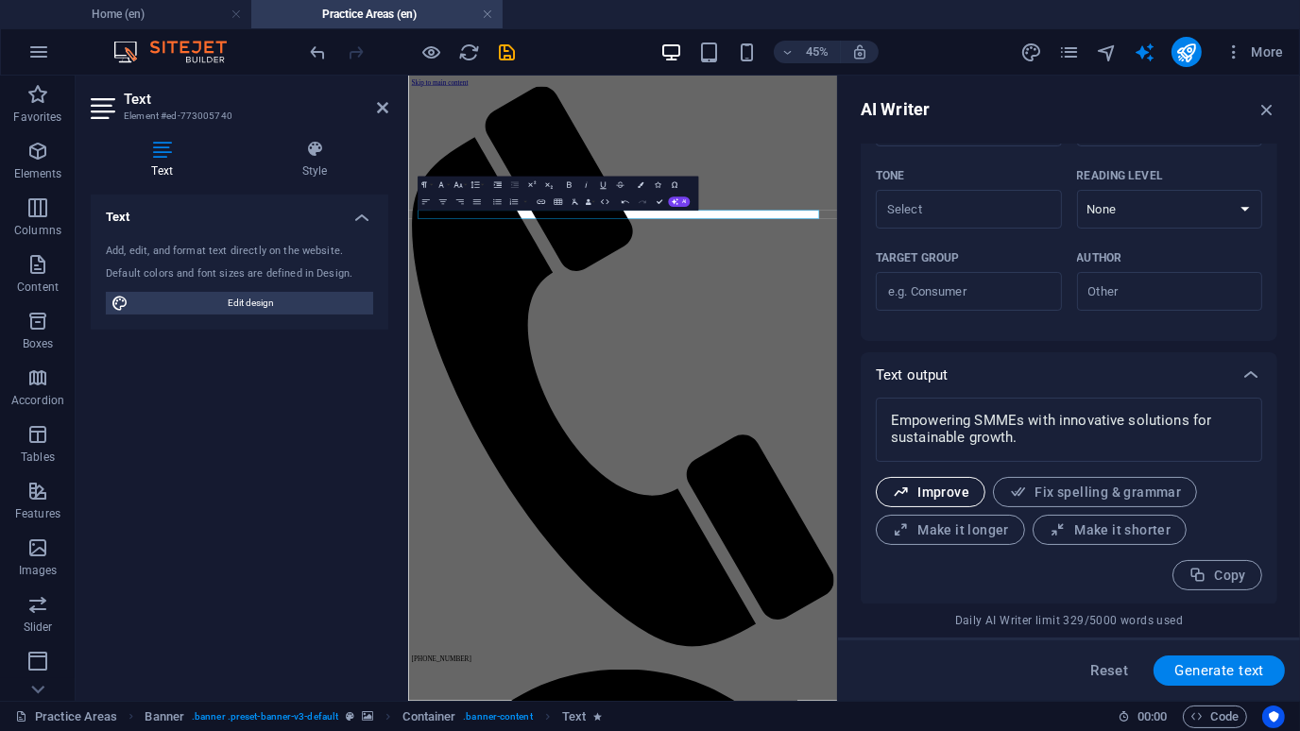
click at [947, 488] on span "Improve" at bounding box center [930, 493] width 77 height 18
click at [962, 528] on span "Make it longer" at bounding box center [950, 531] width 117 height 18
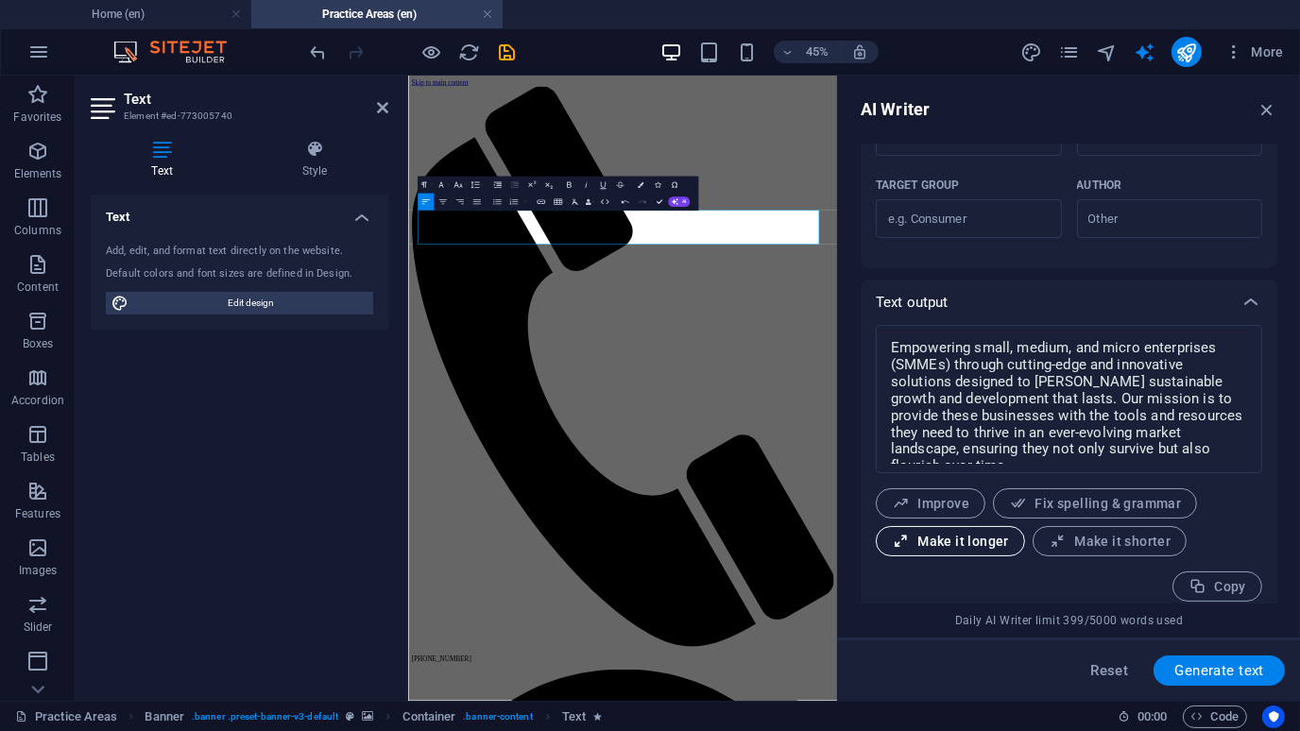
scroll to position [619, 0]
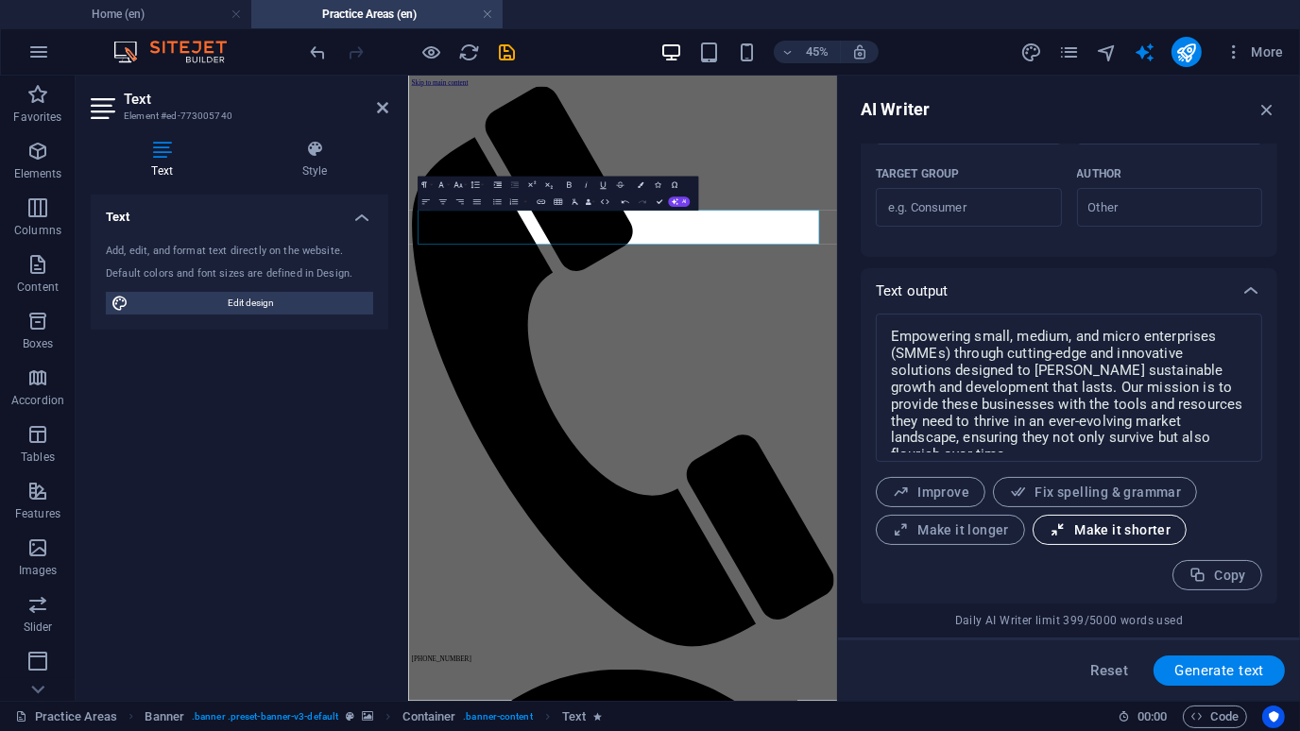
click at [1077, 528] on span "Make it shorter" at bounding box center [1110, 531] width 122 height 18
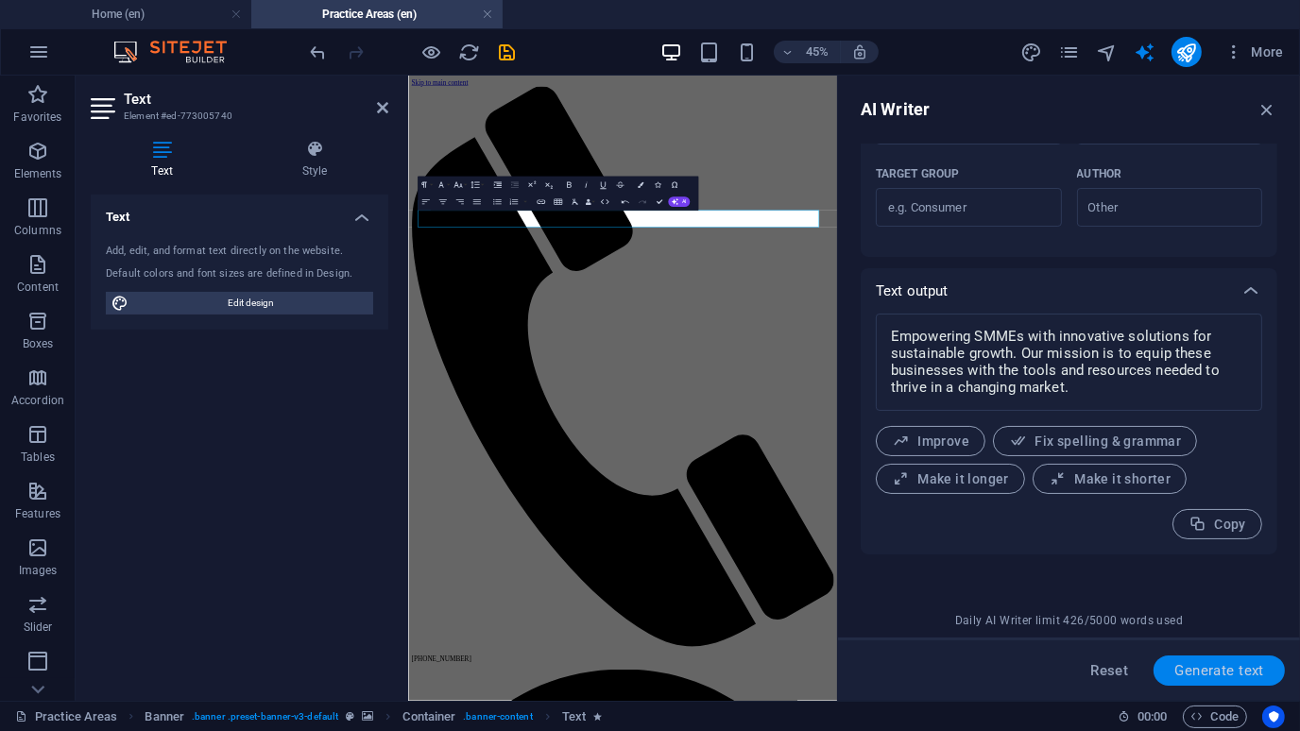
click at [1199, 663] on span "Generate text" at bounding box center [1219, 670] width 90 height 15
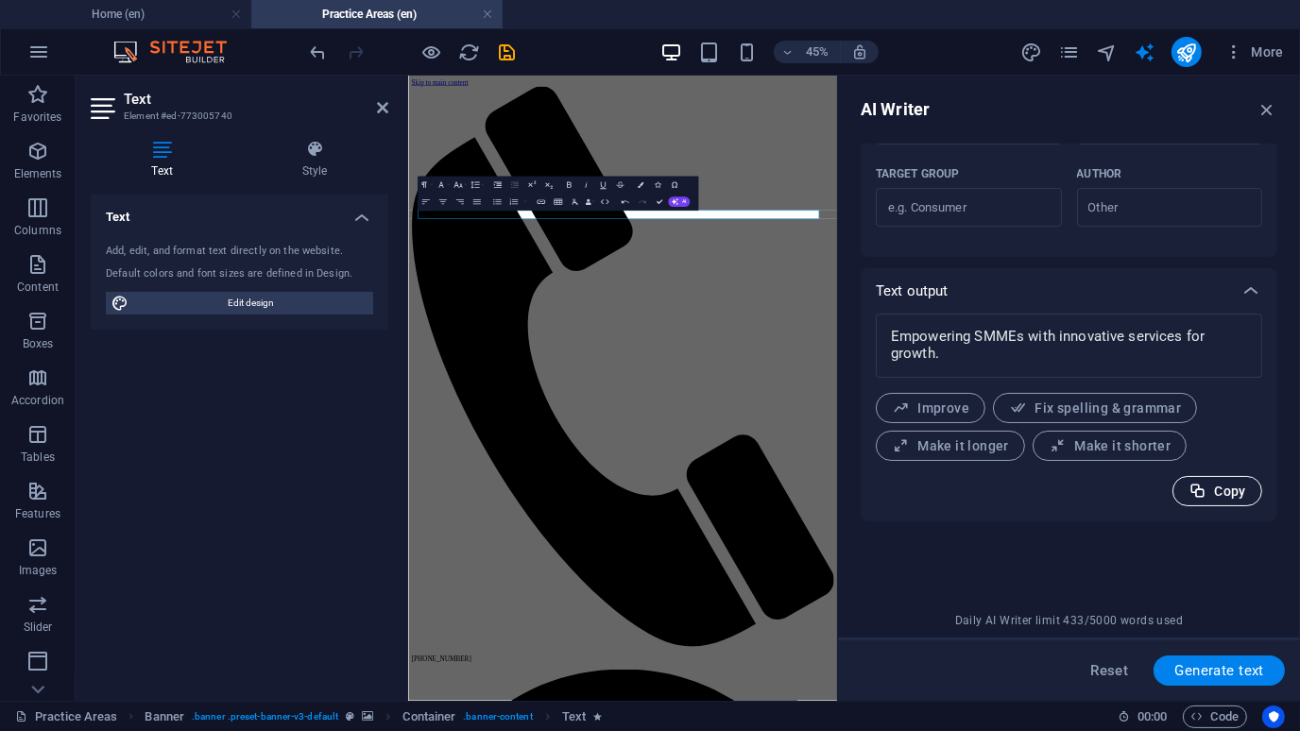
click at [1224, 491] on span "Copy" at bounding box center [1218, 492] width 58 height 18
click at [1270, 111] on icon "button" at bounding box center [1267, 109] width 21 height 21
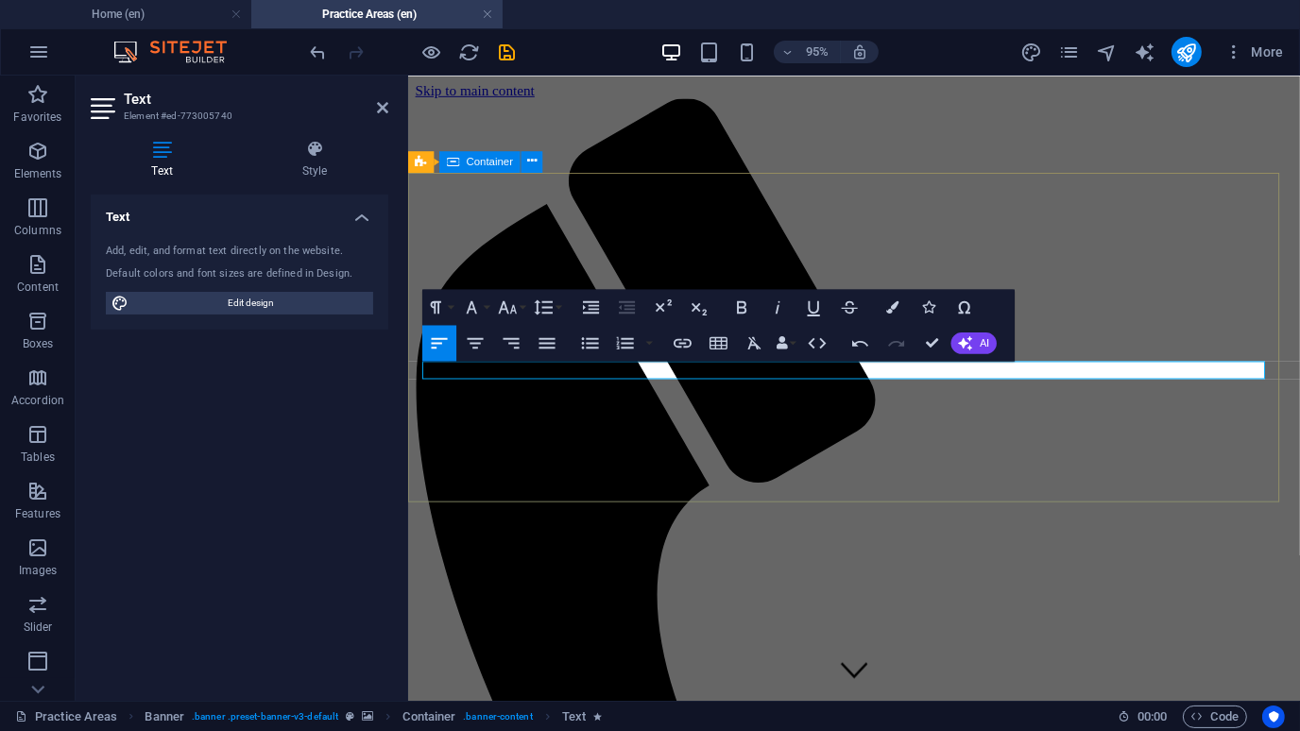
drag, startPoint x: 874, startPoint y: 389, endPoint x: 411, endPoint y: 385, distance: 463.0
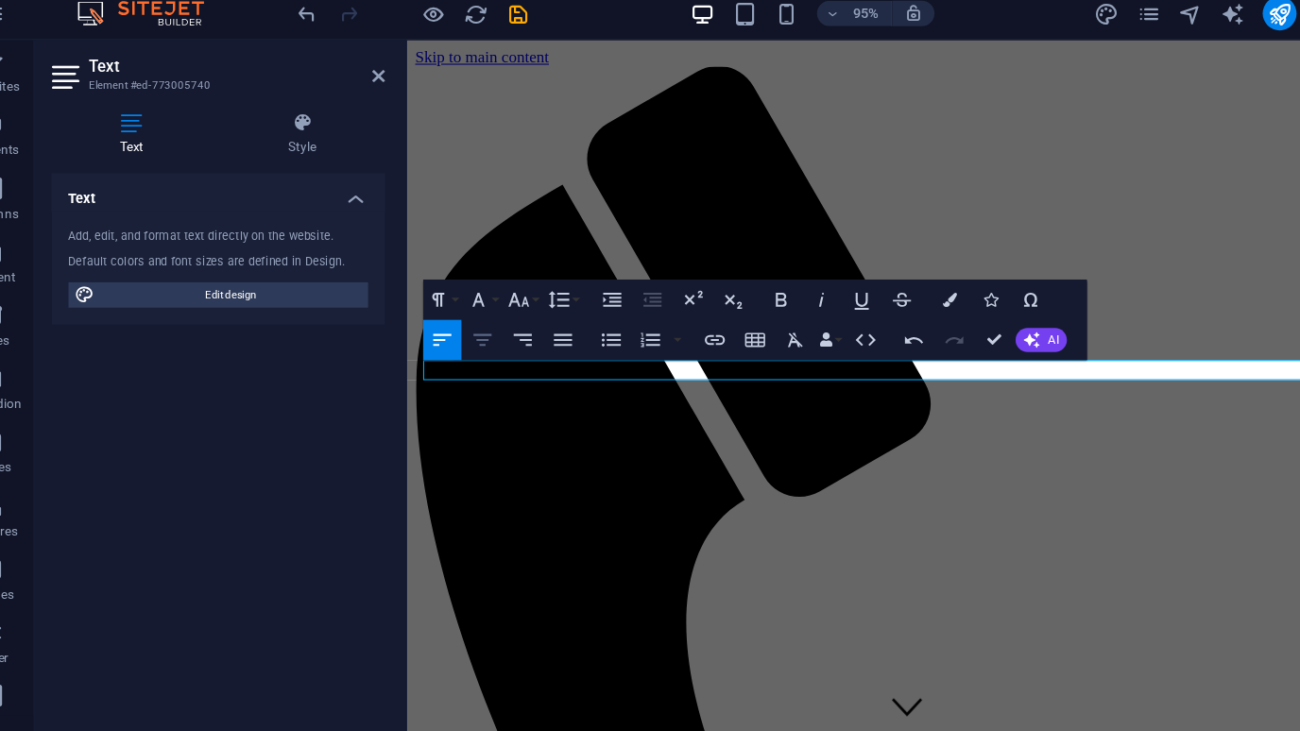
click at [471, 345] on icon "button" at bounding box center [476, 344] width 22 height 22
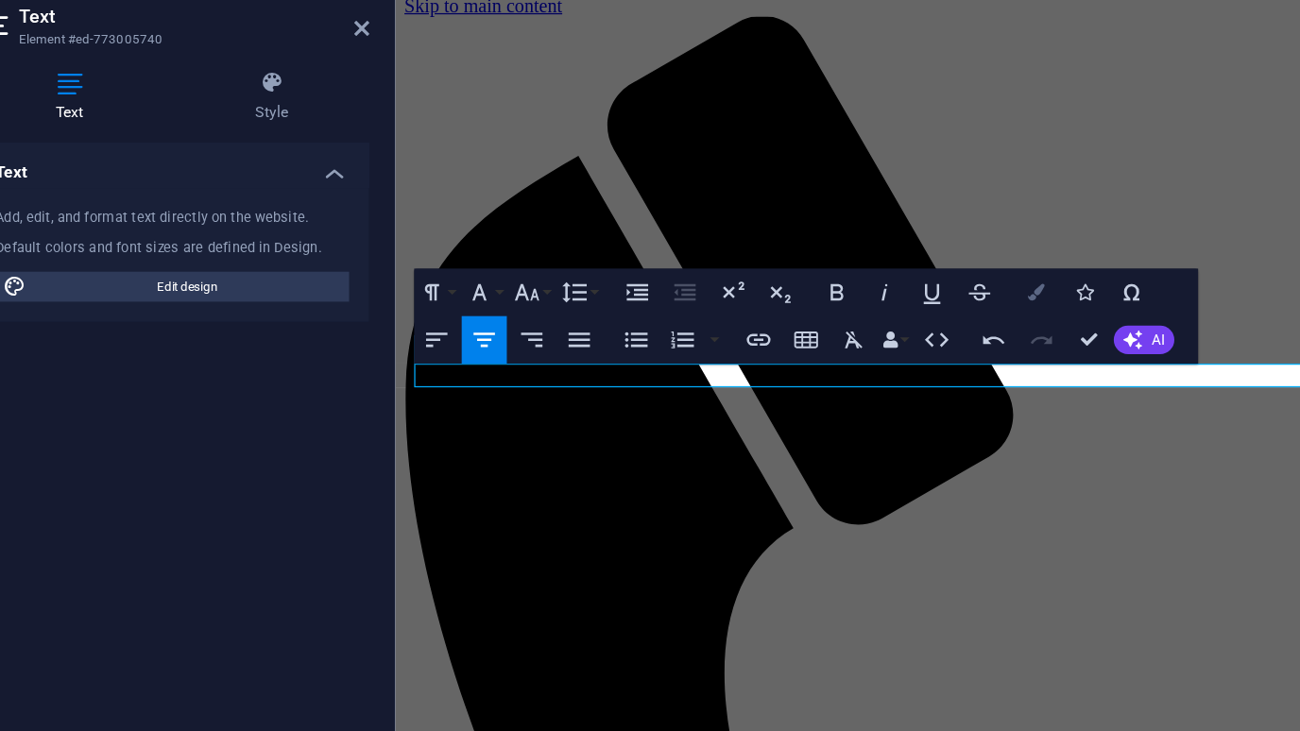
click at [886, 303] on icon "button" at bounding box center [892, 306] width 12 height 12
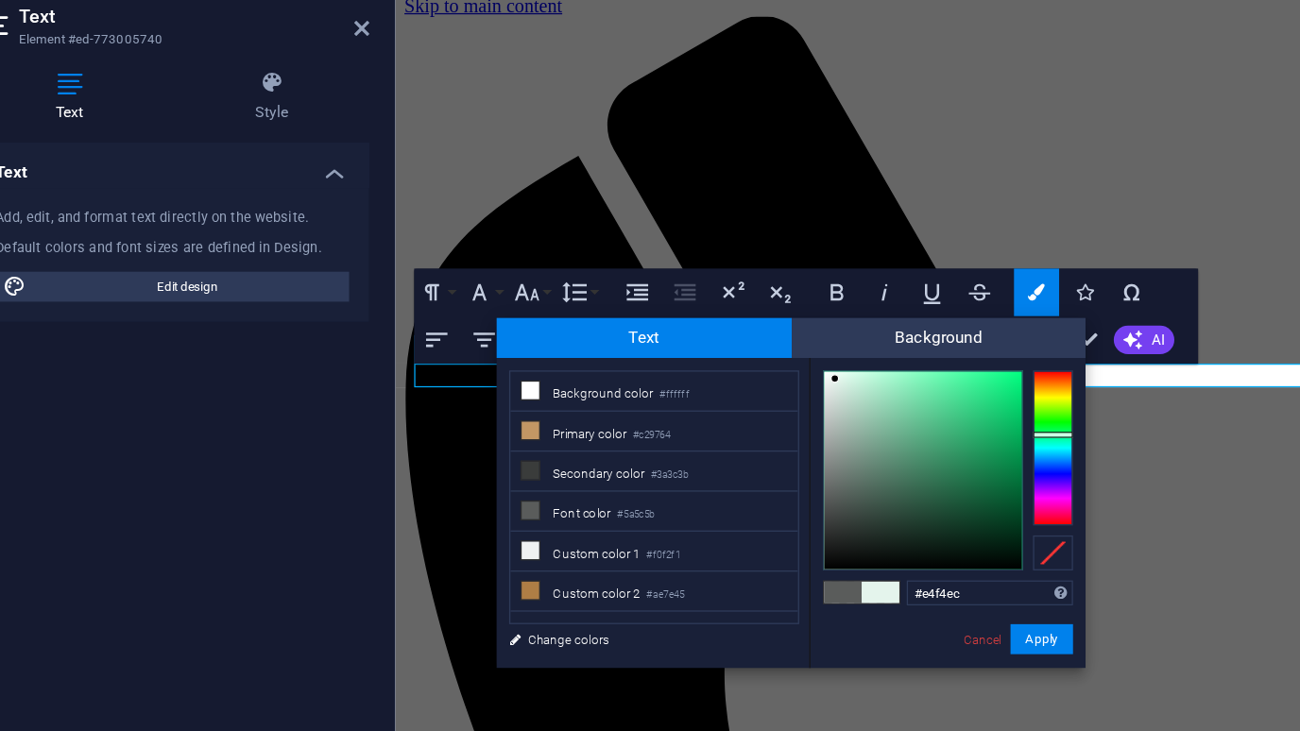
click at [741, 373] on div at bounding box center [806, 442] width 149 height 149
drag, startPoint x: 741, startPoint y: 373, endPoint x: 722, endPoint y: 366, distance: 20.4
click at [722, 366] on div "#ffffff Supported formats #0852ed rgb(8, 82, 237) rgba(8, 82, 237, 90%) hsv(221…" at bounding box center [825, 611] width 209 height 508
click at [724, 370] on div "#f8f8f8 Supported formats #0852ed rgb(8, 82, 237) rgba(8, 82, 237, 90%) hsv(221…" at bounding box center [825, 611] width 209 height 508
click at [737, 370] on div at bounding box center [736, 370] width 7 height 7
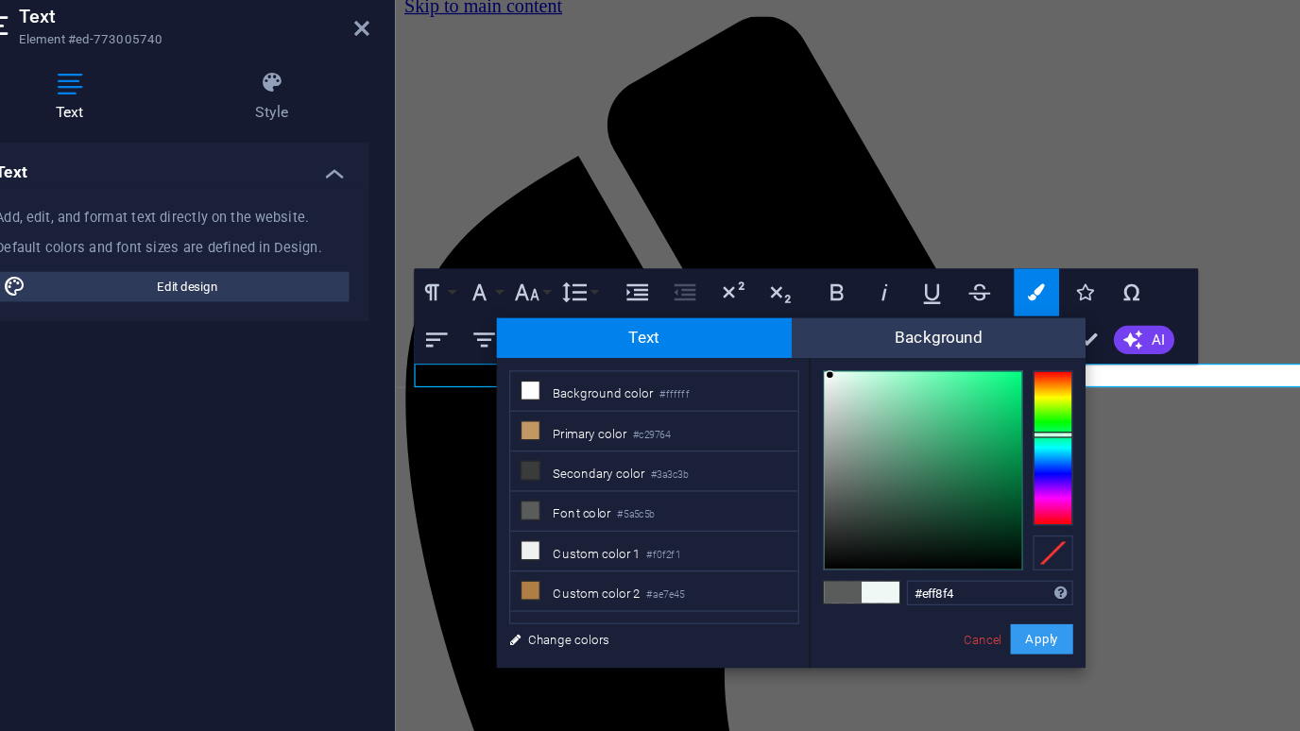
click at [889, 575] on button "Apply" at bounding box center [896, 569] width 47 height 23
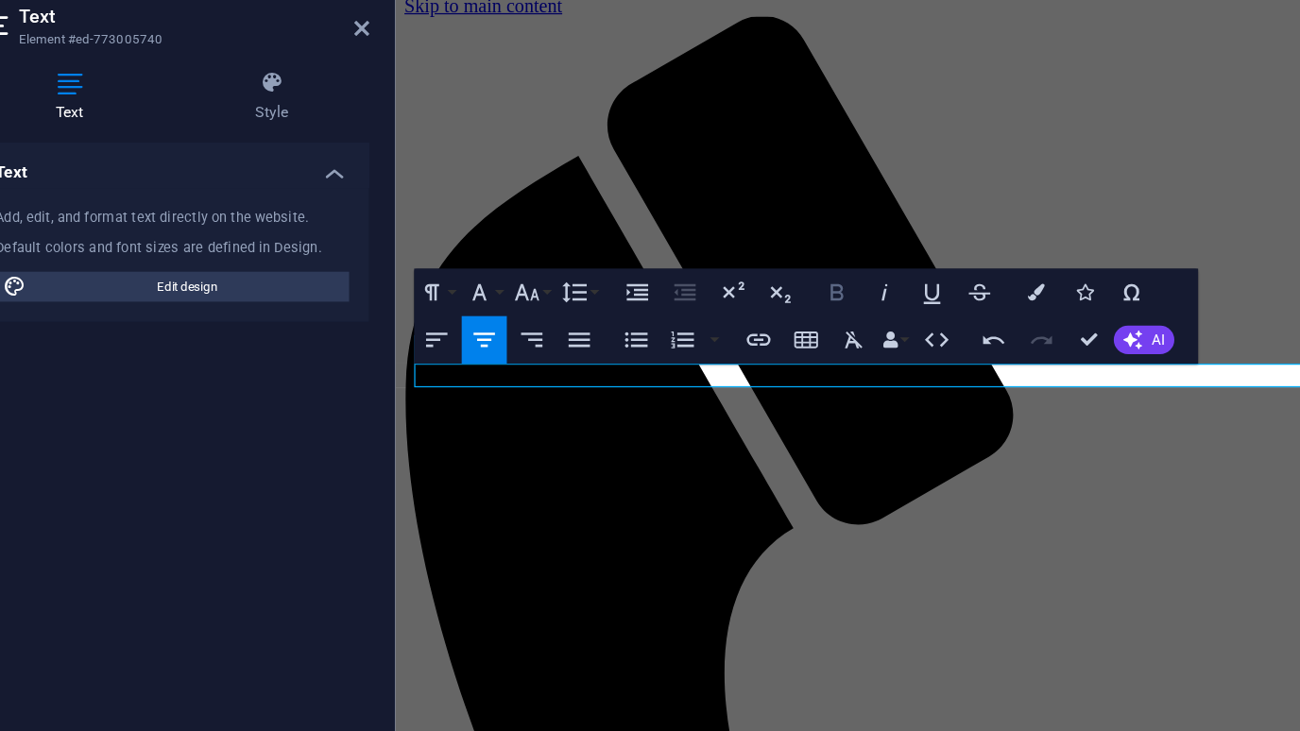
click at [742, 299] on icon "button" at bounding box center [742, 308] width 22 height 22
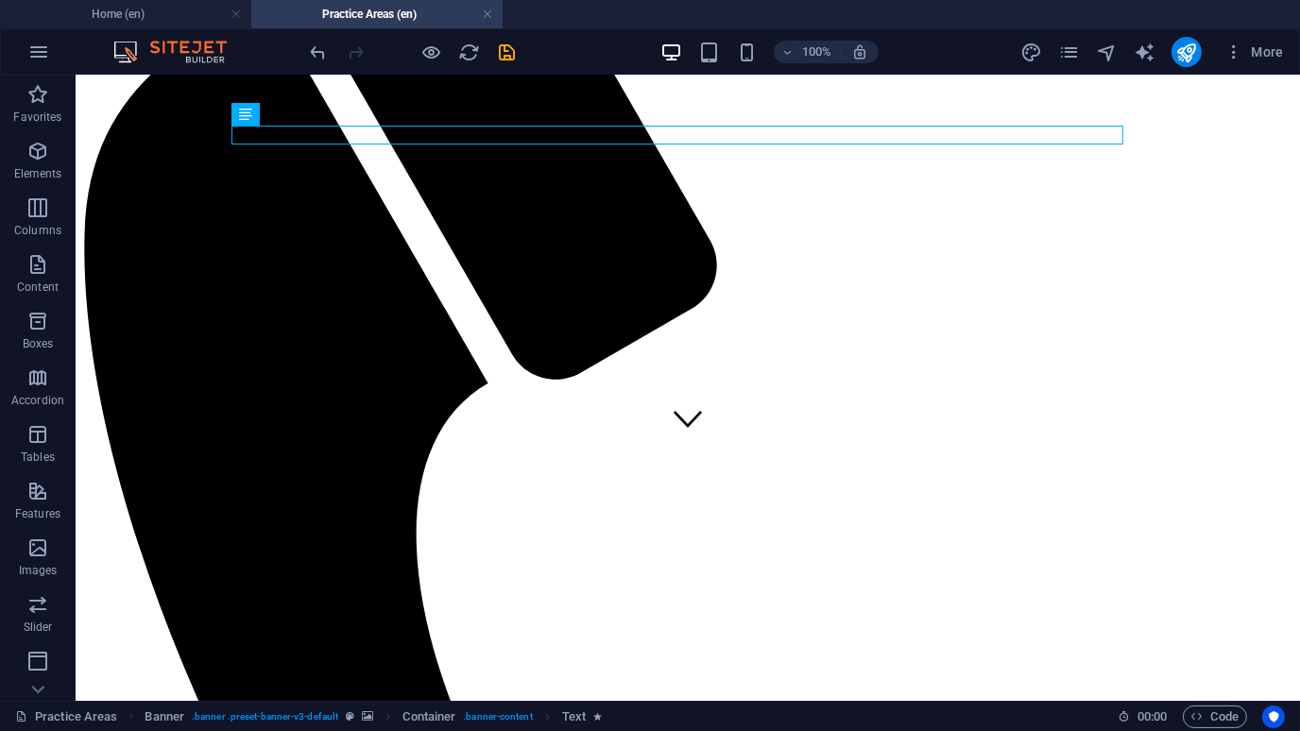
scroll to position [296, 0]
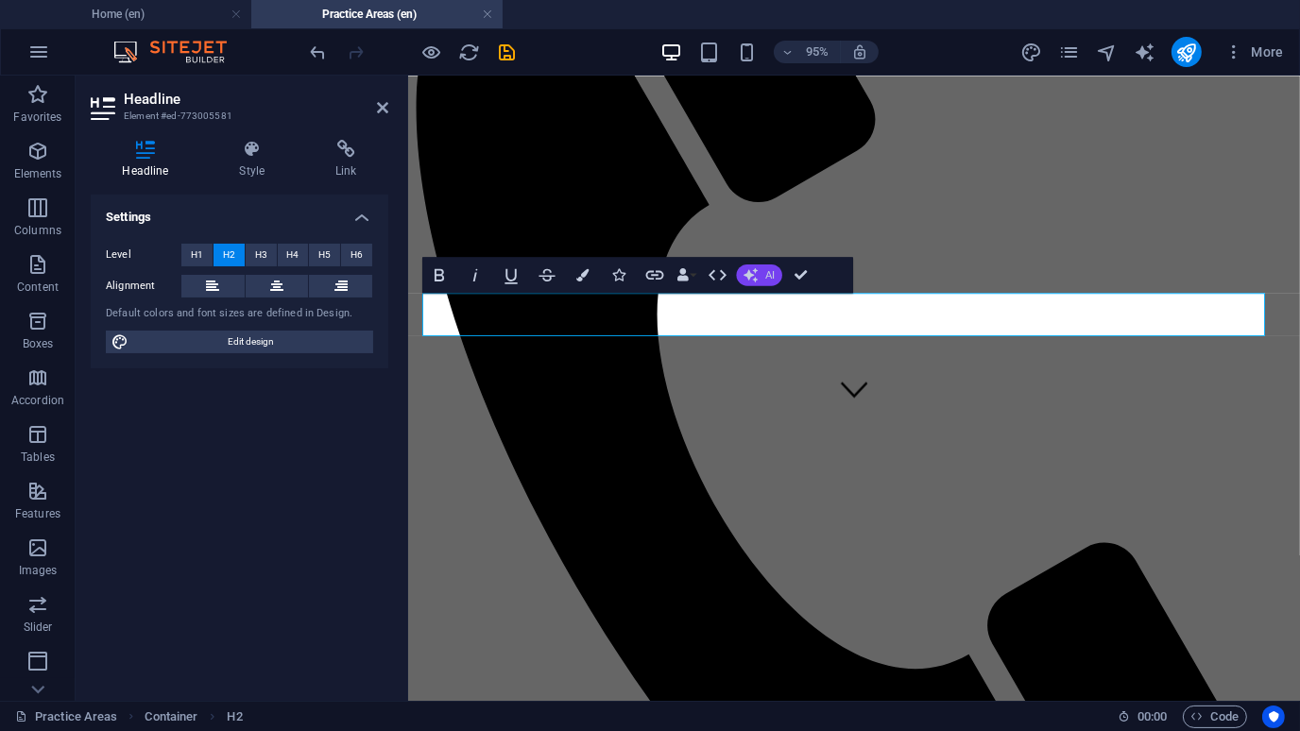
click at [756, 267] on icon "button" at bounding box center [751, 274] width 14 height 14
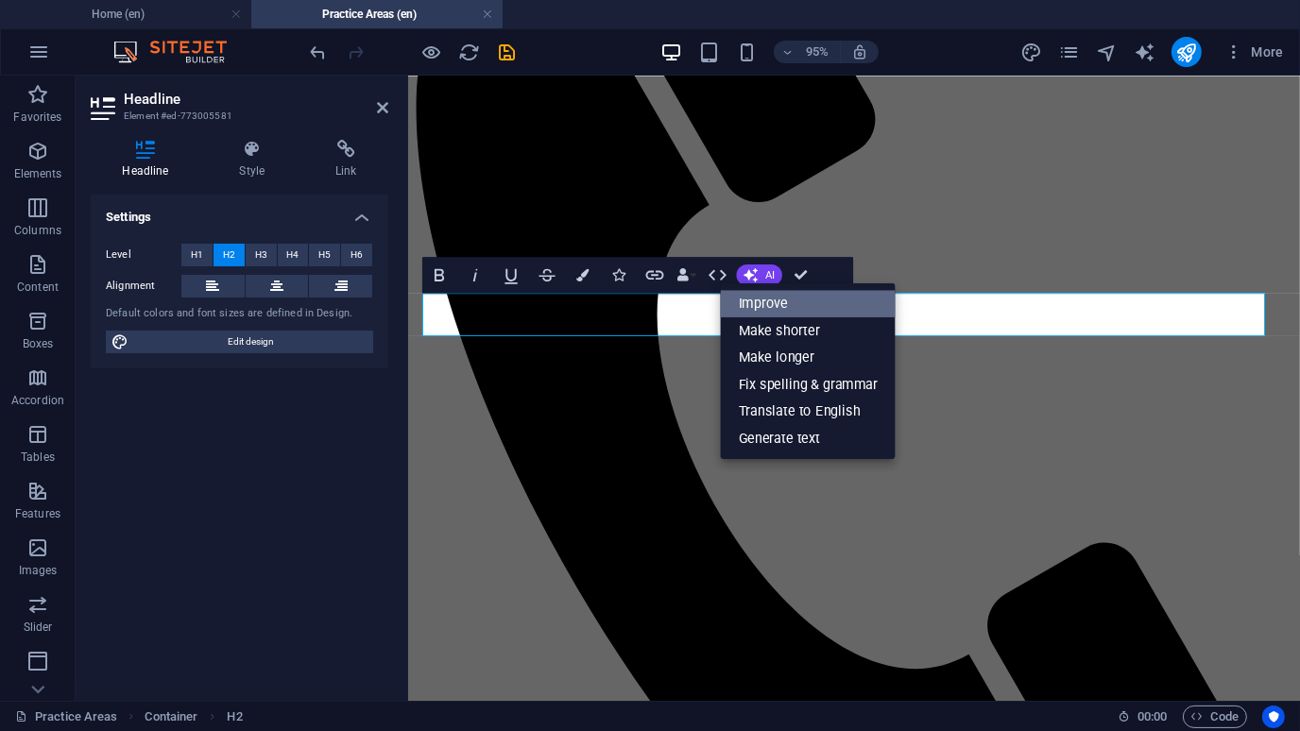
click at [762, 299] on link "Improve" at bounding box center [808, 303] width 175 height 27
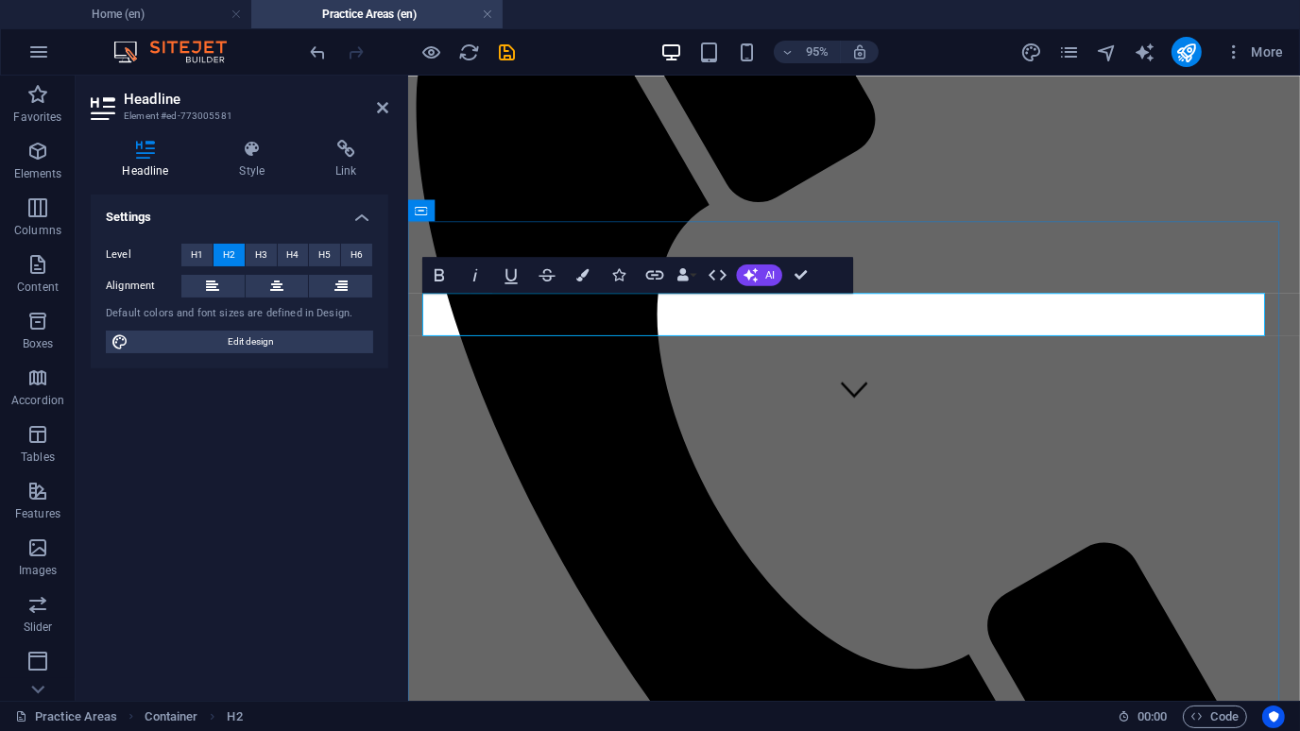
drag, startPoint x: 817, startPoint y: 322, endPoint x: 760, endPoint y: 326, distance: 57.8
click at [578, 276] on icon "button" at bounding box center [583, 274] width 12 height 12
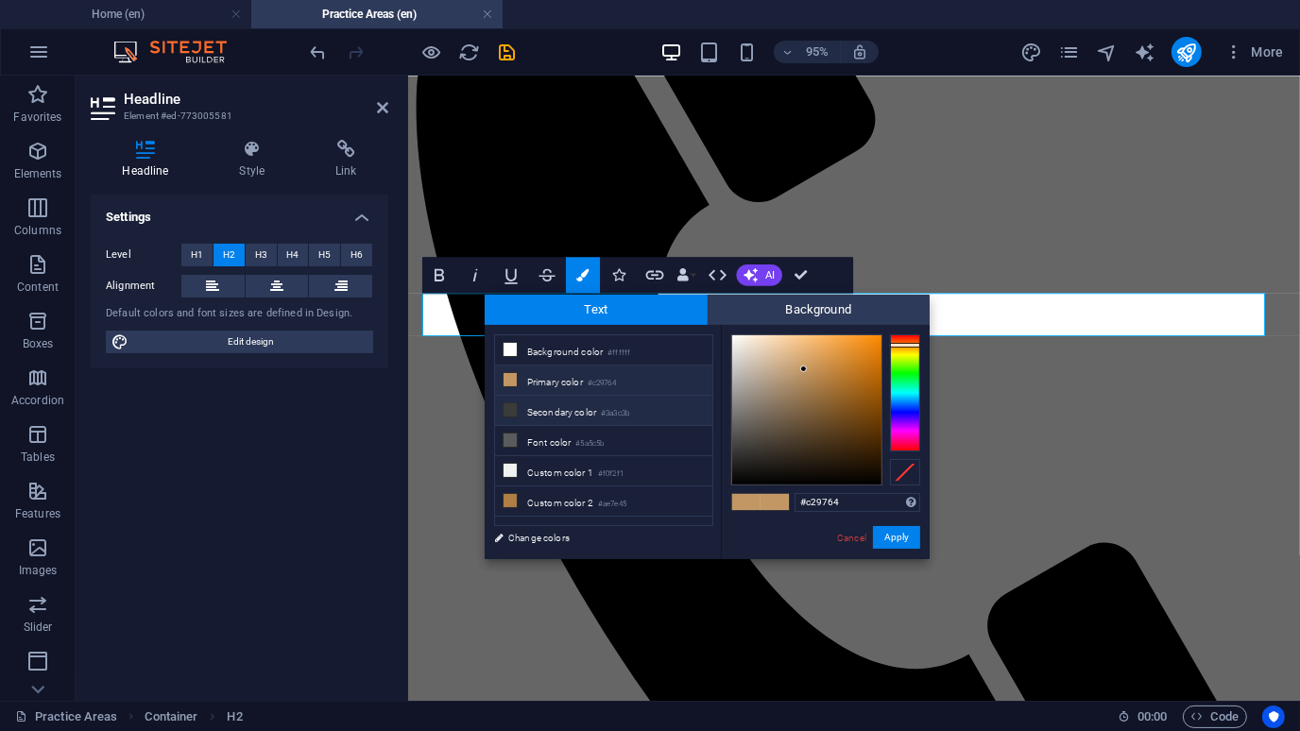
click at [595, 416] on li "Secondary color #3a3c3b" at bounding box center [603, 411] width 217 height 30
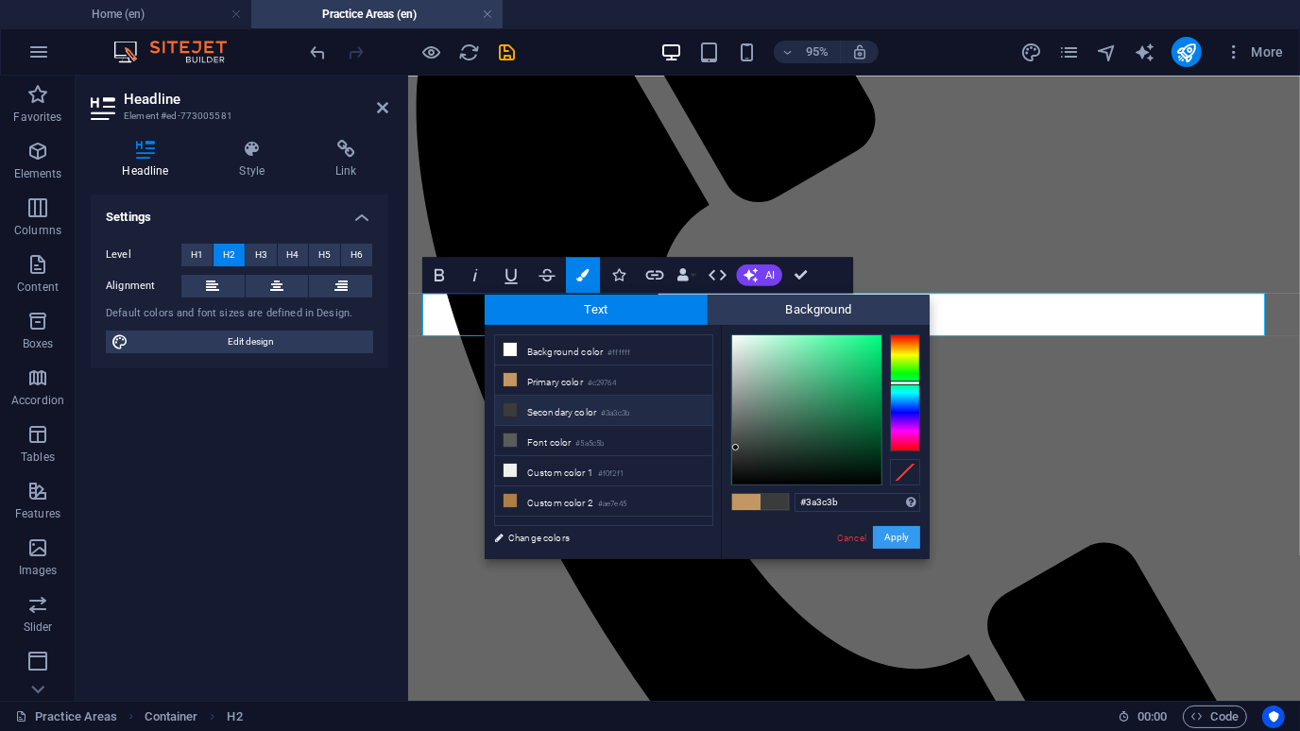
click at [899, 540] on button "Apply" at bounding box center [896, 537] width 47 height 23
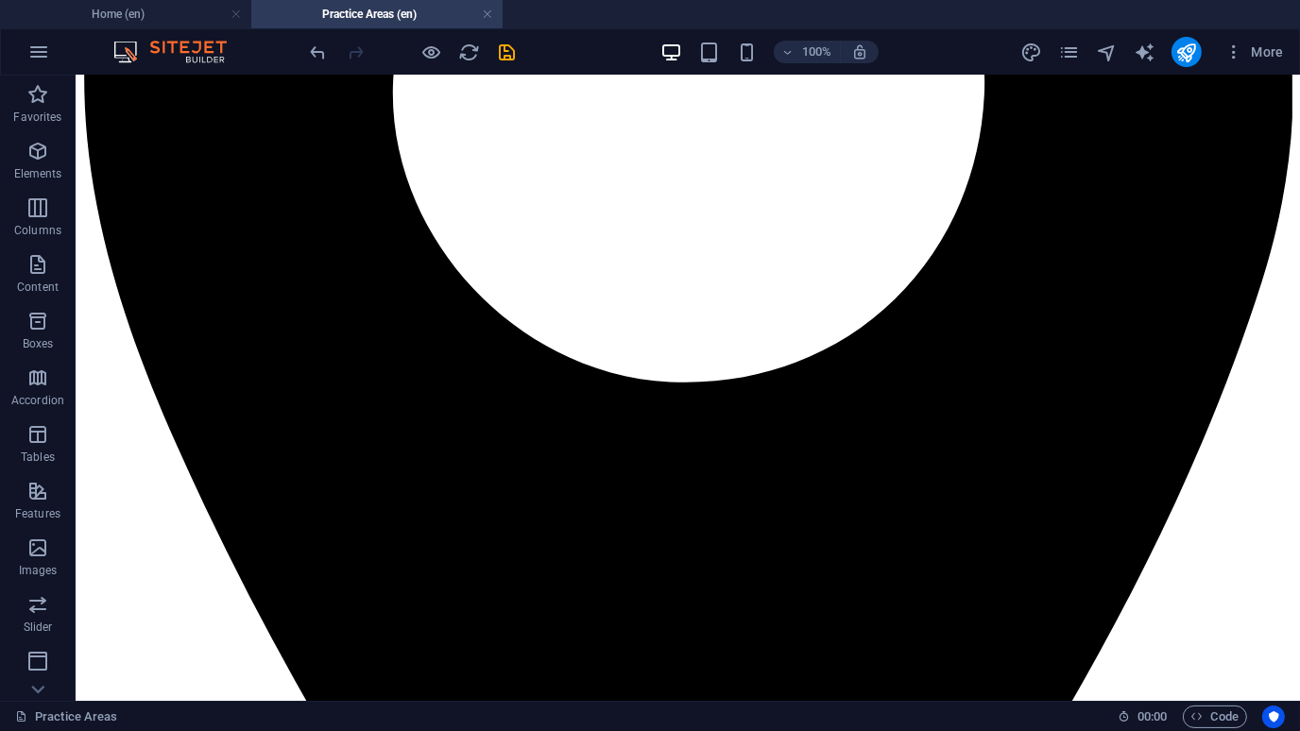
scroll to position [2285, 0]
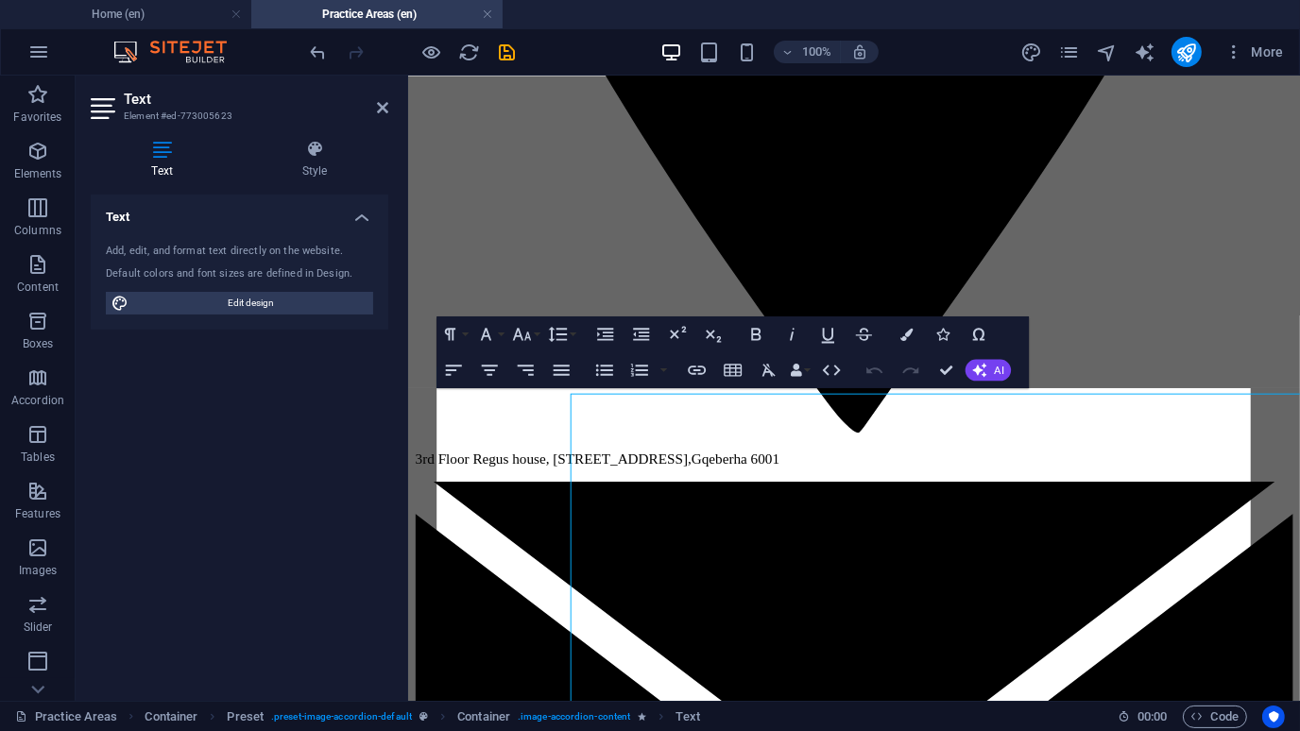
scroll to position [1876, 0]
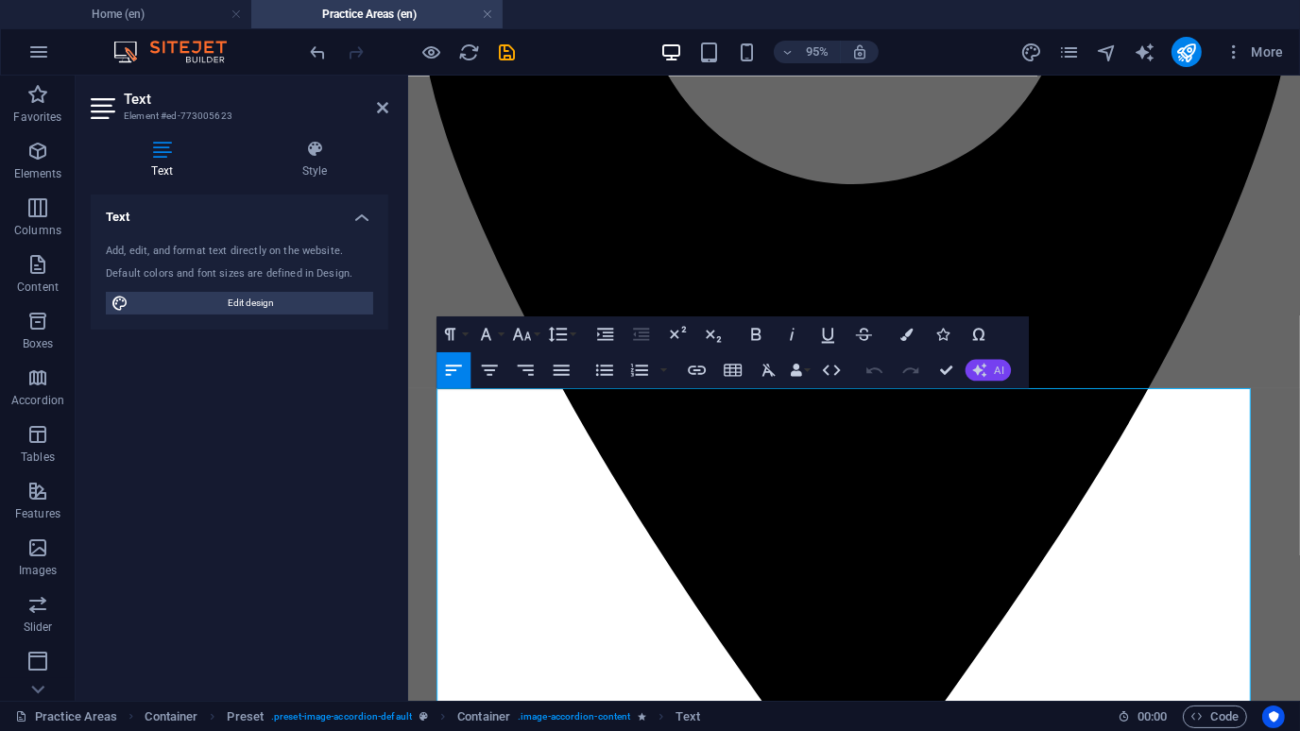
click at [984, 360] on button "AI" at bounding box center [988, 370] width 45 height 22
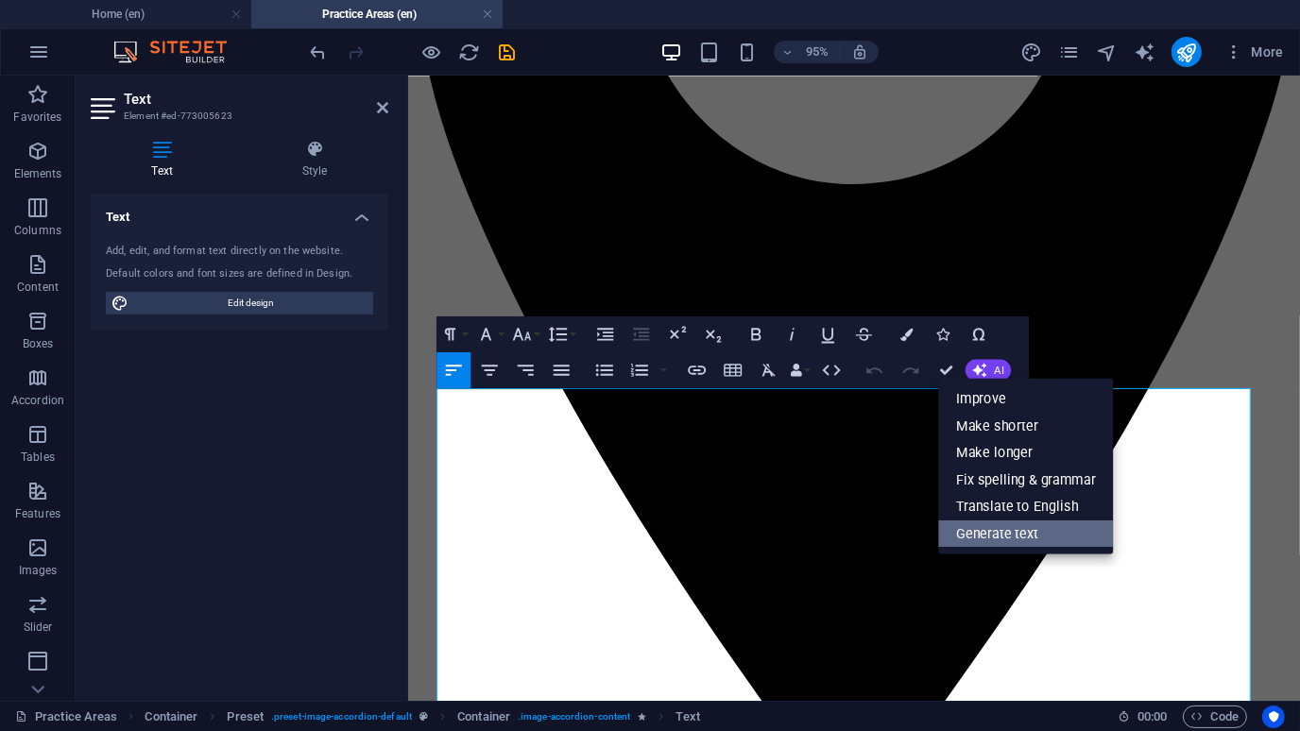
click at [1013, 527] on link "Generate text" at bounding box center [1026, 533] width 175 height 27
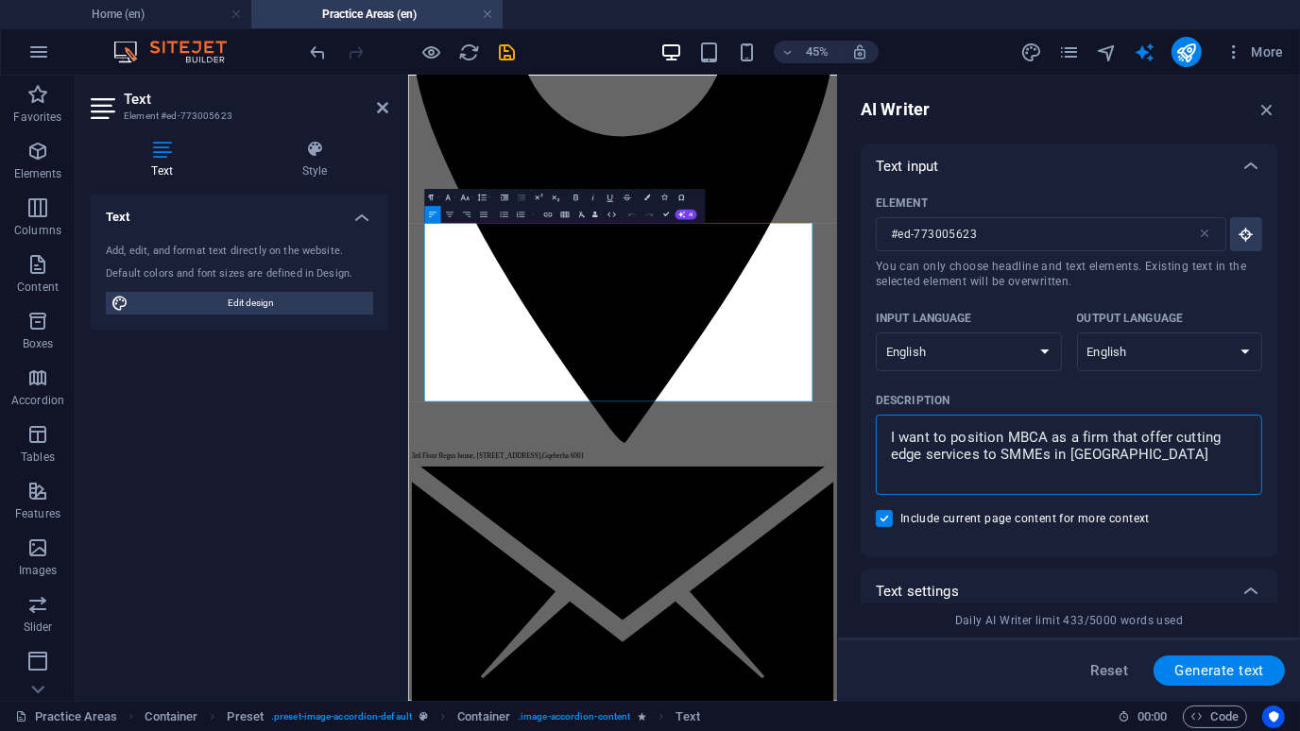
click at [1157, 443] on textarea "I want to position MBCA as a firm that offer cutting edge services to SMMEs in …" at bounding box center [1069, 454] width 368 height 61
drag, startPoint x: 1159, startPoint y: 458, endPoint x: 865, endPoint y: 405, distance: 298.6
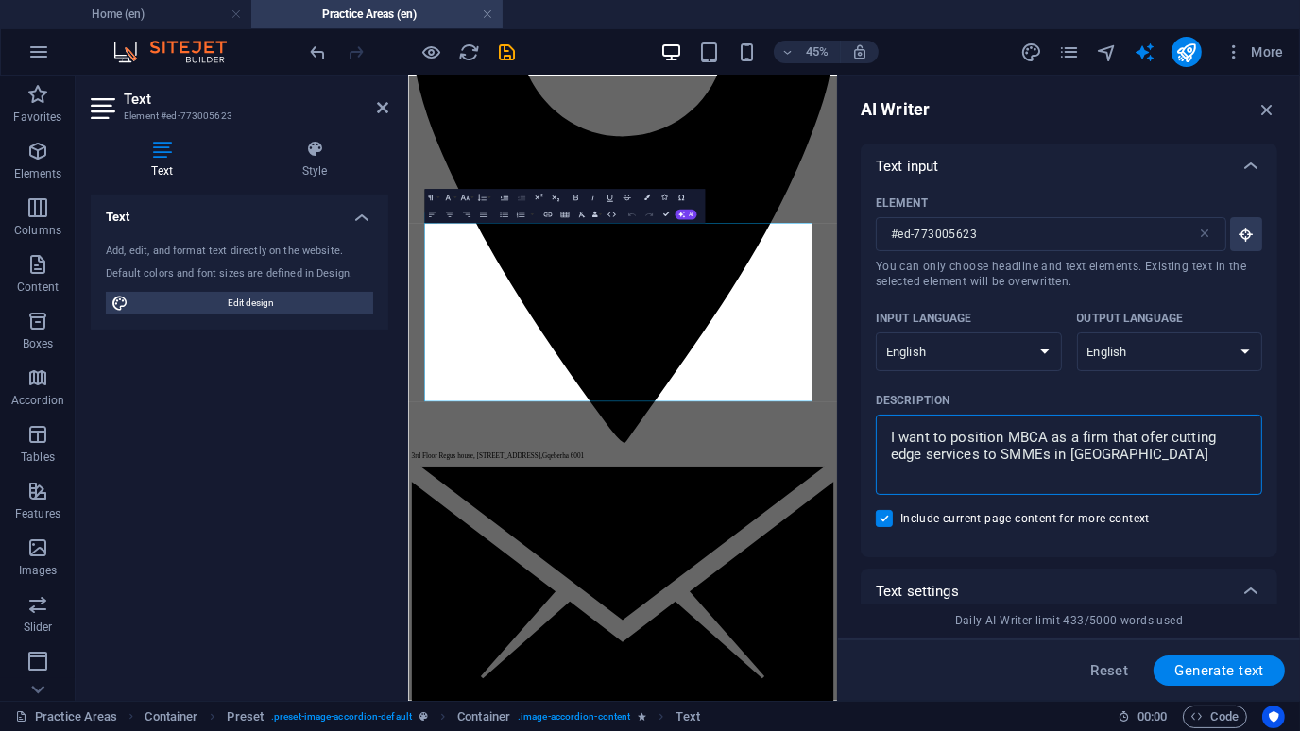
click at [865, 405] on div "Element #ed-773005623 ​ You can only choose headline and text elements. Existin…" at bounding box center [1069, 373] width 417 height 368
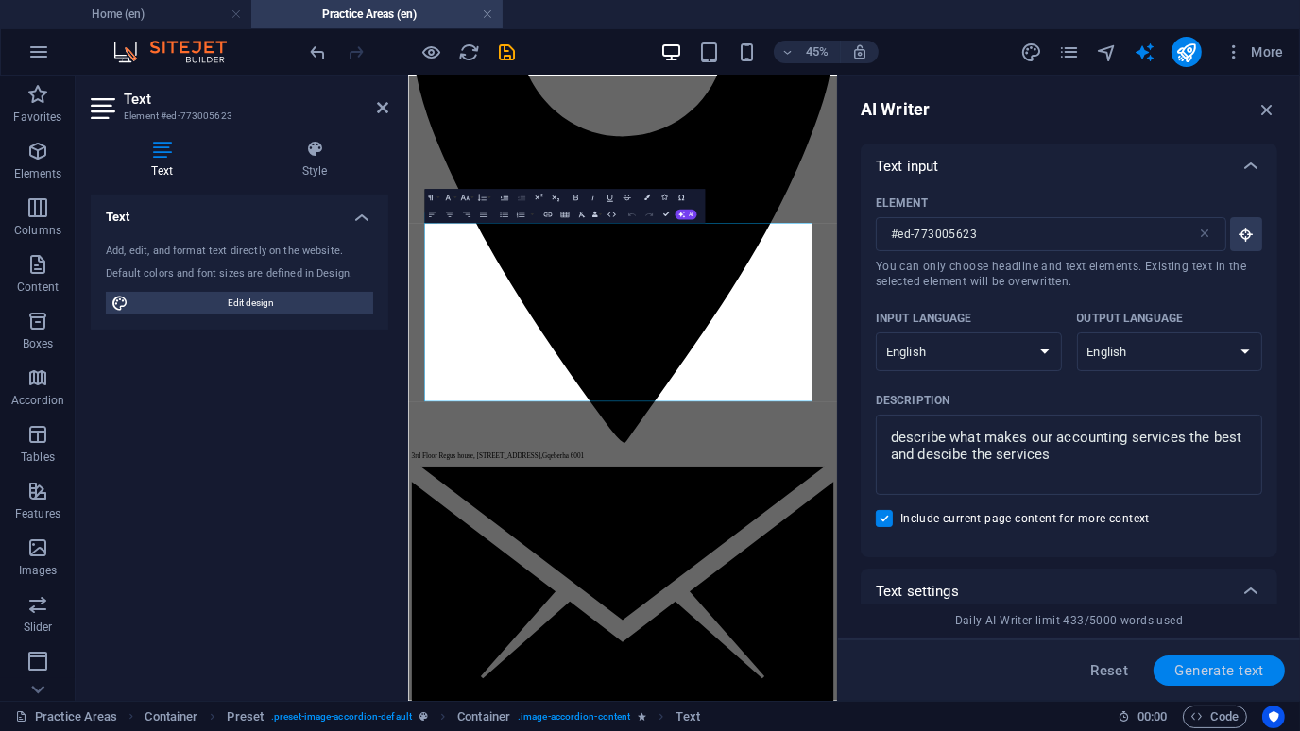
click at [1225, 672] on span "Generate text" at bounding box center [1219, 670] width 90 height 15
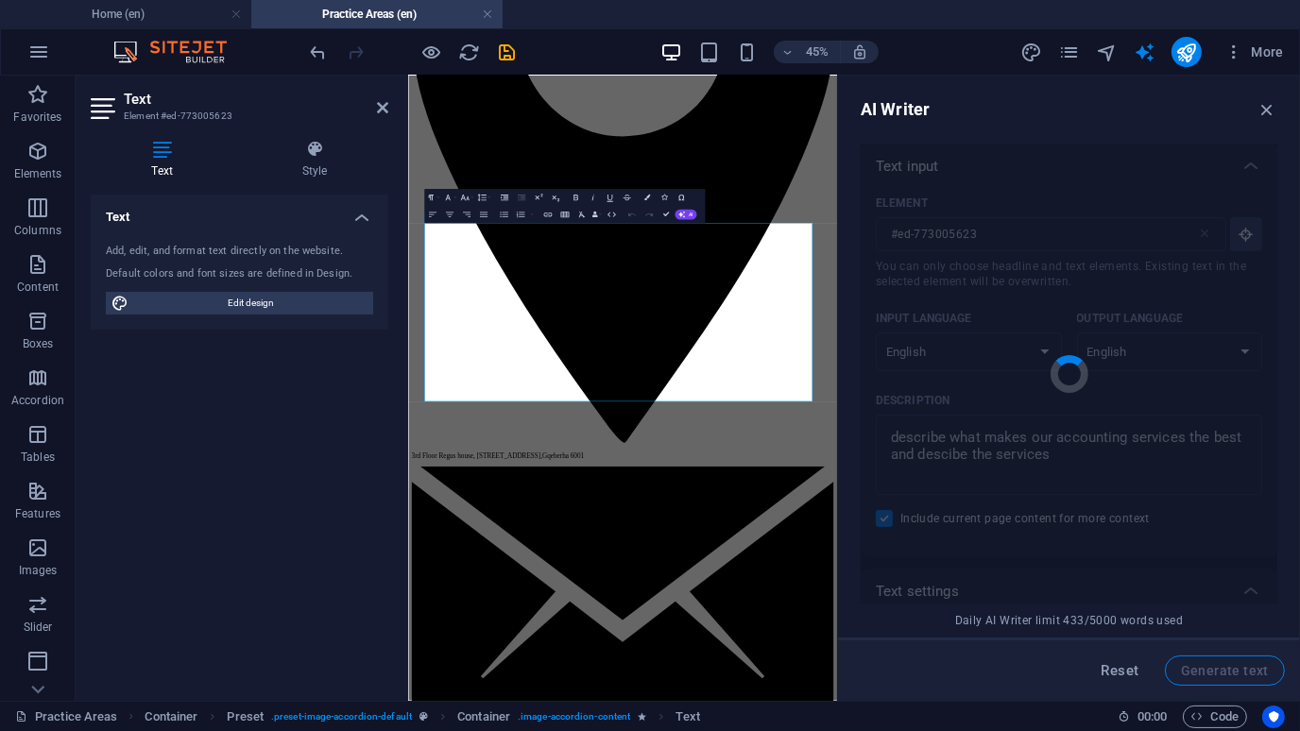
click at [1225, 672] on div "Reset Generate text" at bounding box center [1069, 671] width 432 height 30
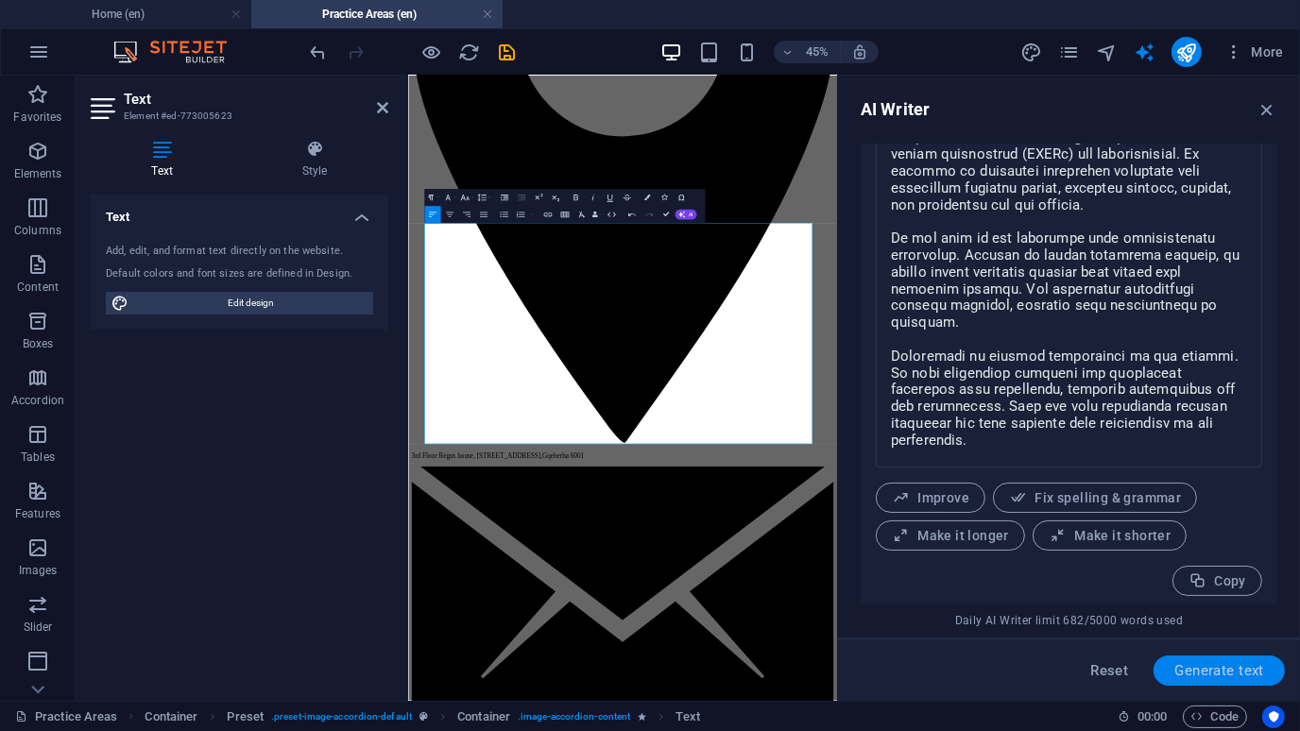
scroll to position [841, 0]
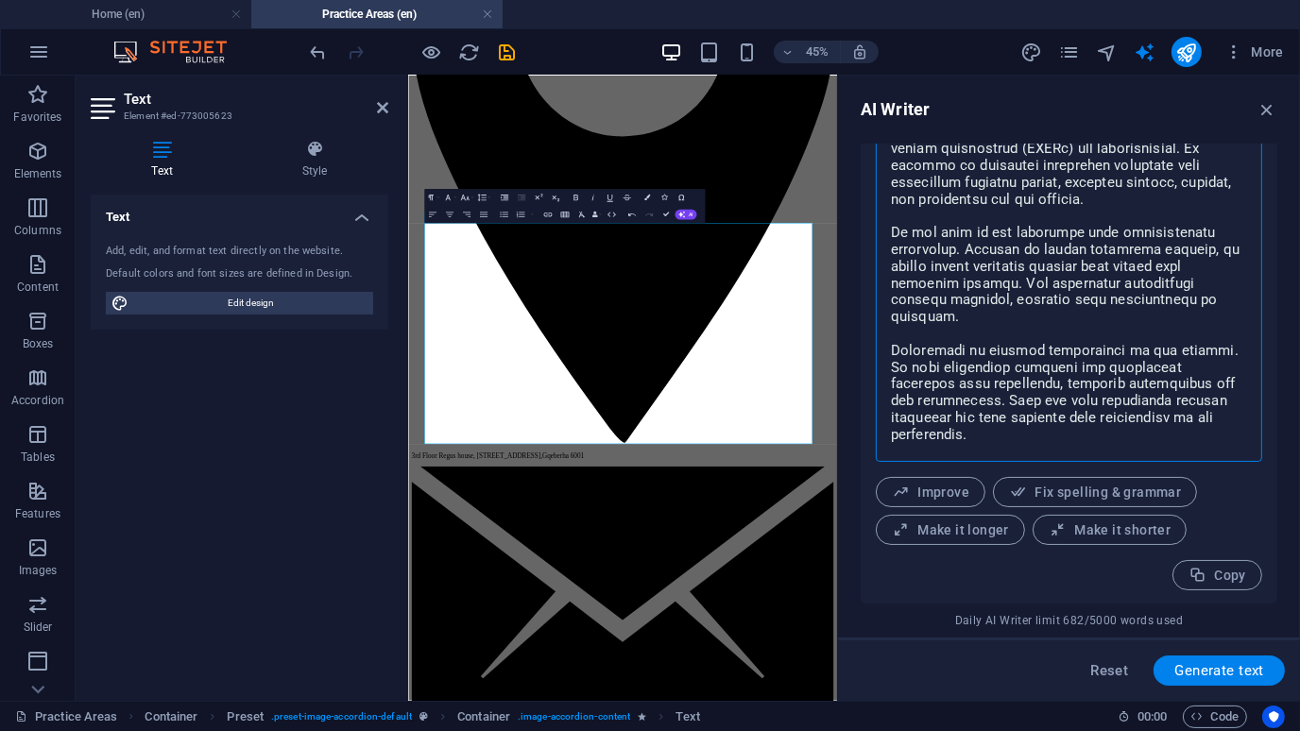
drag, startPoint x: 1244, startPoint y: 228, endPoint x: 1241, endPoint y: 204, distance: 23.9
click at [1241, 204] on textarea at bounding box center [1069, 276] width 368 height 351
drag, startPoint x: 1273, startPoint y: 536, endPoint x: 1274, endPoint y: 419, distance: 116.2
click at [1274, 419] on div "x ​ Improve Fix spelling & grammar Make it longer Make it shorter Copy" at bounding box center [1069, 350] width 417 height 514
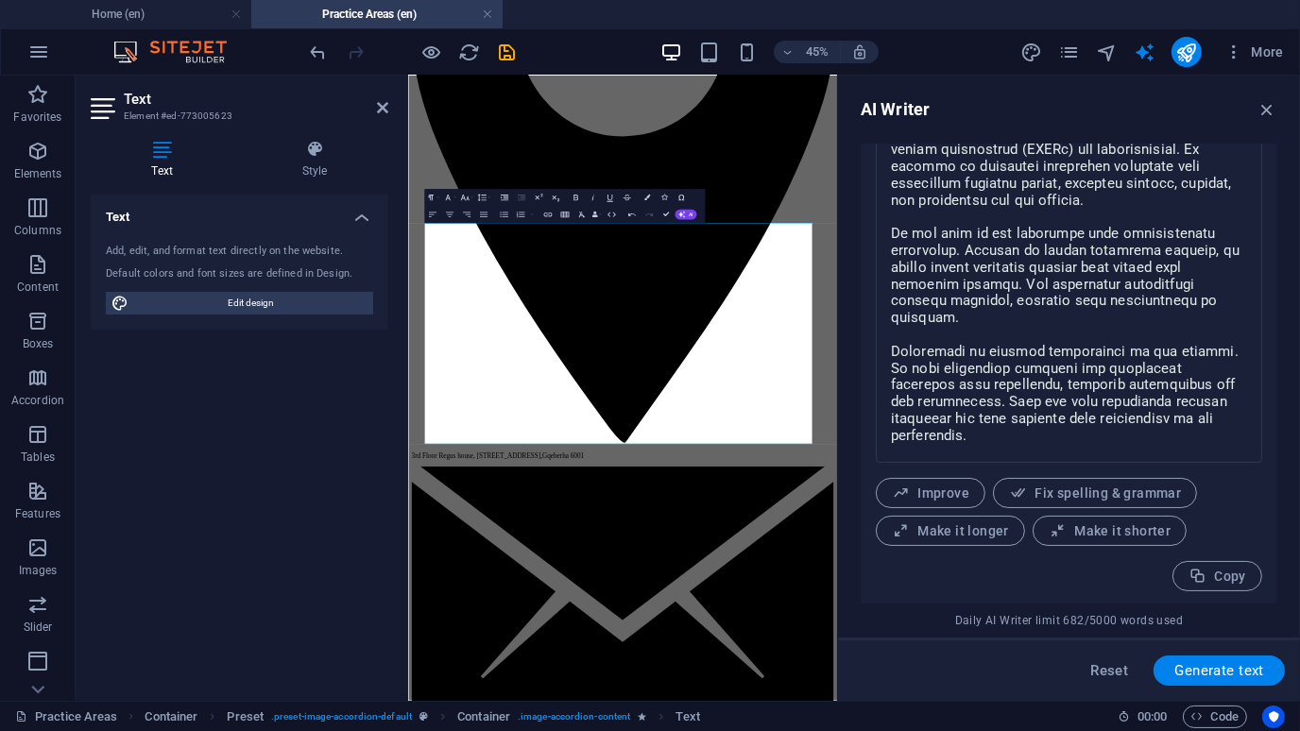
drag, startPoint x: 1277, startPoint y: 481, endPoint x: 1263, endPoint y: 406, distance: 76.0
click at [1263, 406] on div "Text input Element #ed-773005623 ​ You can only choose headline and text elemen…" at bounding box center [1069, 374] width 417 height 460
click at [1159, 261] on textarea at bounding box center [1069, 277] width 368 height 351
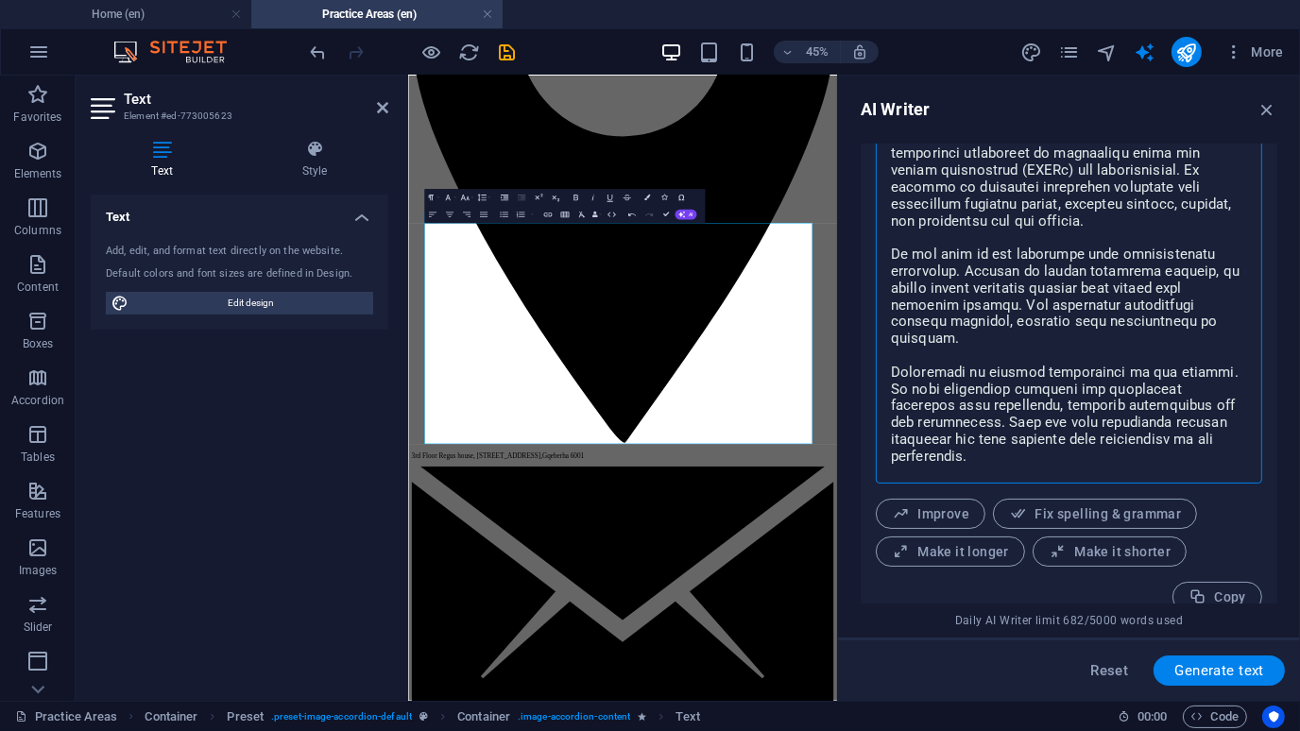
scroll to position [802, 0]
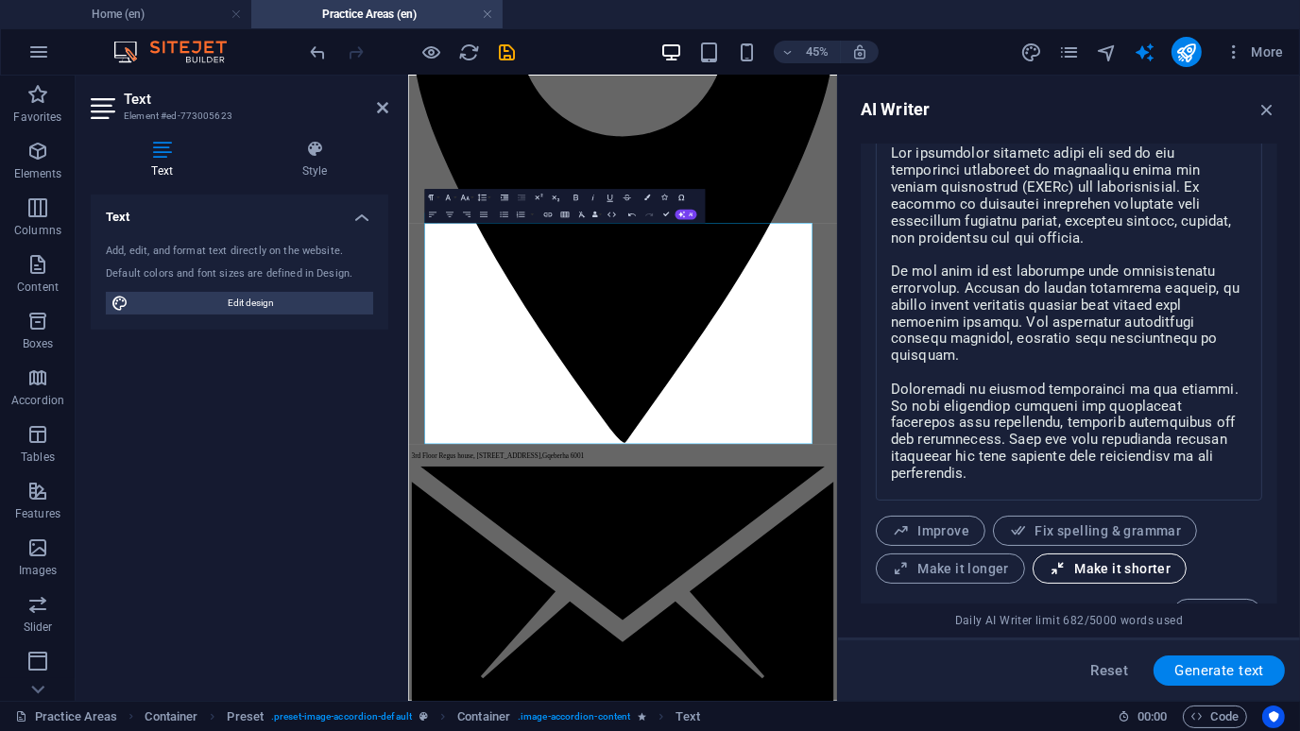
click at [1121, 560] on span "Make it shorter" at bounding box center [1110, 569] width 122 height 18
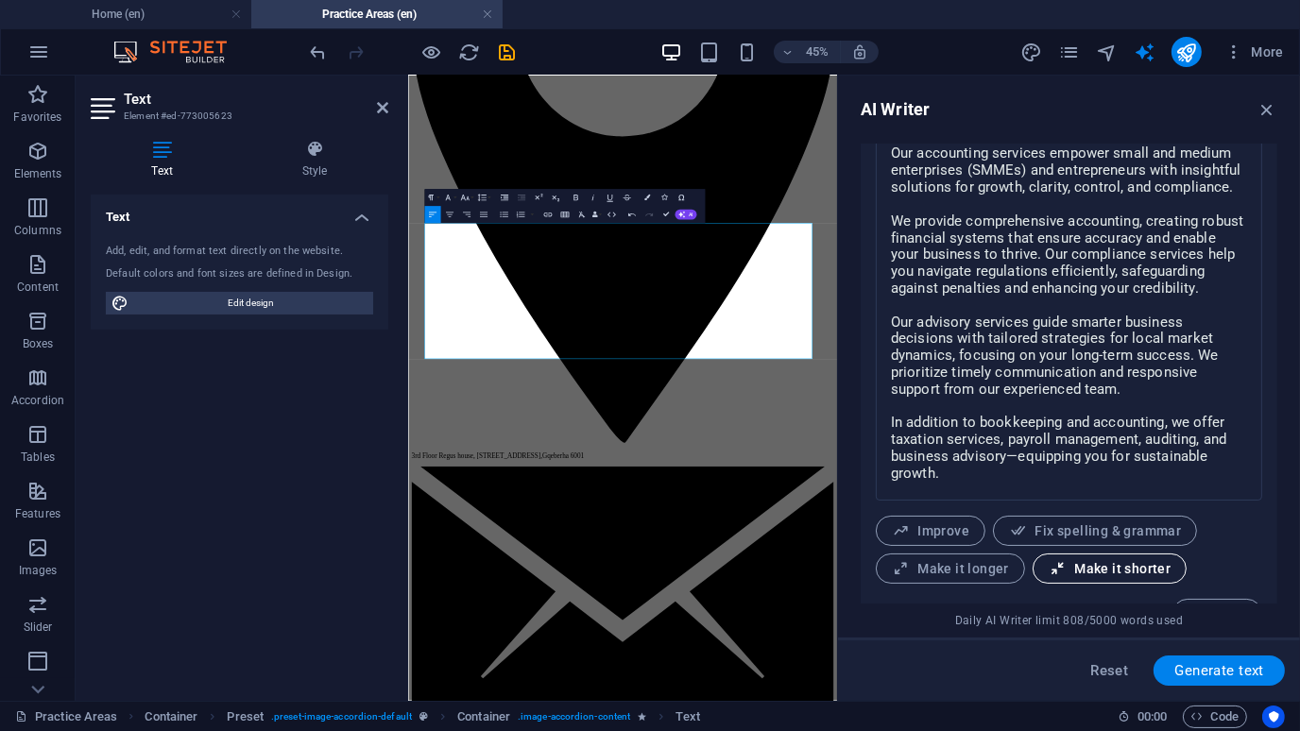
scroll to position [841, 0]
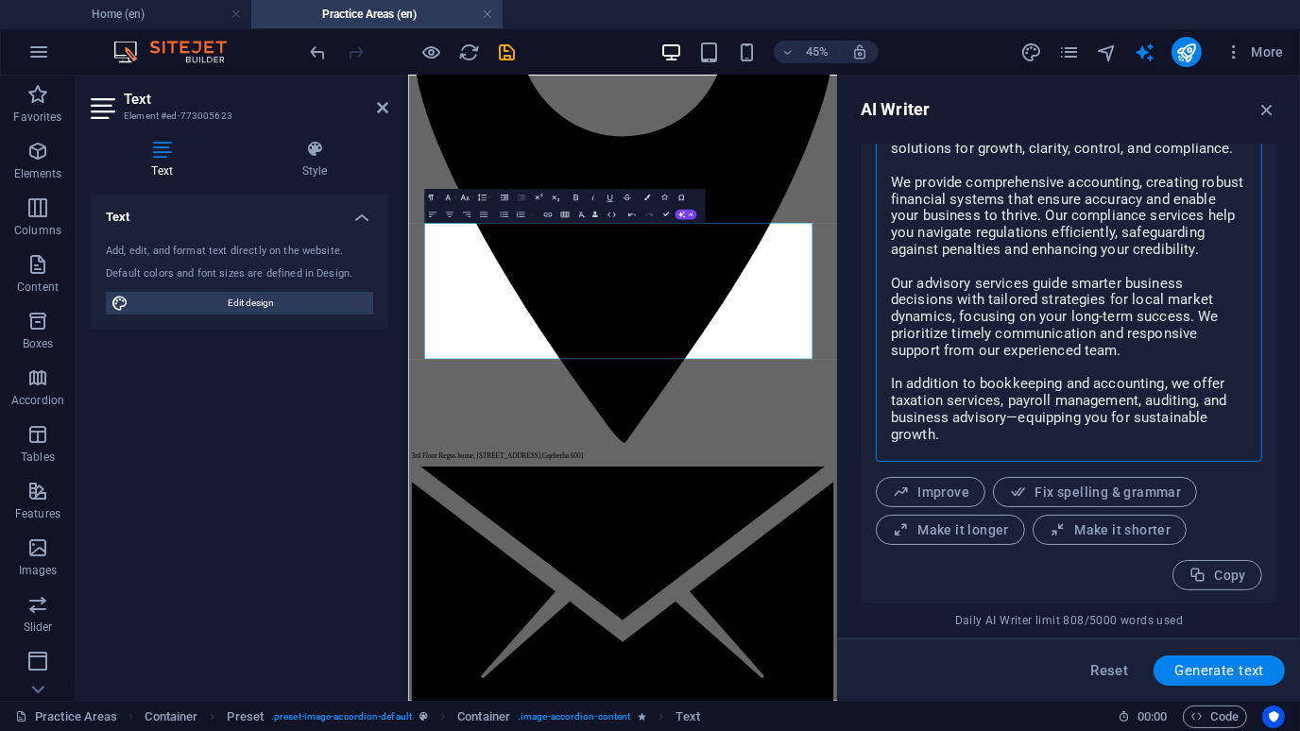
click at [1168, 334] on textarea "Our accounting services empower small and medium enterprises (SMMEs) and entrep…" at bounding box center [1069, 276] width 368 height 351
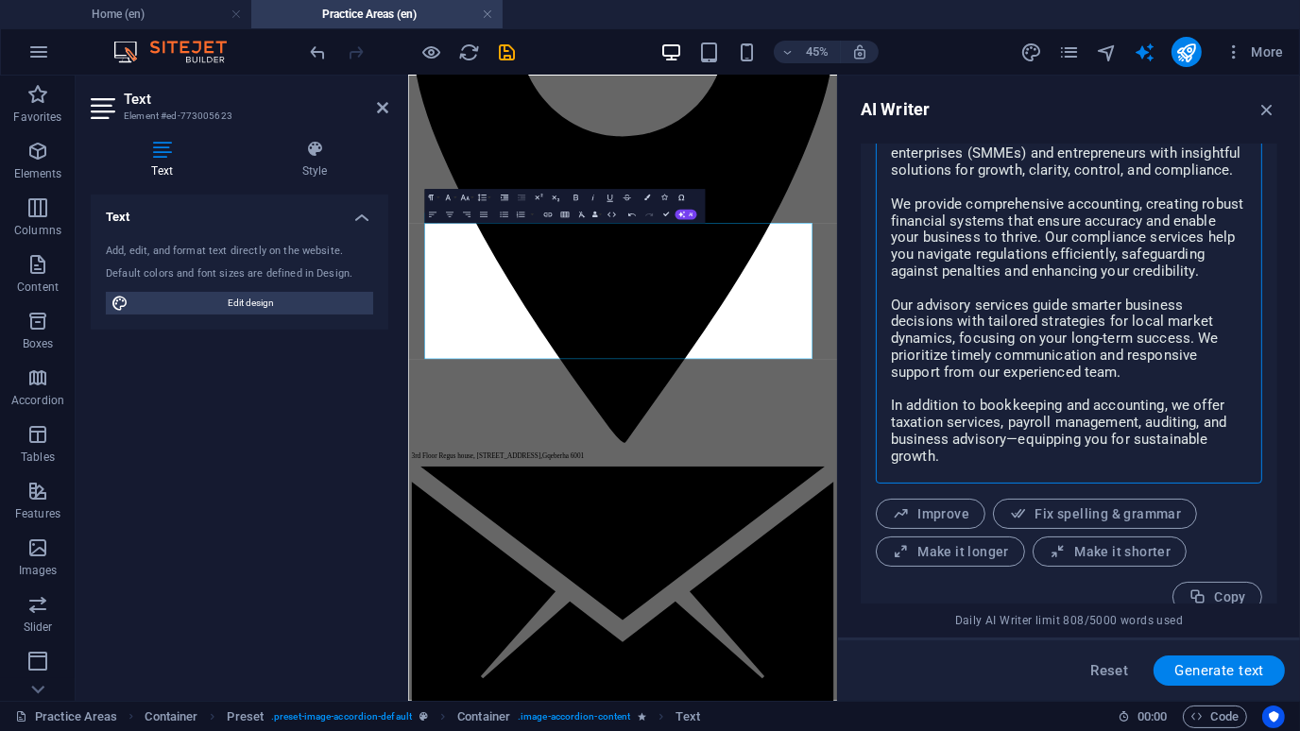
scroll to position [802, 0]
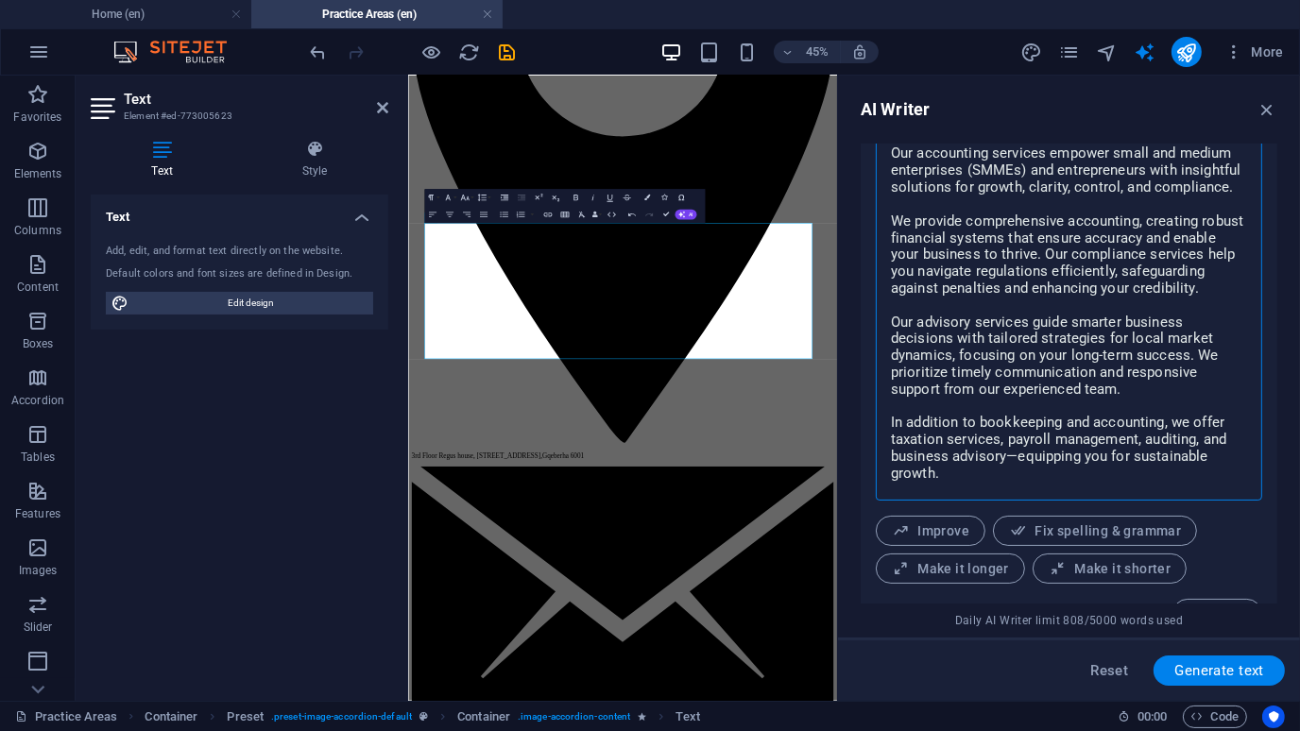
click at [1168, 334] on textarea "Our accounting services empower small and medium enterprises (SMMEs) and entrep…" at bounding box center [1069, 315] width 368 height 351
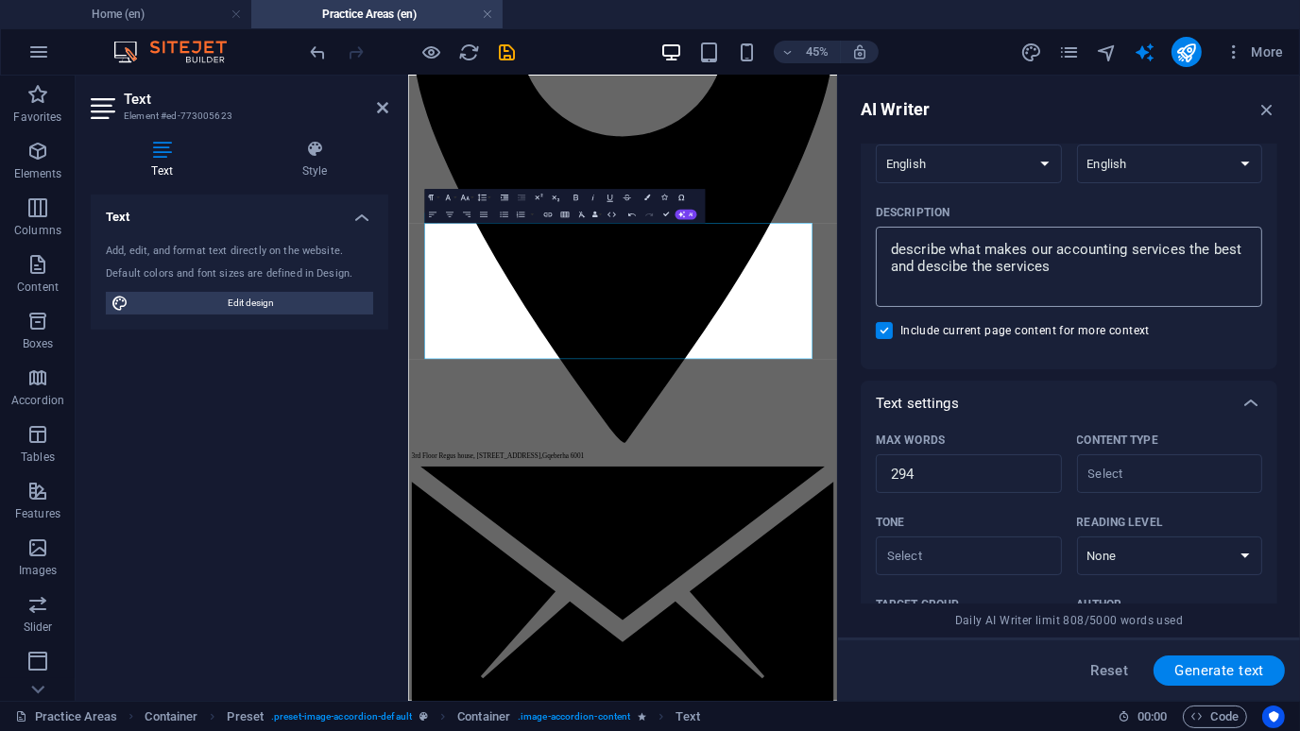
scroll to position [182, 0]
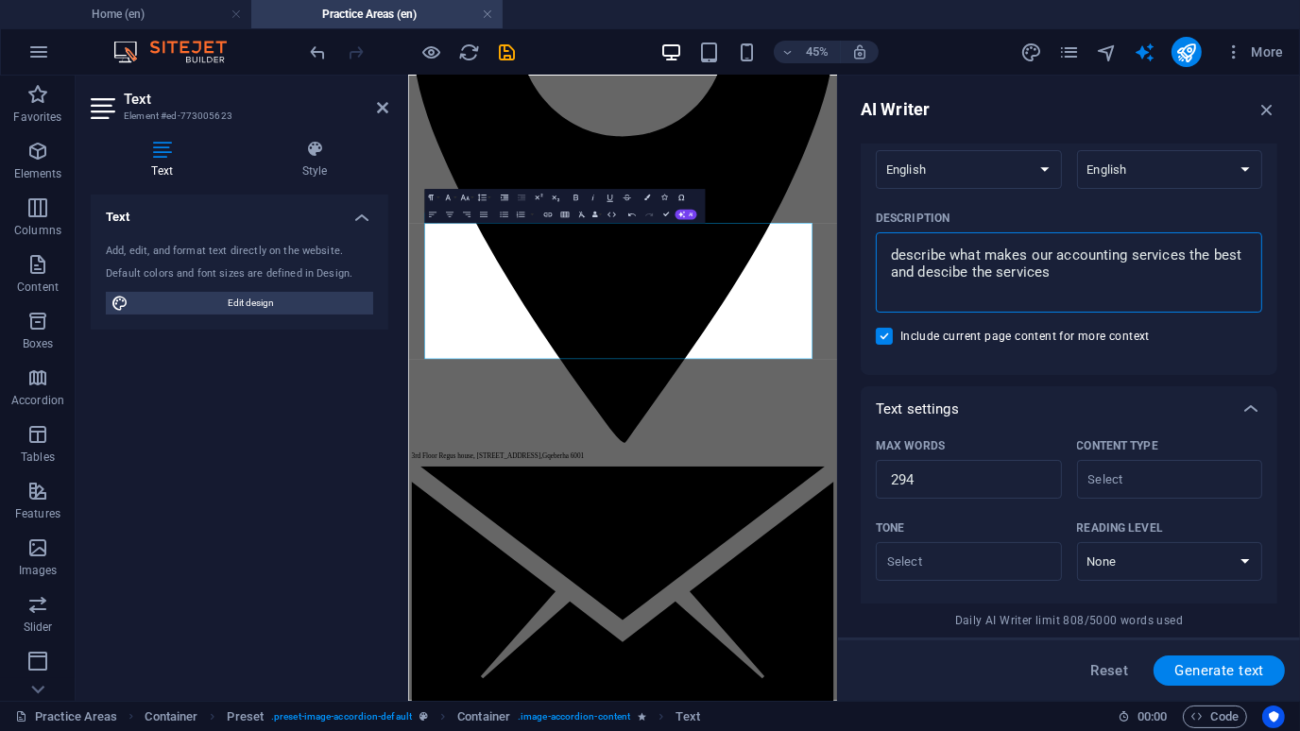
click at [1132, 272] on textarea "describe what makes our accounting services the best and descibe the services" at bounding box center [1069, 272] width 368 height 61
click at [1208, 668] on span "Generate text" at bounding box center [1219, 670] width 90 height 15
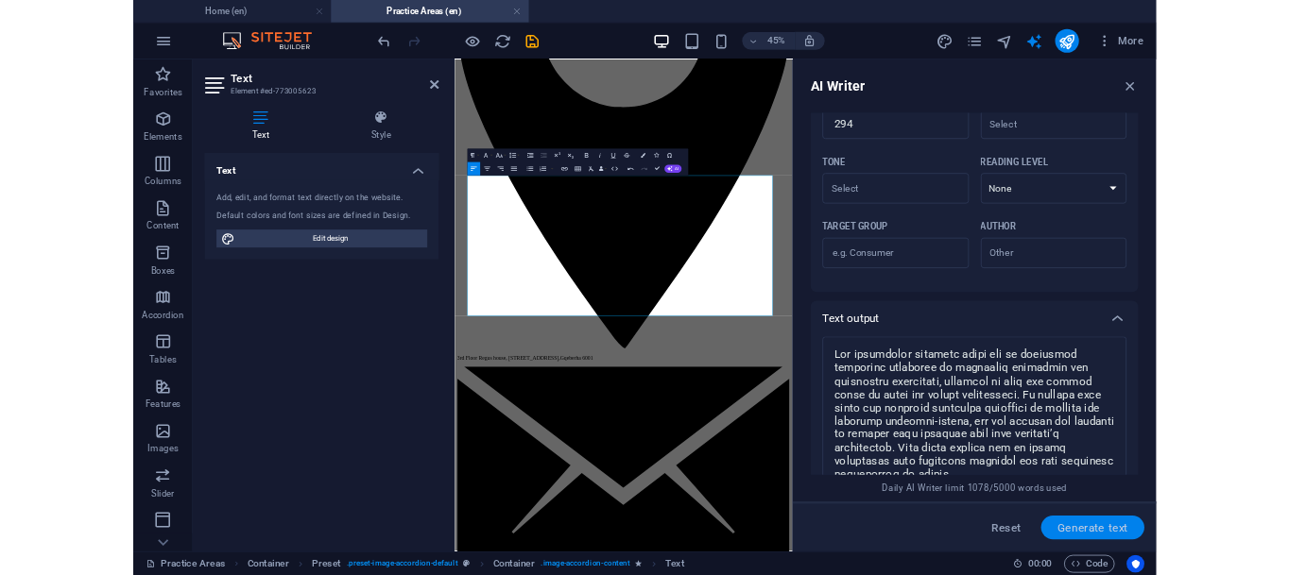
scroll to position [841, 0]
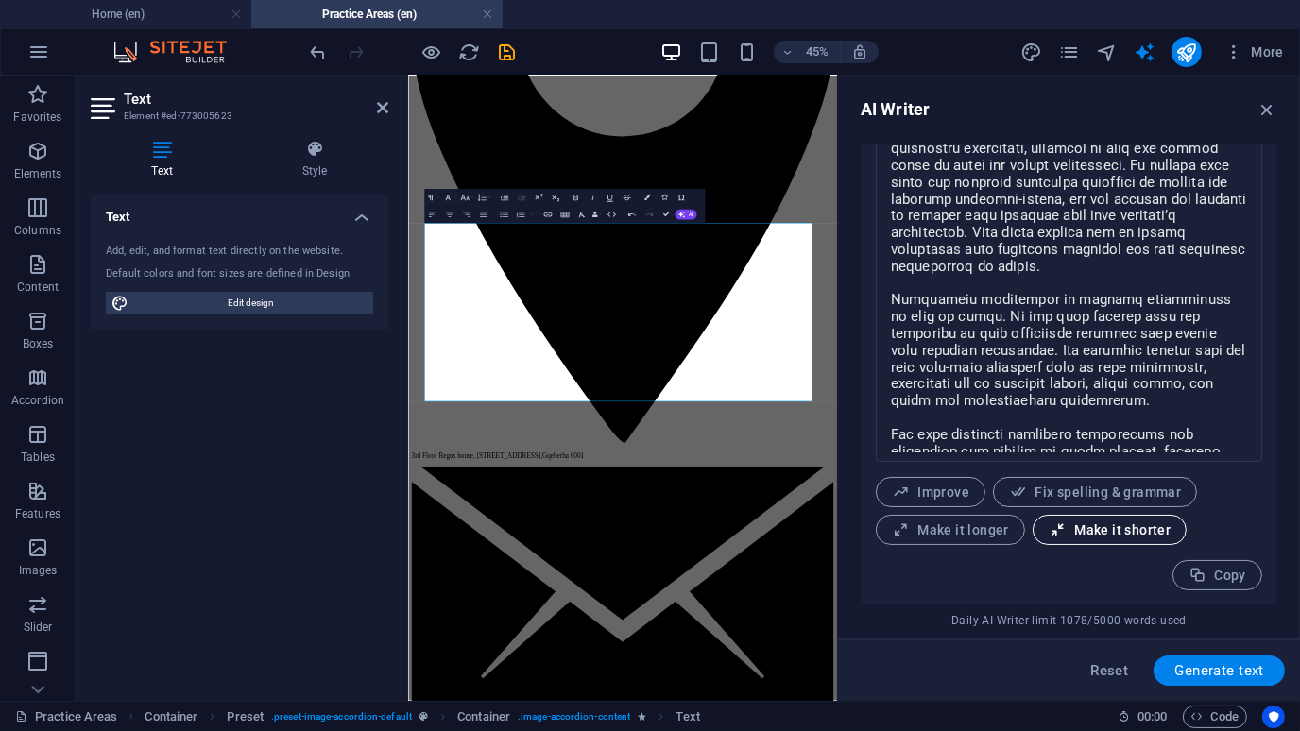
click at [1111, 533] on span "Make it shorter" at bounding box center [1110, 531] width 122 height 18
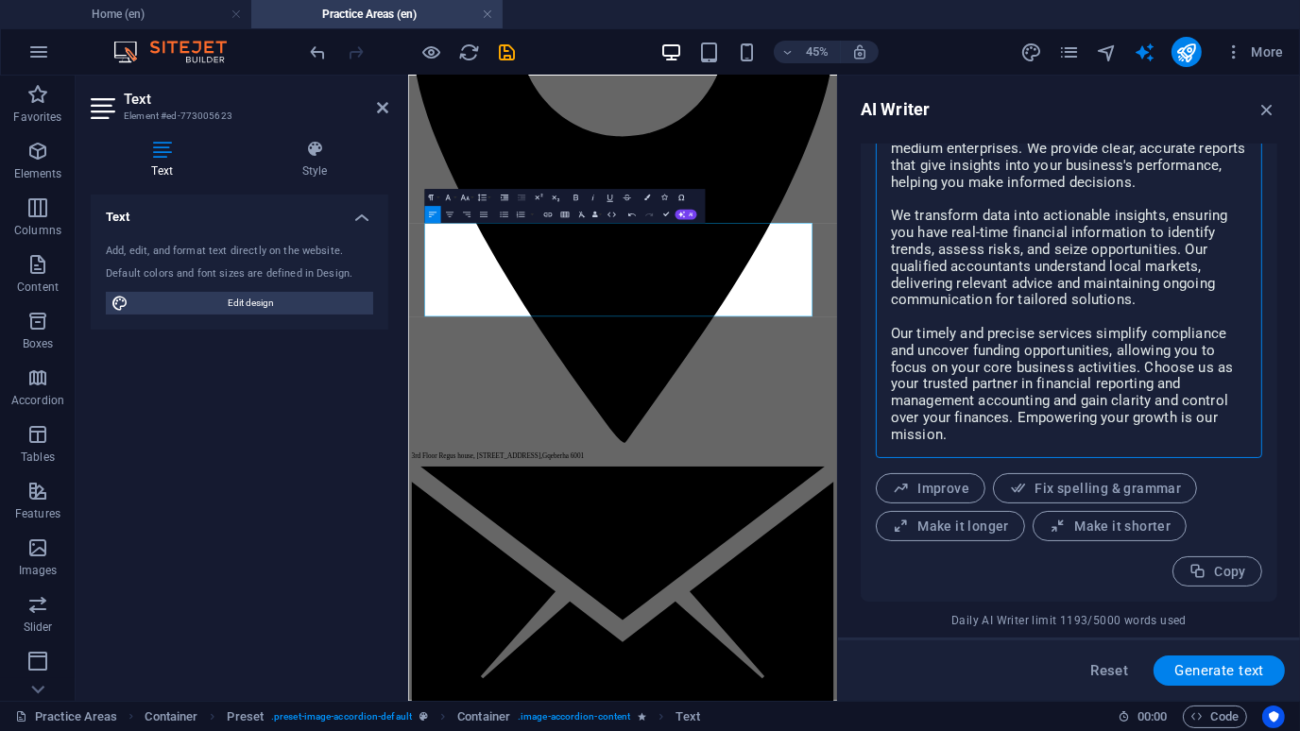
click at [1157, 261] on textarea "Our accounting services offer expert financial reporting and management account…" at bounding box center [1069, 275] width 368 height 348
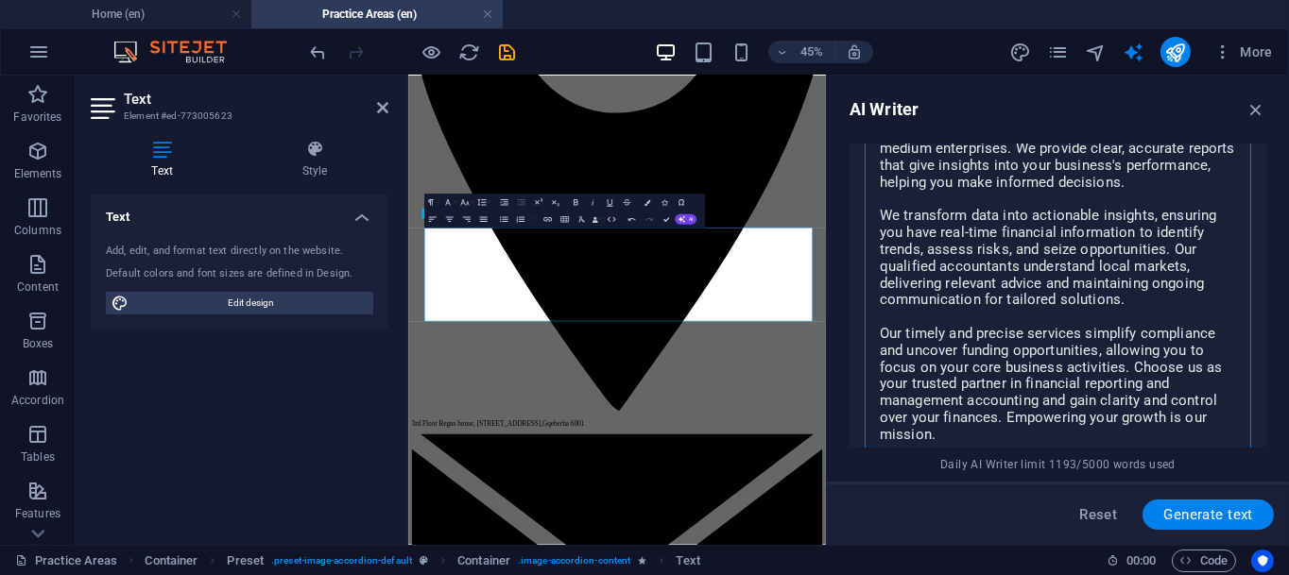
scroll to position [1872, 0]
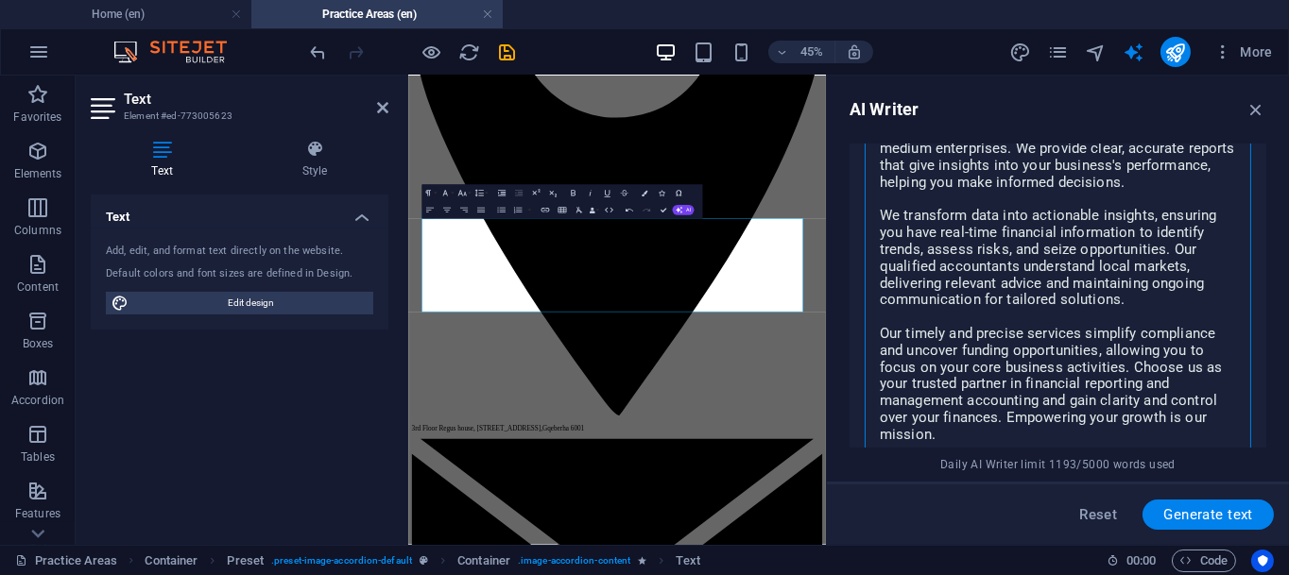
click at [1212, 298] on textarea "Our accounting services offer expert financial reporting and management account…" at bounding box center [1058, 275] width 368 height 348
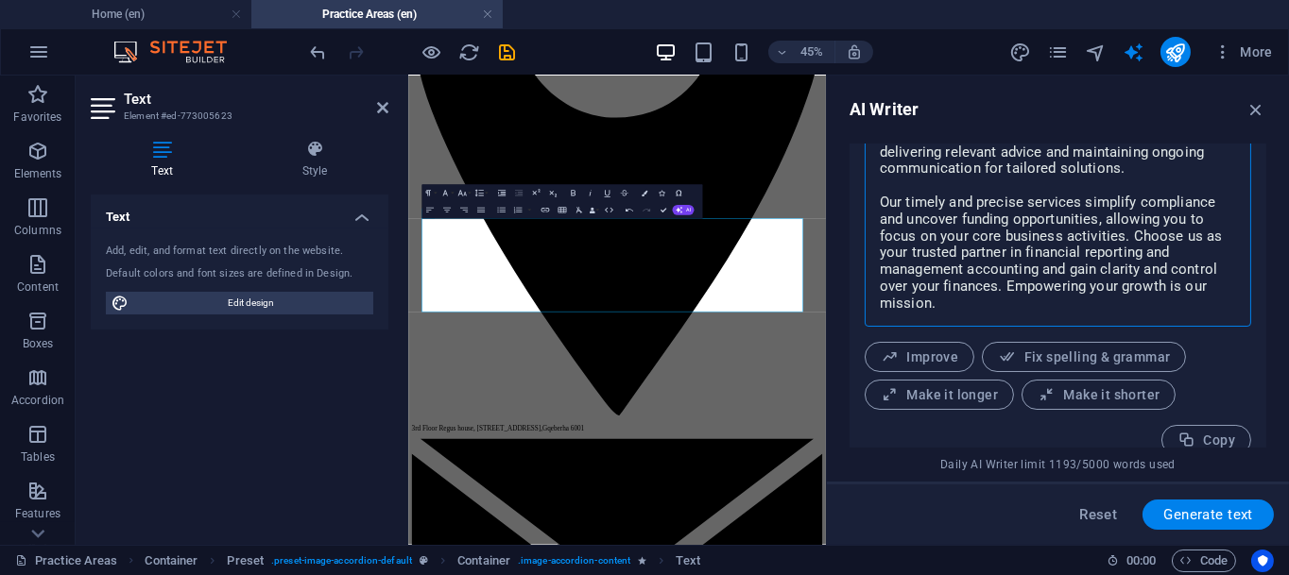
scroll to position [994, 0]
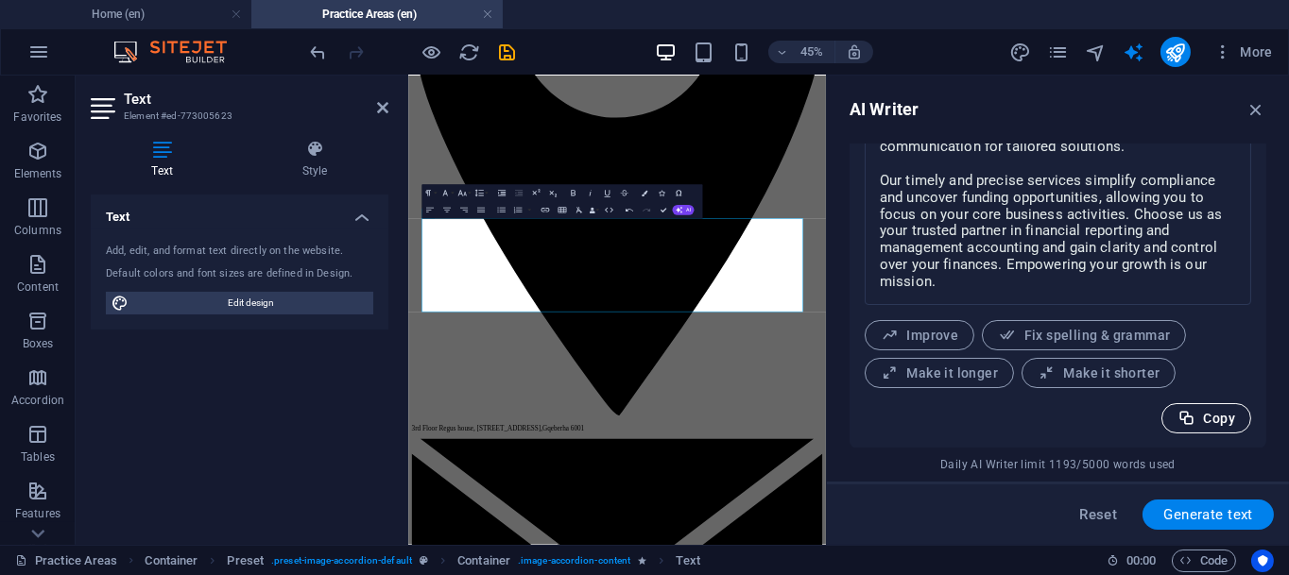
click at [1186, 408] on button "Copy" at bounding box center [1206, 418] width 90 height 30
click at [1186, 408] on button "Copied" at bounding box center [1199, 418] width 103 height 30
click at [1261, 110] on icon "button" at bounding box center [1255, 109] width 21 height 21
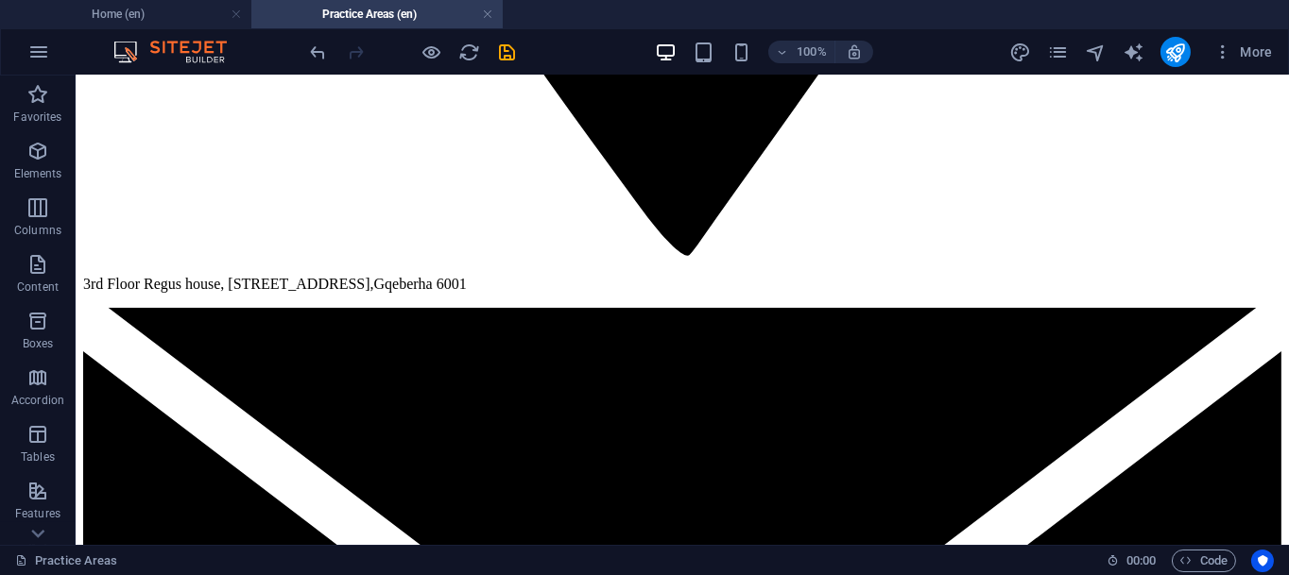
scroll to position [3262, 0]
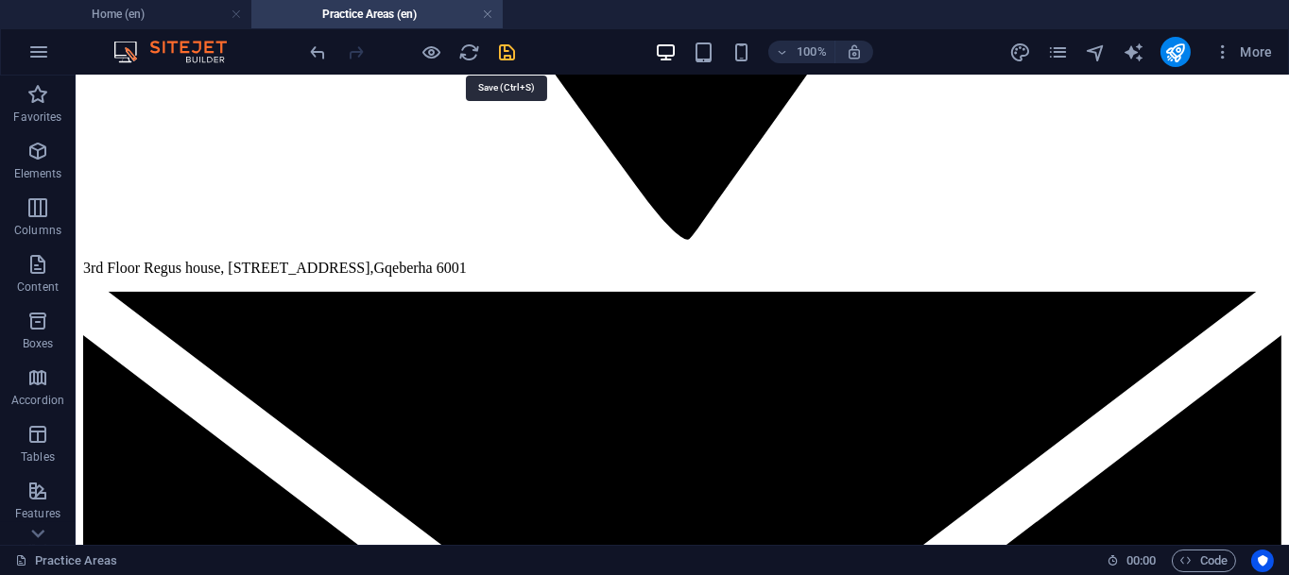
click at [505, 45] on icon "save" at bounding box center [508, 53] width 22 height 22
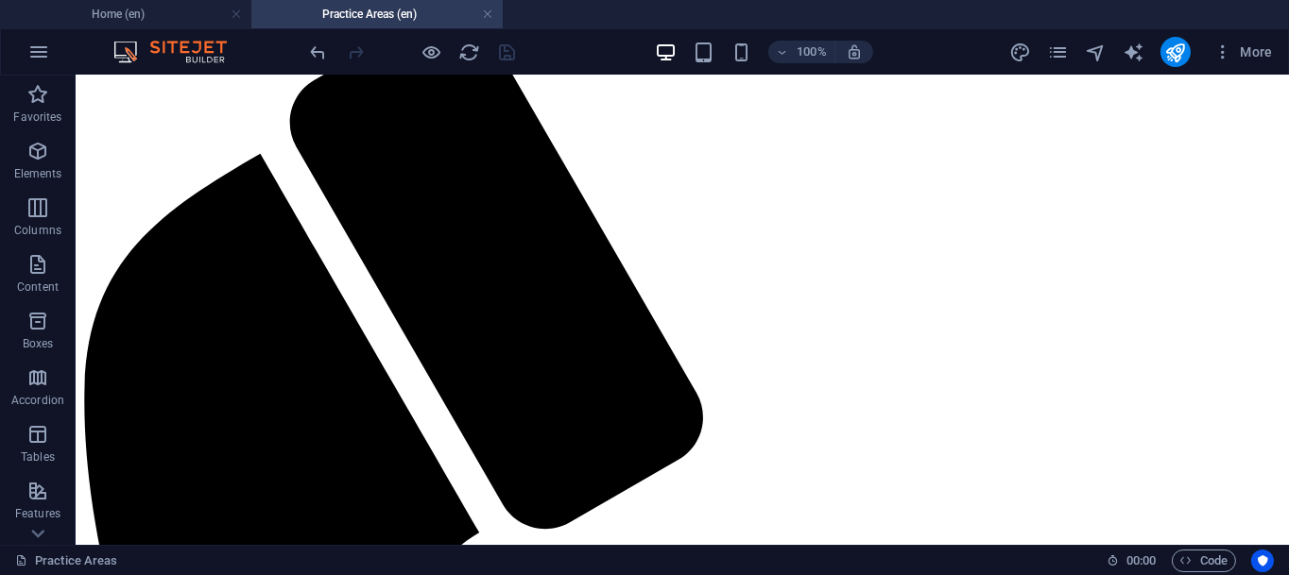
scroll to position [4522, 0]
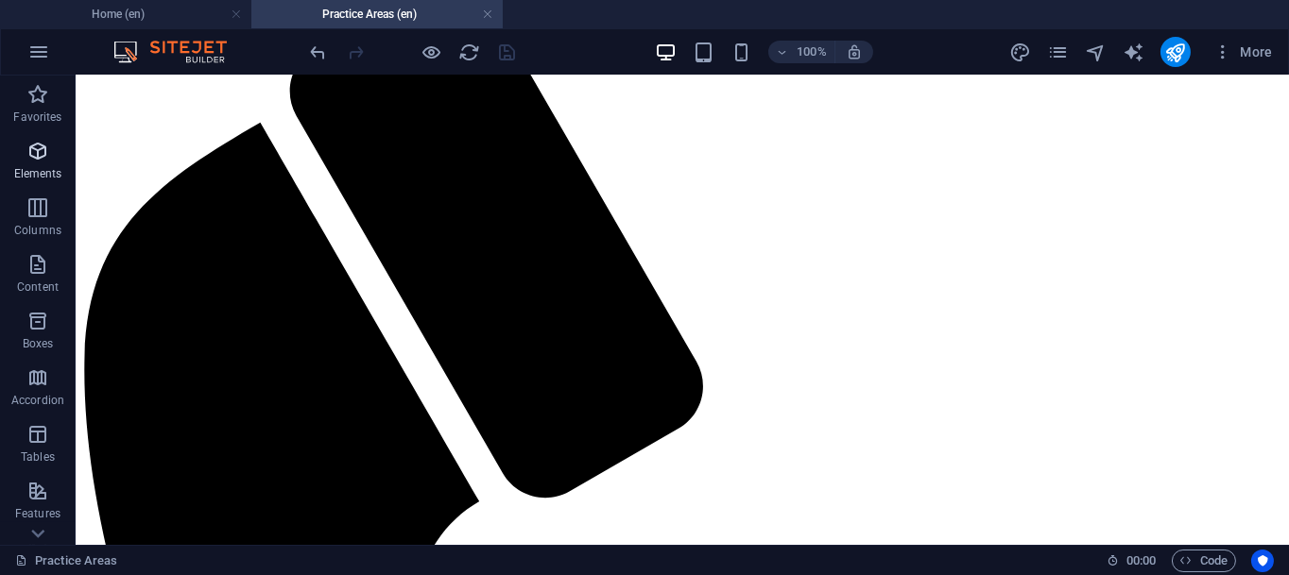
click at [39, 146] on icon "button" at bounding box center [37, 151] width 23 height 23
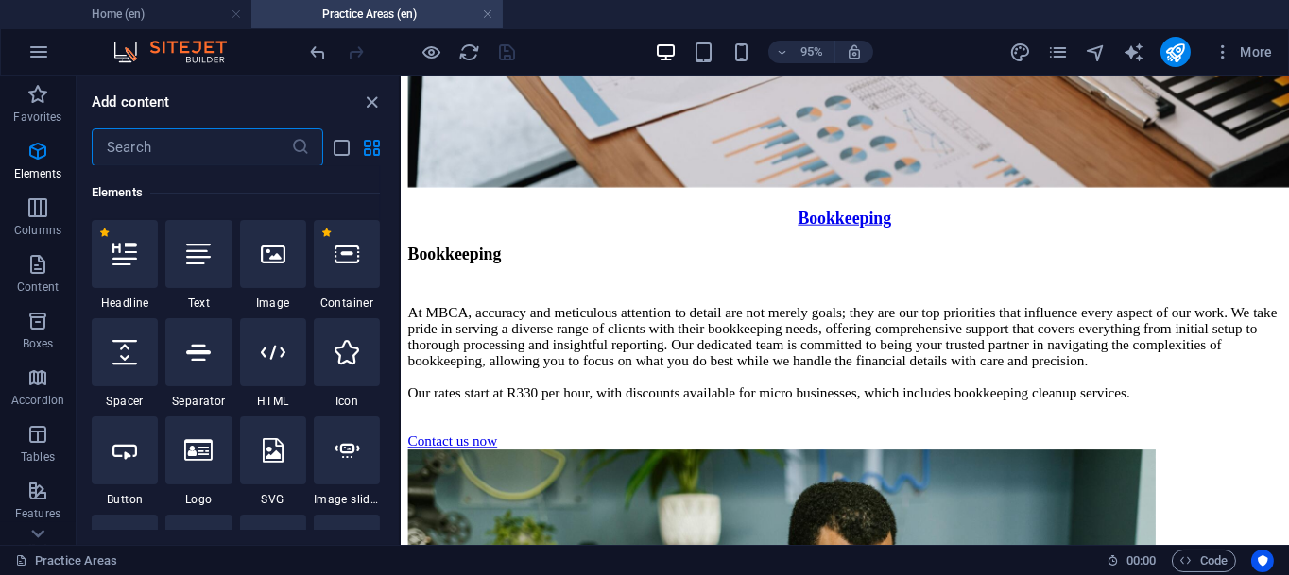
scroll to position [6054, 0]
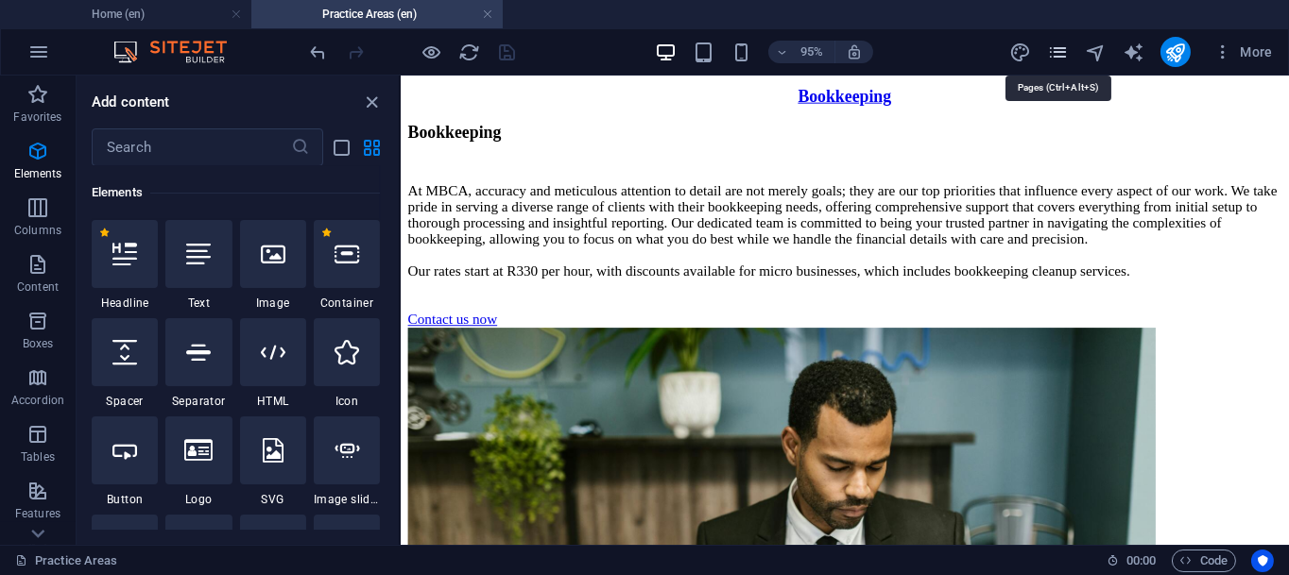
click at [1056, 42] on icon "pages" at bounding box center [1058, 53] width 22 height 22
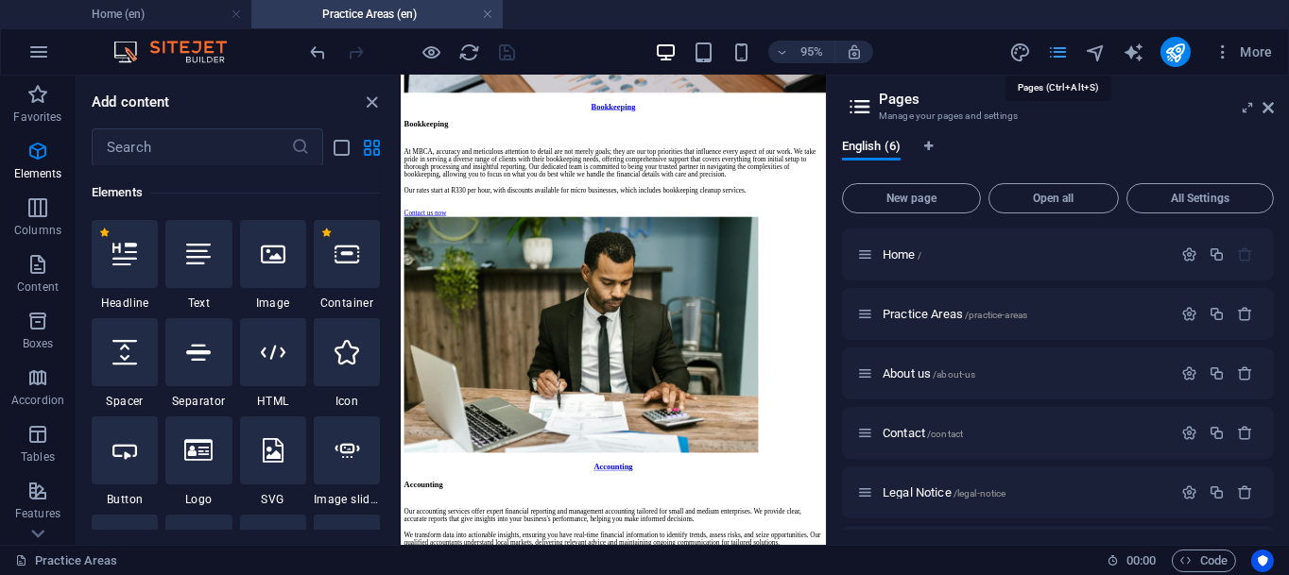
scroll to position [5476, 0]
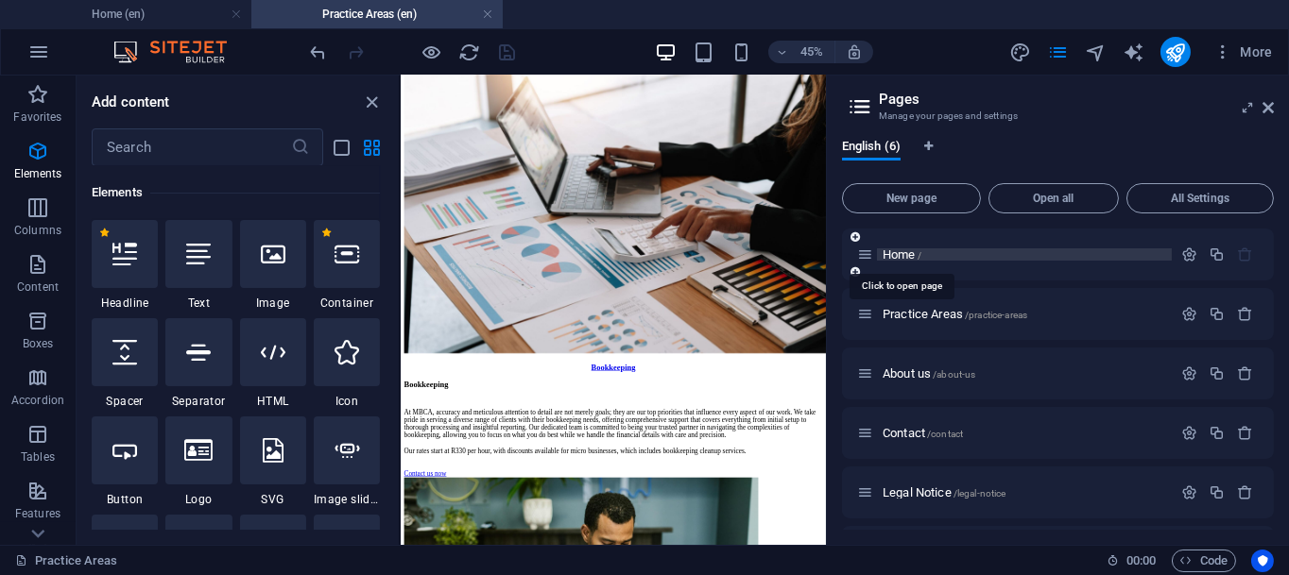
click at [899, 253] on span "Home /" at bounding box center [901, 255] width 39 height 14
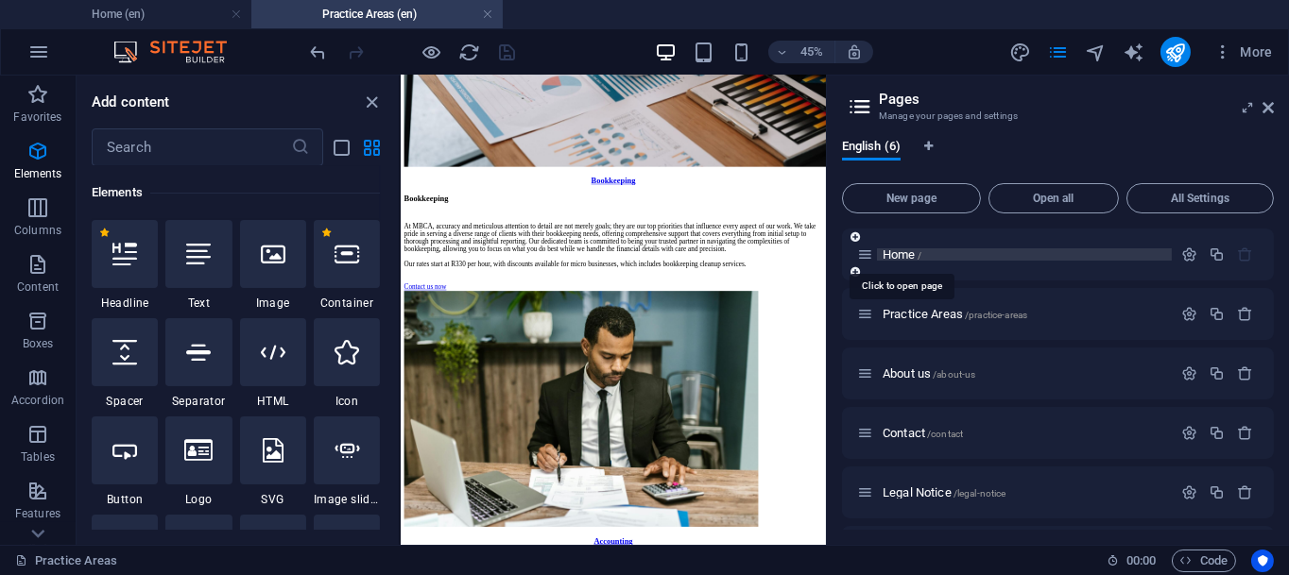
scroll to position [0, 0]
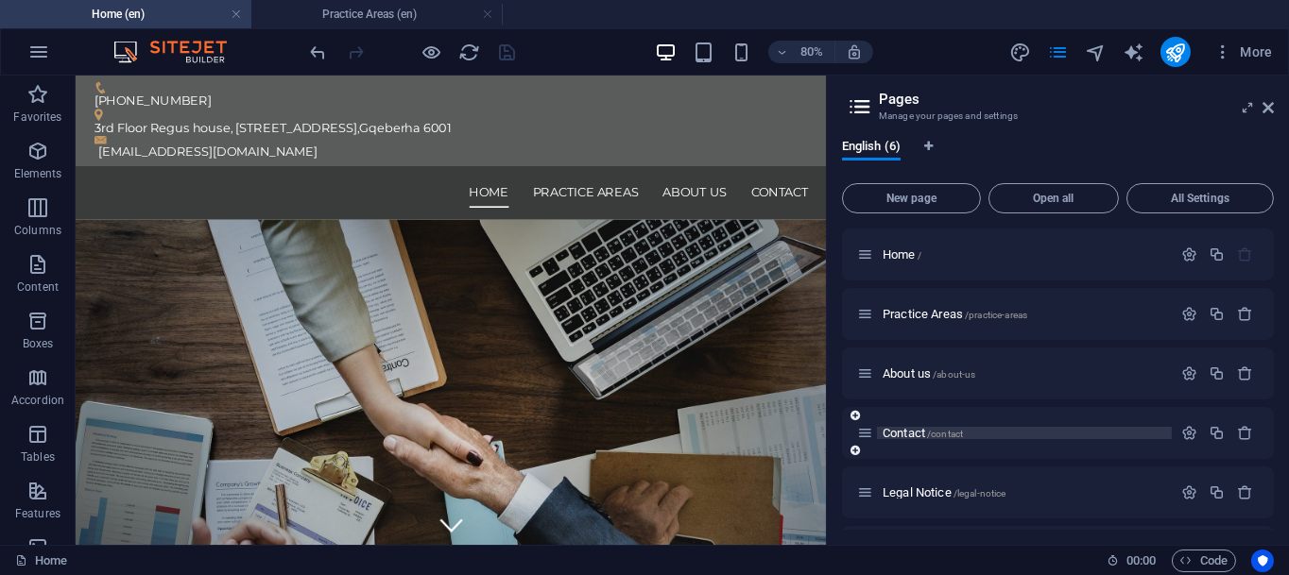
click at [933, 429] on span "/contact" at bounding box center [945, 434] width 36 height 10
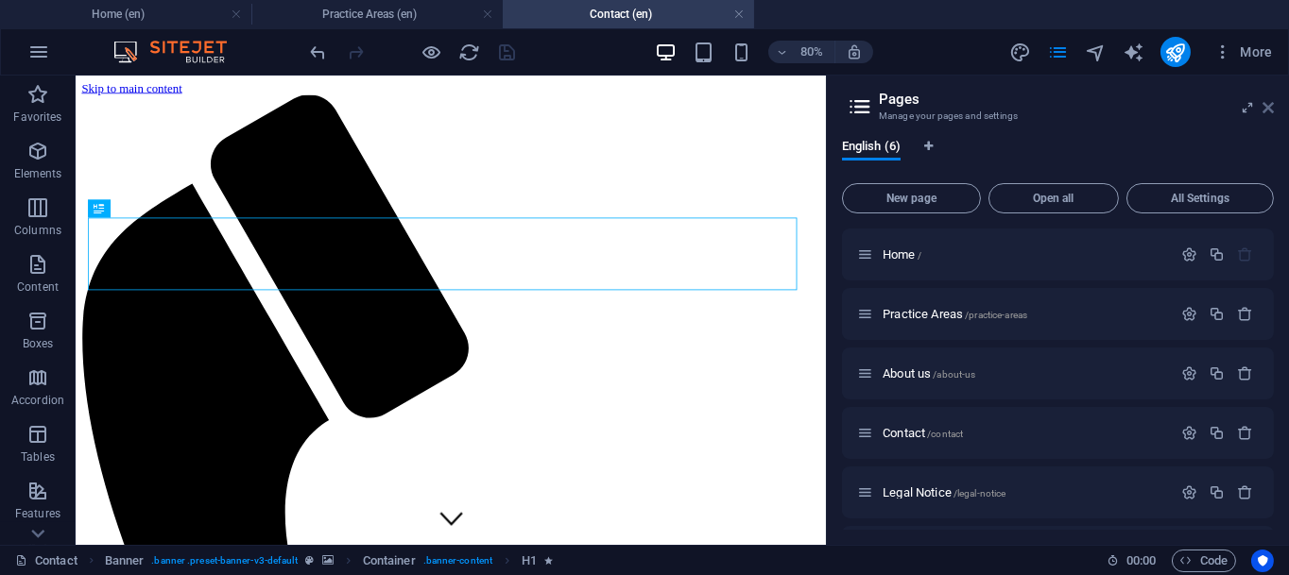
click at [1271, 107] on icon at bounding box center [1267, 107] width 11 height 15
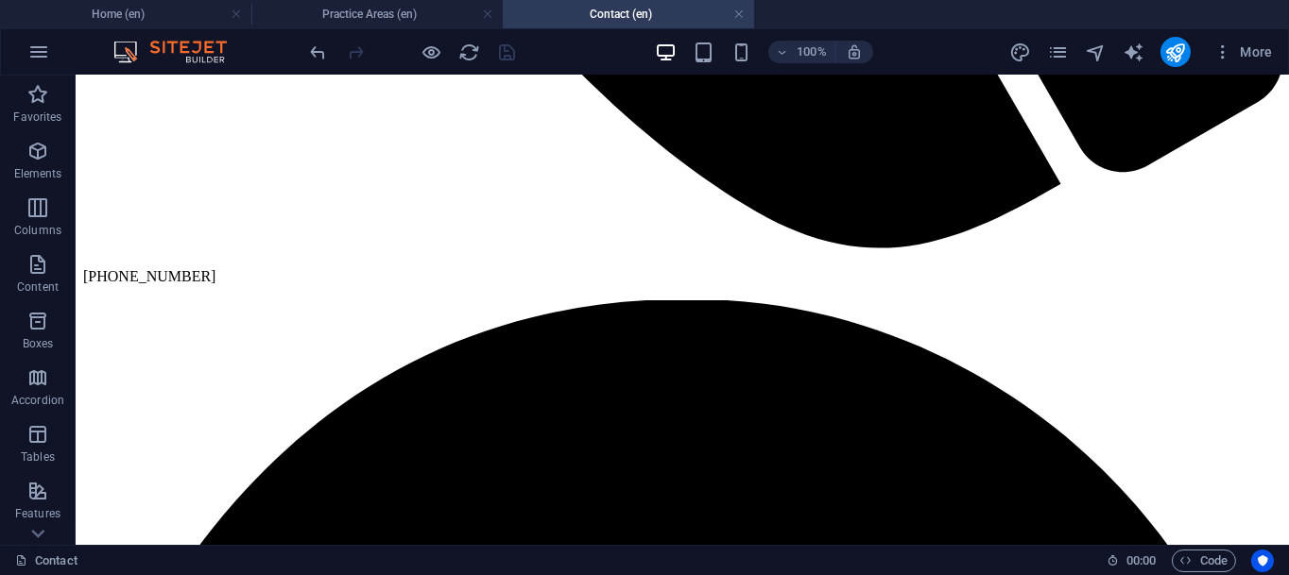
scroll to position [1488, 0]
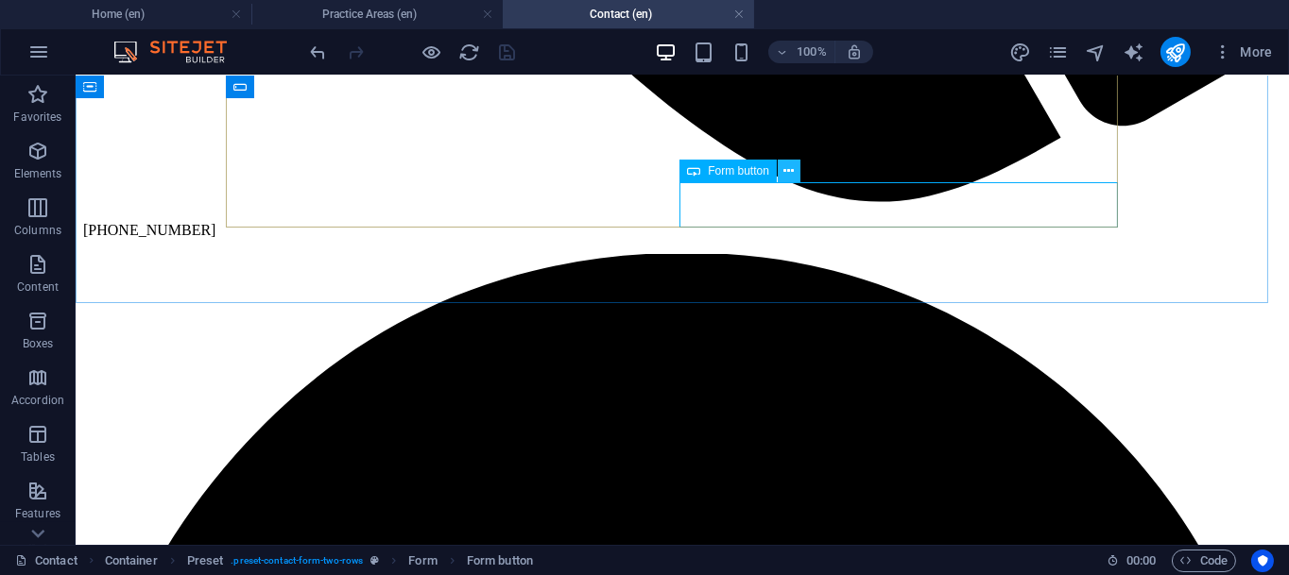
click at [790, 177] on icon at bounding box center [788, 172] width 10 height 20
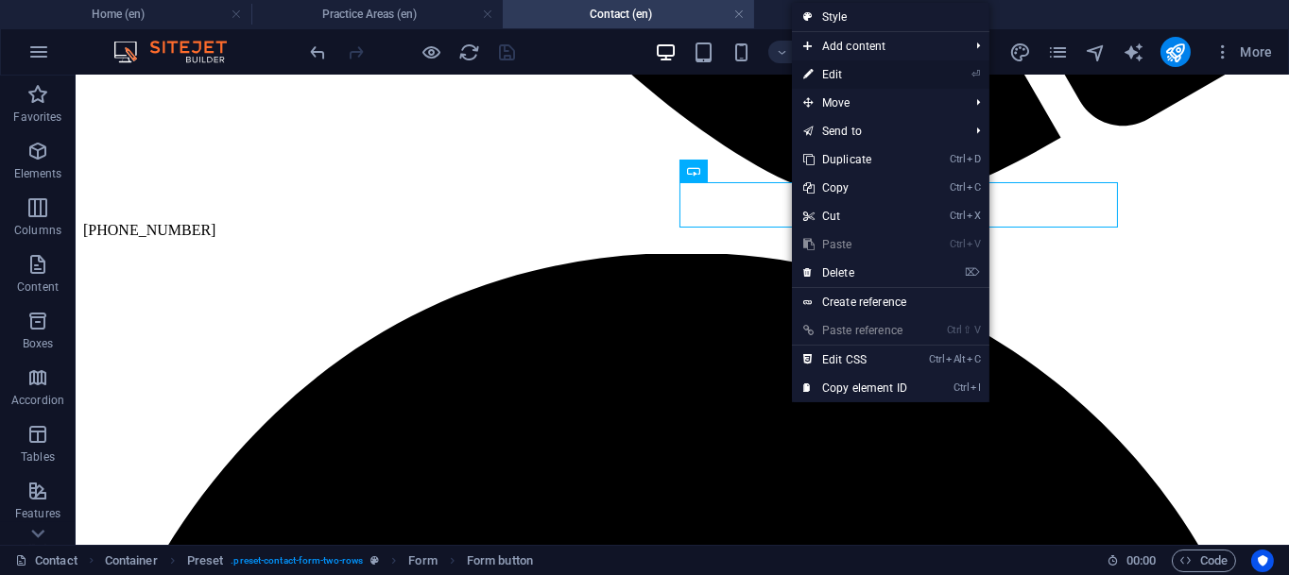
click at [854, 70] on link "⏎ Edit" at bounding box center [855, 74] width 127 height 28
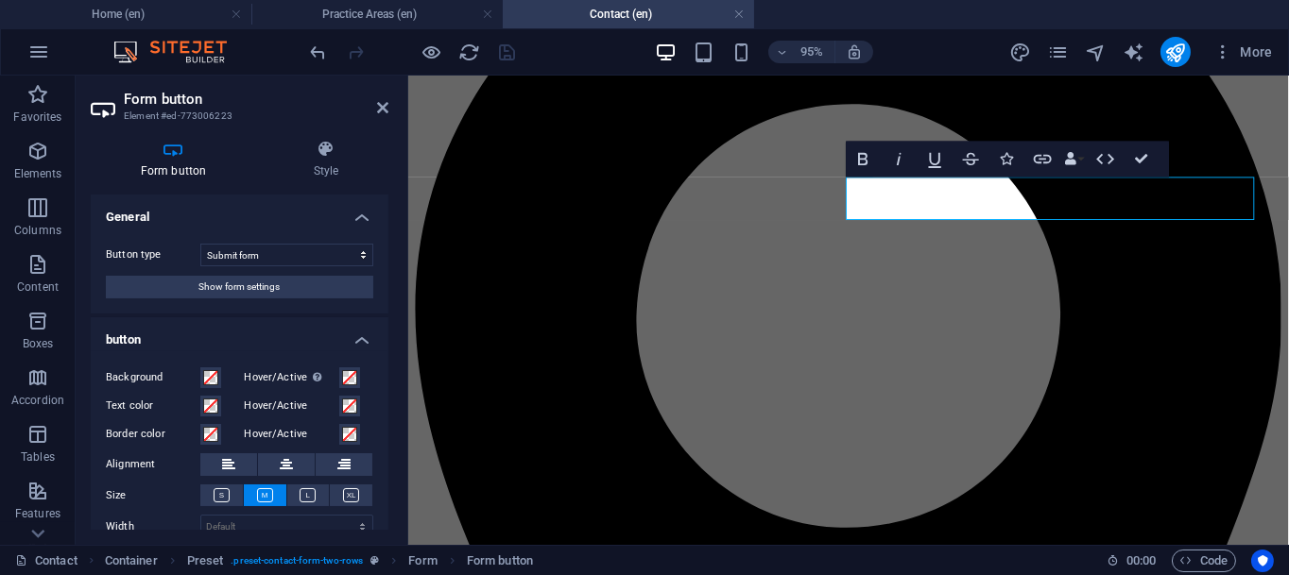
click at [186, 166] on h4 "Form button" at bounding box center [177, 160] width 173 height 40
click at [300, 286] on button "Show form settings" at bounding box center [239, 287] width 267 height 23
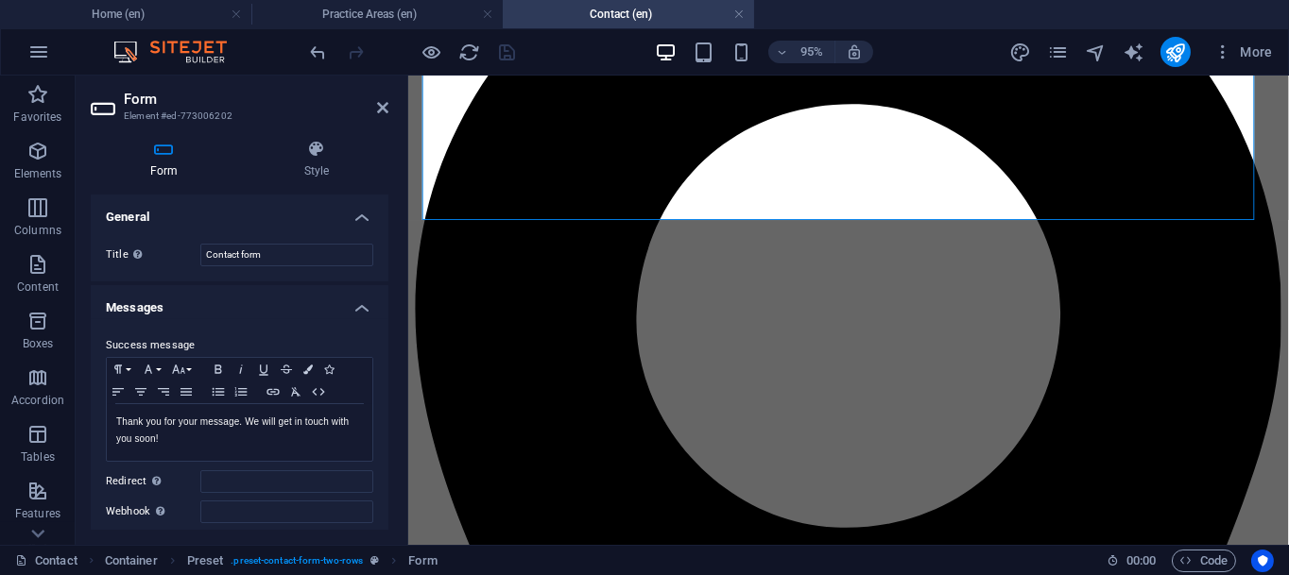
drag, startPoint x: 384, startPoint y: 249, endPoint x: 386, endPoint y: 274, distance: 24.7
click at [386, 274] on div "General Title Define a name for the form. Contact form Messages Success message…" at bounding box center [240, 362] width 298 height 335
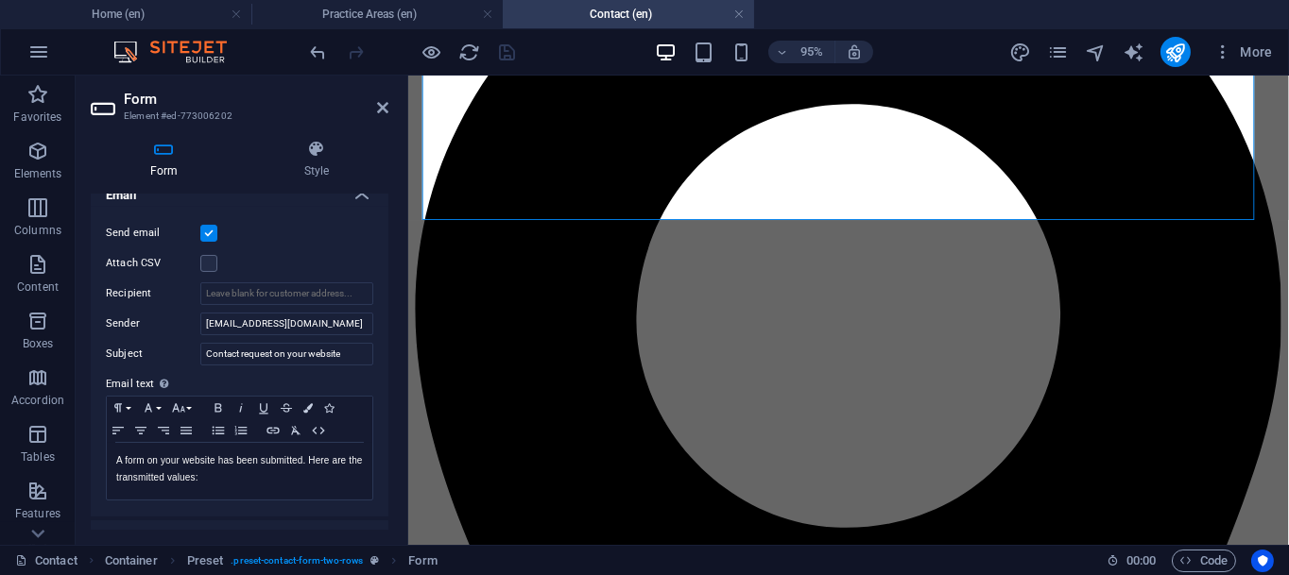
scroll to position [515, 0]
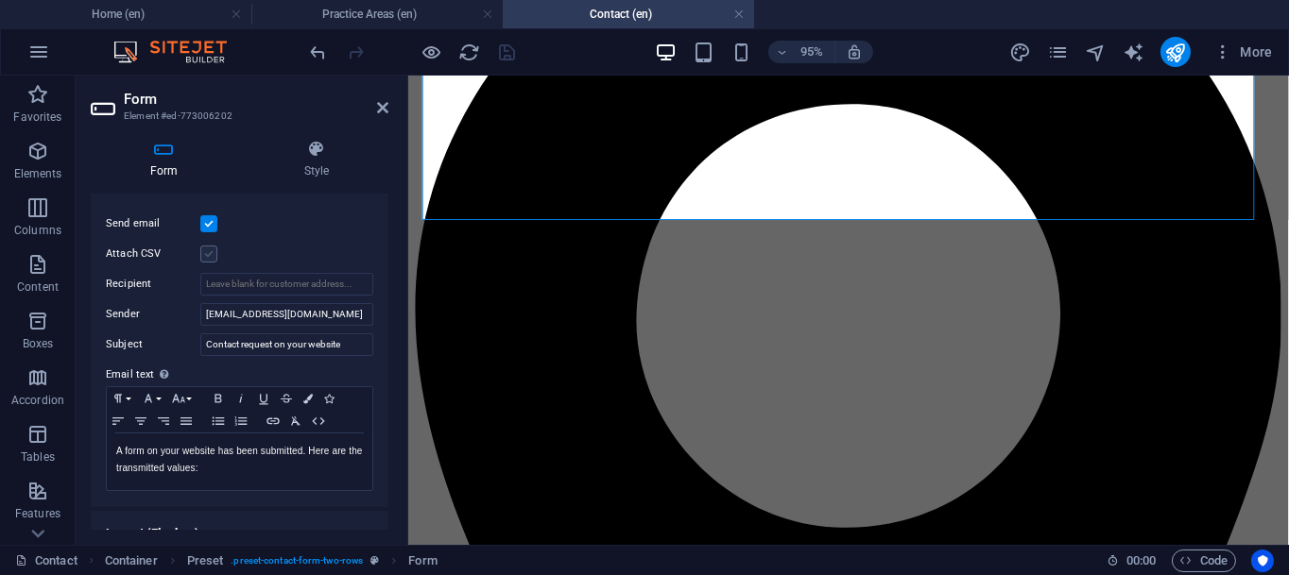
click at [212, 248] on label at bounding box center [208, 254] width 17 height 17
click at [0, 0] on input "Attach CSV" at bounding box center [0, 0] width 0 height 0
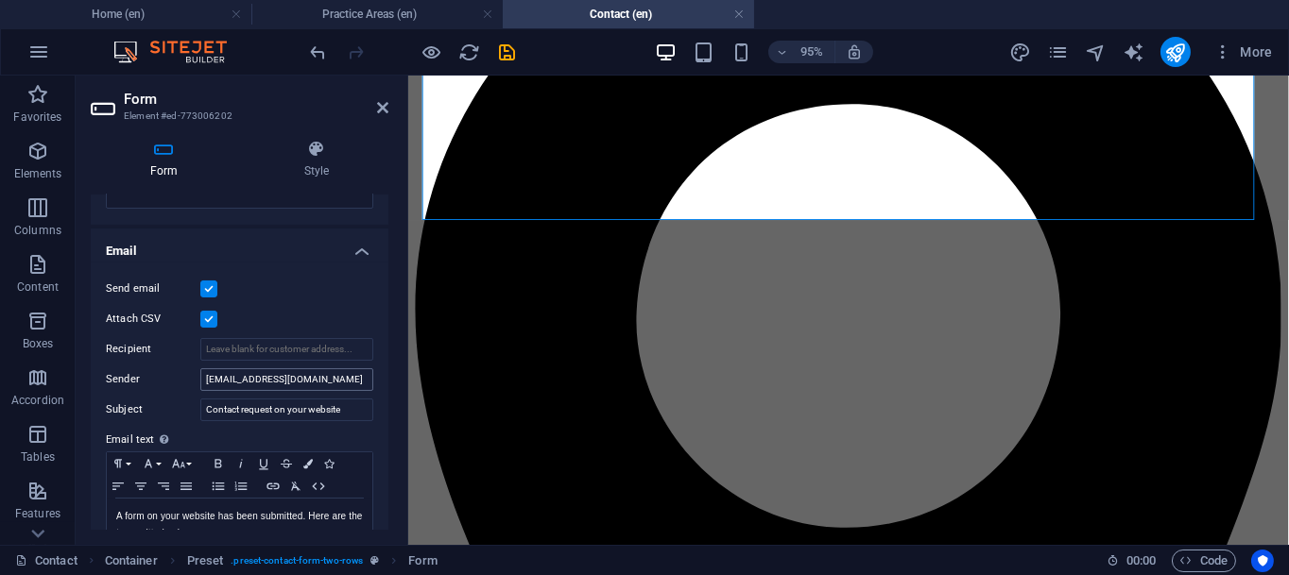
scroll to position [453, 0]
click at [387, 375] on div "General Title Define a name for the form. Contact form Messages Success message…" at bounding box center [240, 362] width 298 height 335
drag, startPoint x: 389, startPoint y: 392, endPoint x: 391, endPoint y: 331, distance: 61.4
click at [391, 331] on div "Form Style General Title Define a name for the form. Contact form Messages Succ…" at bounding box center [240, 335] width 328 height 420
drag, startPoint x: 385, startPoint y: 349, endPoint x: 381, endPoint y: 279, distance: 70.0
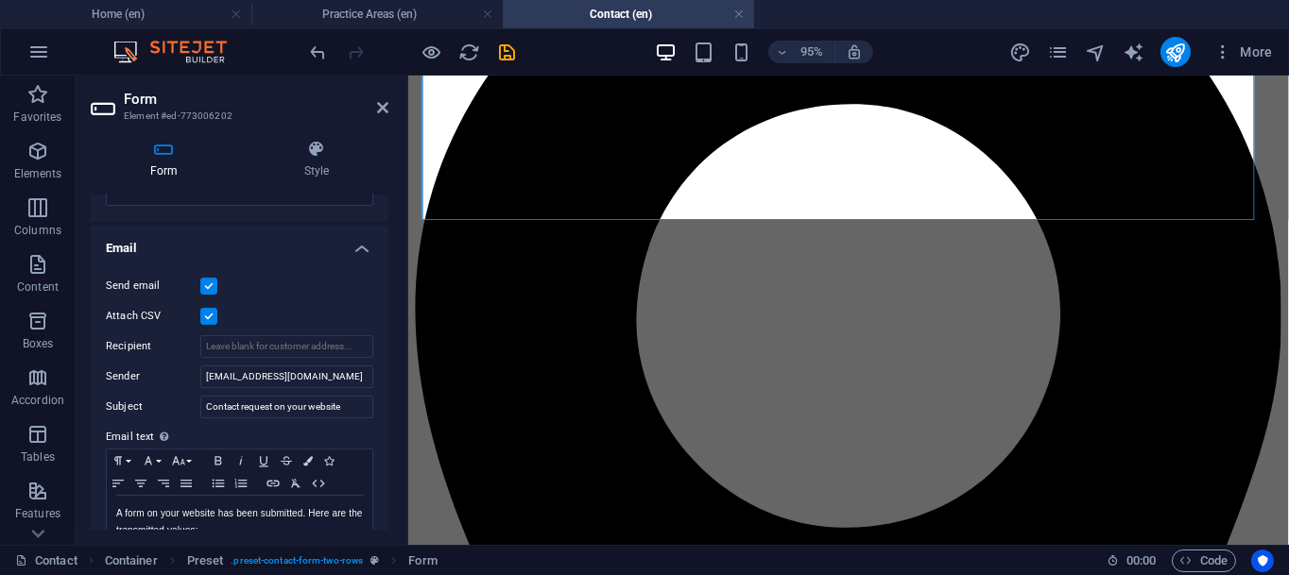
click at [381, 279] on div "Send email Attach CSV Recipient Sender [EMAIL_ADDRESS][DOMAIN_NAME] Subject Con…" at bounding box center [240, 415] width 298 height 310
click at [292, 378] on input "[EMAIL_ADDRESS][DOMAIN_NAME]" at bounding box center [286, 378] width 173 height 23
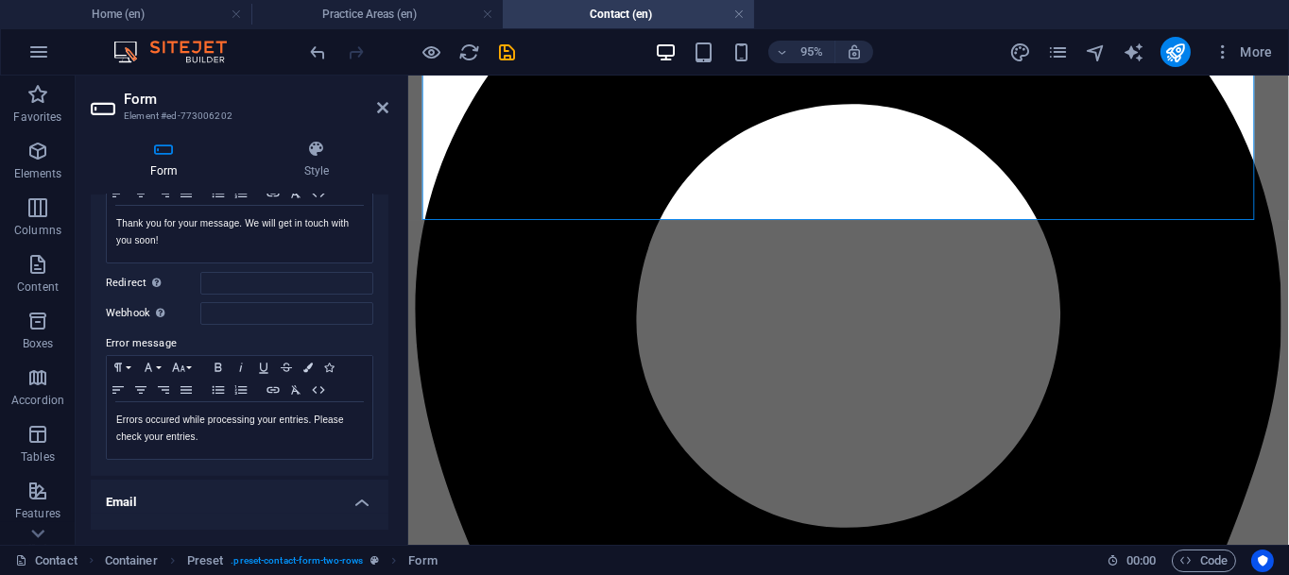
scroll to position [145, 0]
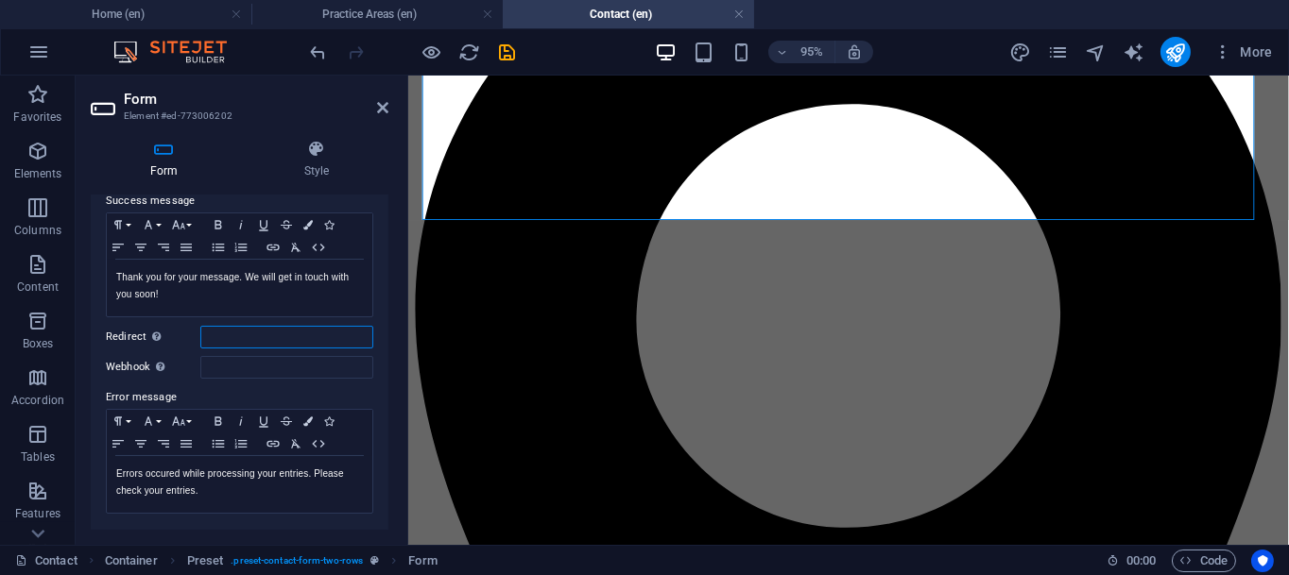
click at [244, 332] on input "Redirect Define a redirect target upon successful form submission; for example,…" at bounding box center [286, 337] width 173 height 23
click at [249, 364] on input "Webhook A webhook is a push notification from this form to another server. Ever…" at bounding box center [286, 367] width 173 height 23
drag, startPoint x: 384, startPoint y: 307, endPoint x: 388, endPoint y: 271, distance: 36.2
click at [388, 271] on div "Form Style General Title Define a name for the form. Contact form Messages Succ…" at bounding box center [240, 335] width 328 height 420
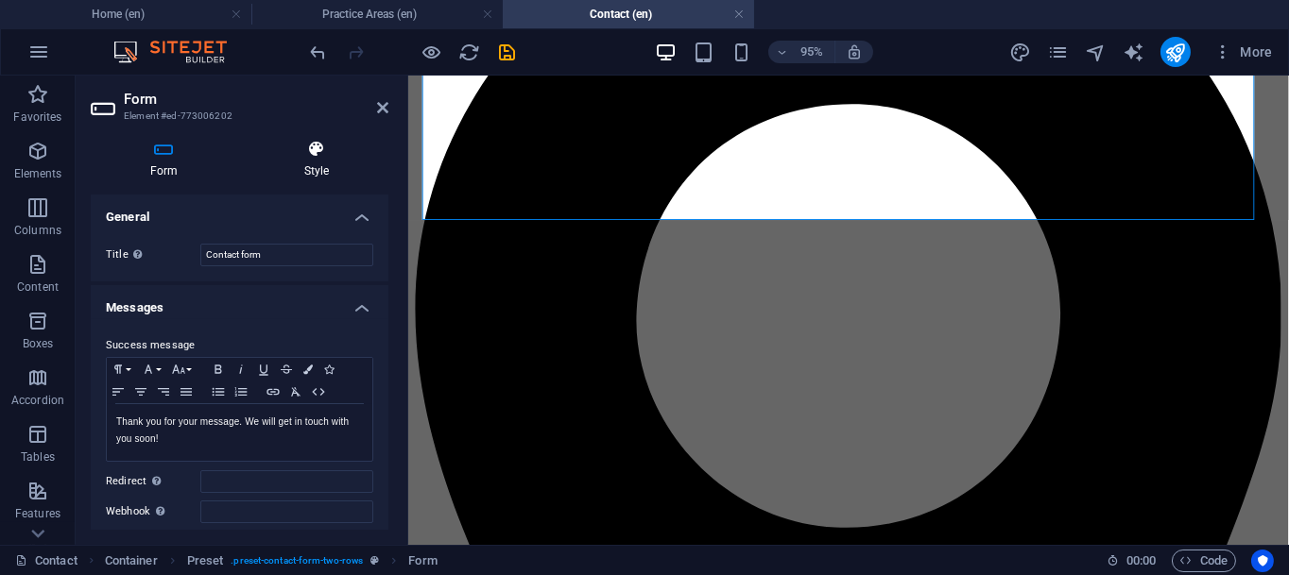
click at [332, 151] on icon at bounding box center [317, 149] width 144 height 19
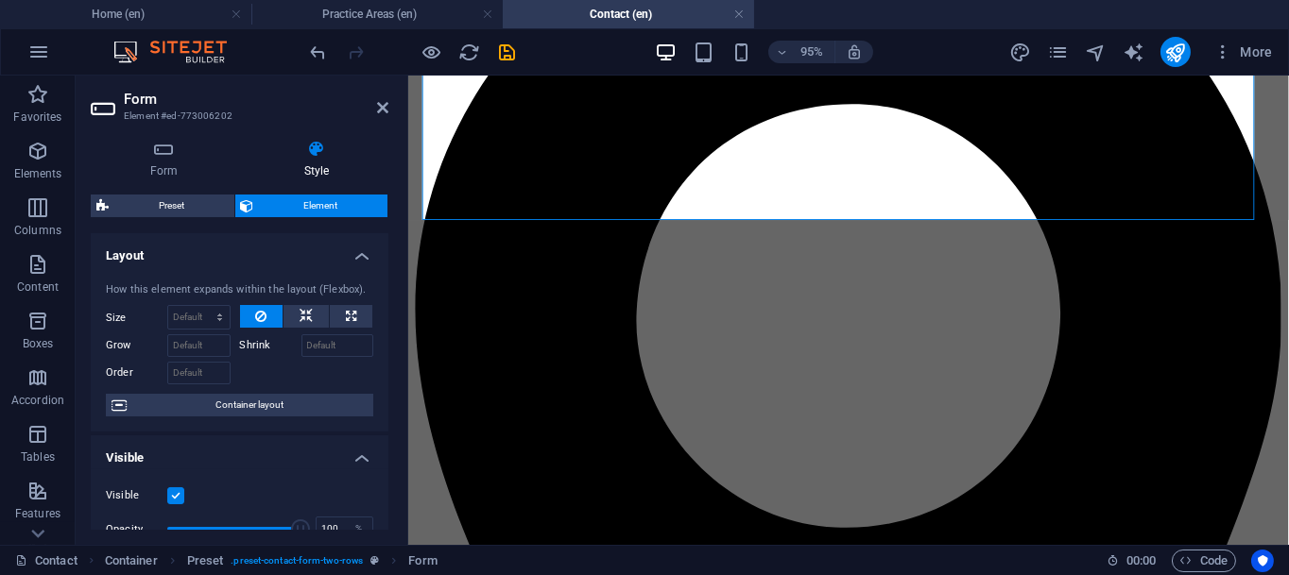
click at [388, 104] on aside "Form Element #ed-773006202 Form Style General Title Define a name for the form.…" at bounding box center [242, 311] width 333 height 470
click at [385, 104] on icon at bounding box center [382, 107] width 11 height 15
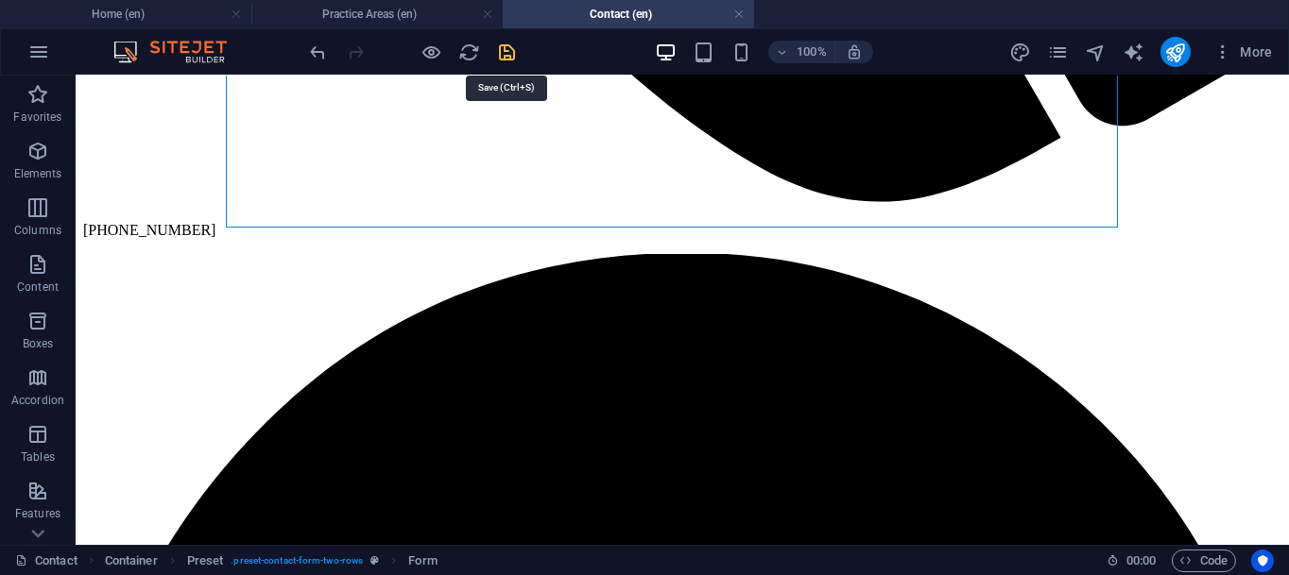
click at [513, 47] on icon "save" at bounding box center [508, 53] width 22 height 22
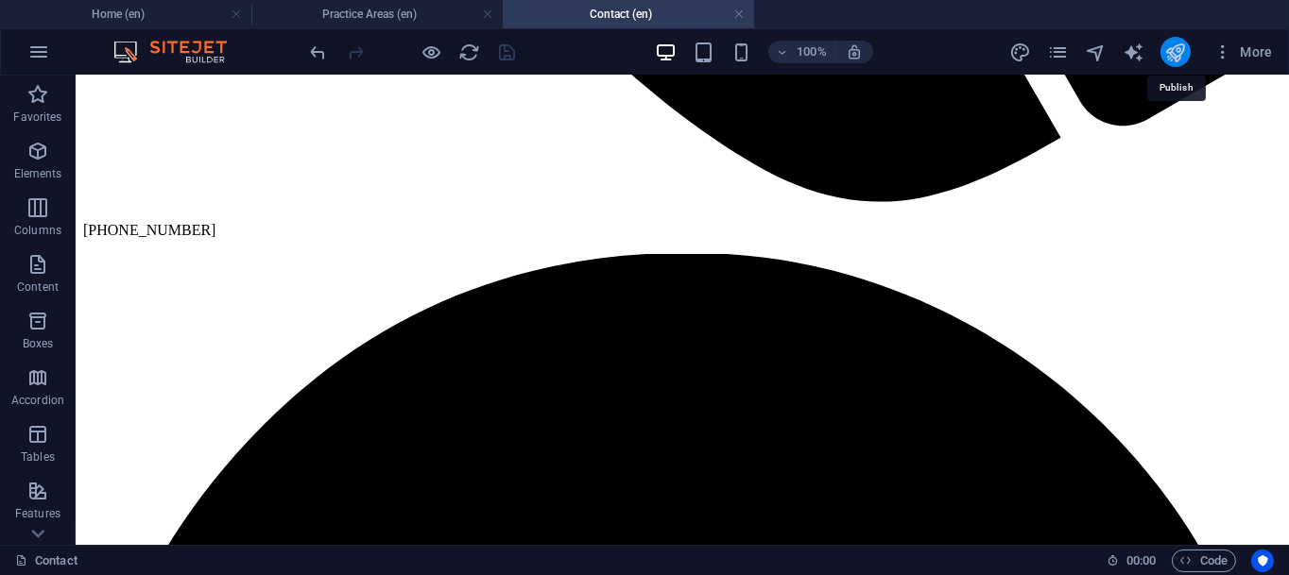
click at [1177, 53] on icon "publish" at bounding box center [1175, 53] width 22 height 22
